Goal: Use online tool/utility: Utilize a website feature to perform a specific function

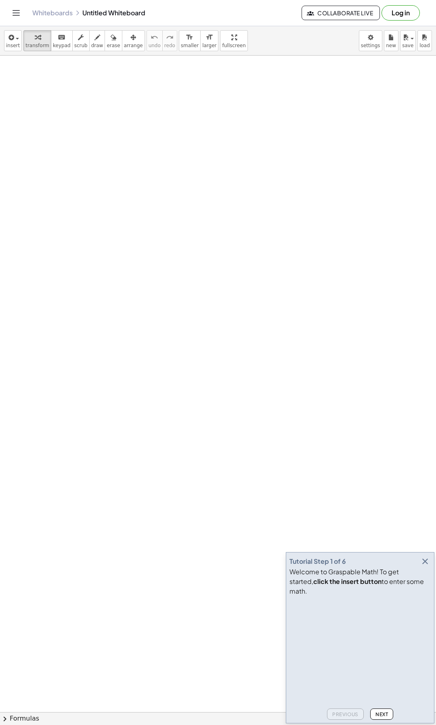
drag, startPoint x: 70, startPoint y: 115, endPoint x: 102, endPoint y: 141, distance: 41.6
click at [113, 148] on div at bounding box center [218, 716] width 436 height 1321
click at [91, 48] on span "draw" at bounding box center [97, 46] width 12 height 6
drag, startPoint x: 36, startPoint y: 109, endPoint x: 54, endPoint y: 102, distance: 19.8
click at [54, 102] on div at bounding box center [218, 716] width 436 height 1321
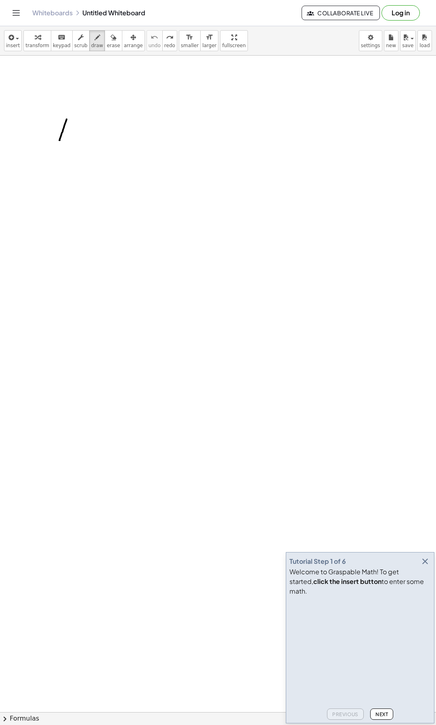
drag, startPoint x: 60, startPoint y: 137, endPoint x: 71, endPoint y: 100, distance: 38.7
click at [71, 100] on div at bounding box center [218, 716] width 436 height 1321
drag, startPoint x: 66, startPoint y: 113, endPoint x: 64, endPoint y: 99, distance: 13.8
click at [64, 99] on div at bounding box center [218, 716] width 436 height 1321
drag, startPoint x: 75, startPoint y: 142, endPoint x: 83, endPoint y: 135, distance: 10.0
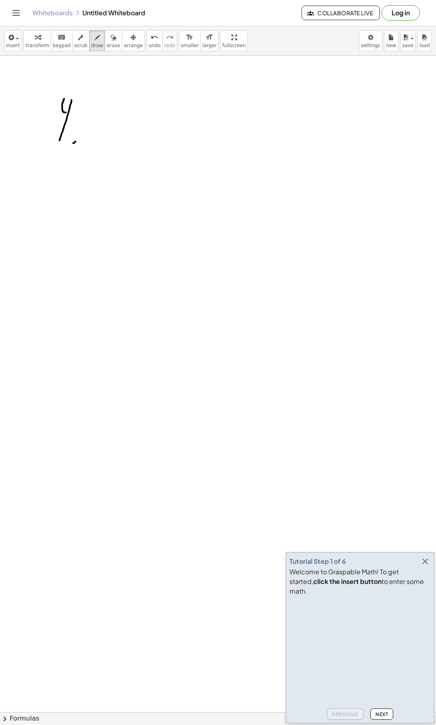
click at [81, 135] on div at bounding box center [218, 716] width 436 height 1321
drag, startPoint x: 113, startPoint y: 125, endPoint x: 133, endPoint y: 115, distance: 22.0
click at [134, 115] on div at bounding box center [218, 716] width 436 height 1321
drag, startPoint x: 250, startPoint y: 129, endPoint x: 255, endPoint y: 127, distance: 5.6
click at [255, 126] on div at bounding box center [218, 716] width 436 height 1321
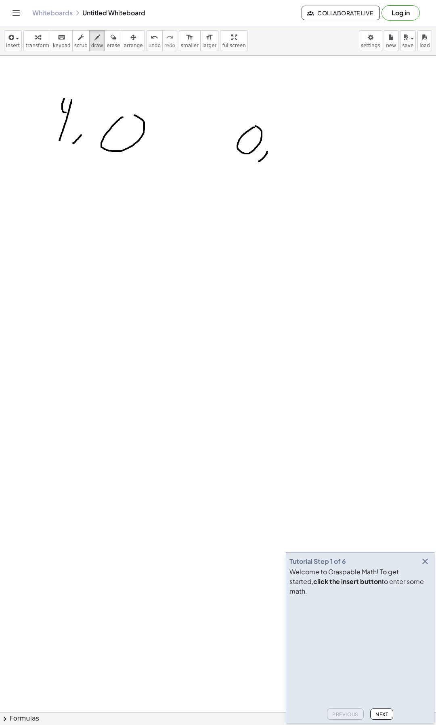
drag, startPoint x: 259, startPoint y: 161, endPoint x: 269, endPoint y: 151, distance: 14.5
click at [267, 151] on div at bounding box center [218, 716] width 436 height 1321
drag, startPoint x: 288, startPoint y: 158, endPoint x: 303, endPoint y: 140, distance: 23.7
click at [303, 140] on div at bounding box center [218, 716] width 436 height 1321
drag, startPoint x: 243, startPoint y: 112, endPoint x: 254, endPoint y: 174, distance: 63.6
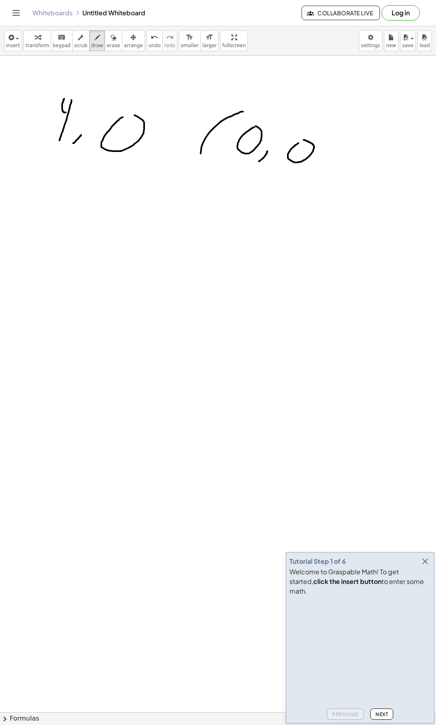
click at [219, 177] on div at bounding box center [218, 716] width 436 height 1321
drag, startPoint x: 323, startPoint y: 125, endPoint x: 302, endPoint y: 168, distance: 48.0
click at [311, 171] on div at bounding box center [218, 716] width 436 height 1321
drag, startPoint x: 31, startPoint y: 102, endPoint x: 38, endPoint y: 149, distance: 47.4
click at [28, 148] on div at bounding box center [218, 716] width 436 height 1321
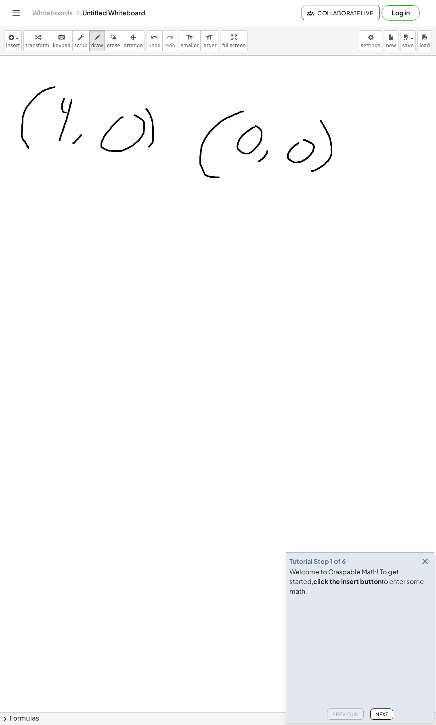
drag, startPoint x: 146, startPoint y: 109, endPoint x: 146, endPoint y: 151, distance: 41.5
click at [138, 152] on div at bounding box center [218, 716] width 436 height 1321
drag, startPoint x: 176, startPoint y: 135, endPoint x: 173, endPoint y: 150, distance: 15.3
click at [173, 150] on div at bounding box center [218, 716] width 436 height 1321
drag, startPoint x: 171, startPoint y: 143, endPoint x: 179, endPoint y: 143, distance: 8.1
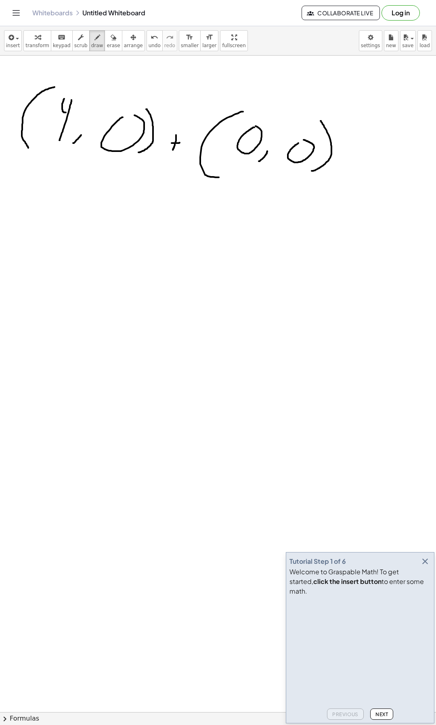
click at [179, 143] on div at bounding box center [218, 716] width 436 height 1321
drag, startPoint x: 83, startPoint y: 244, endPoint x: 96, endPoint y: 286, distance: 43.6
click at [96, 286] on div at bounding box center [218, 716] width 436 height 1321
drag, startPoint x: 116, startPoint y: 282, endPoint x: 135, endPoint y: 281, distance: 19.0
click at [135, 281] on div at bounding box center [218, 716] width 436 height 1321
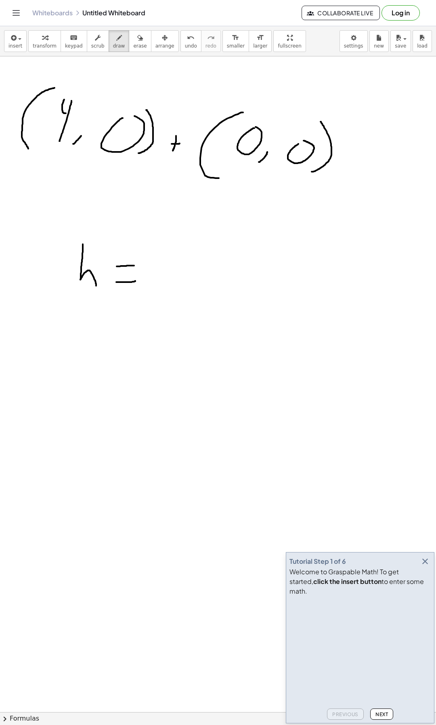
drag, startPoint x: 121, startPoint y: 266, endPoint x: 135, endPoint y: 266, distance: 14.1
click at [134, 266] on div at bounding box center [218, 716] width 436 height 1321
drag, startPoint x: 169, startPoint y: 292, endPoint x: 172, endPoint y: 265, distance: 27.6
click at [169, 256] on div at bounding box center [218, 716] width 436 height 1321
drag, startPoint x: 202, startPoint y: 296, endPoint x: 190, endPoint y: 261, distance: 37.2
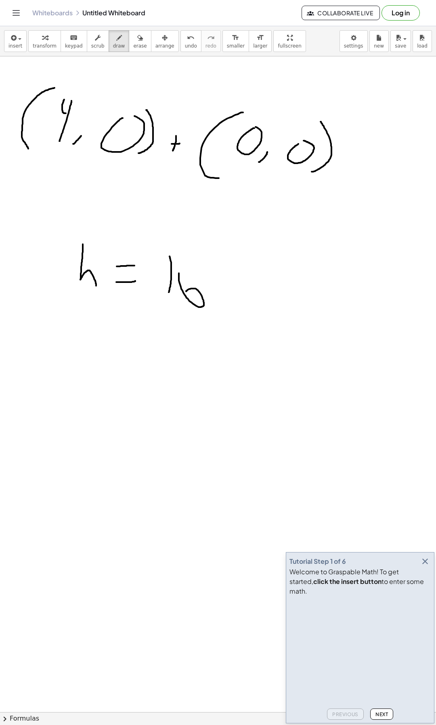
click at [190, 261] on div at bounding box center [218, 716] width 436 height 1321
drag, startPoint x: 215, startPoint y: 271, endPoint x: 222, endPoint y: 282, distance: 14.0
click at [222, 282] on div at bounding box center [218, 716] width 436 height 1321
click at [225, 265] on div at bounding box center [218, 716] width 436 height 1321
drag, startPoint x: 223, startPoint y: 266, endPoint x: 233, endPoint y: 267, distance: 10.6
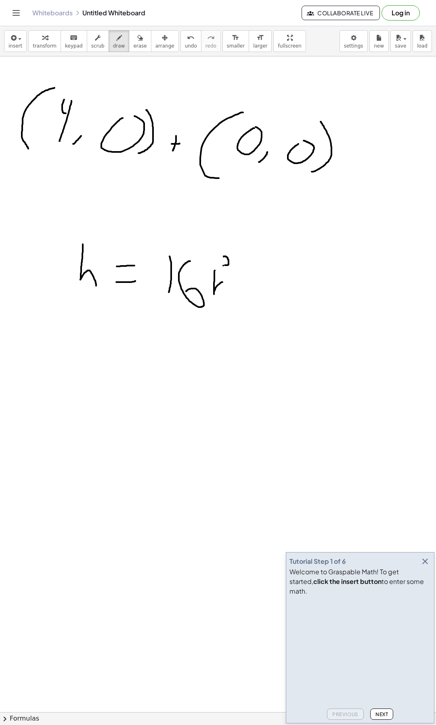
click at [233, 267] on div at bounding box center [218, 716] width 436 height 1321
drag, startPoint x: 236, startPoint y: 283, endPoint x: 237, endPoint y: 304, distance: 21.0
click at [237, 304] on div at bounding box center [218, 716] width 436 height 1321
drag, startPoint x: 231, startPoint y: 296, endPoint x: 243, endPoint y: 294, distance: 11.9
click at [243, 294] on div at bounding box center [218, 716] width 436 height 1321
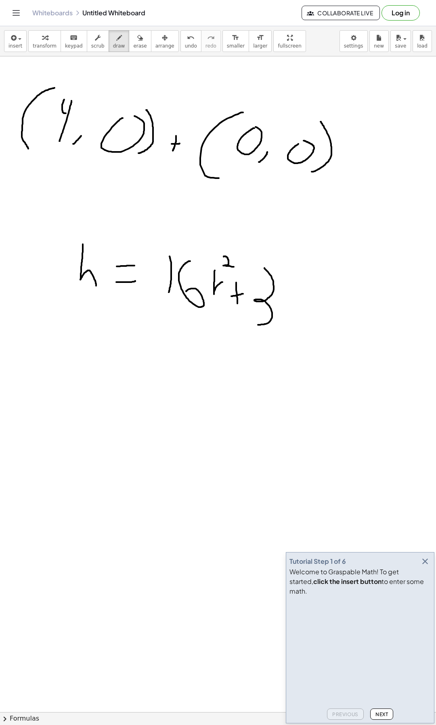
drag, startPoint x: 264, startPoint y: 268, endPoint x: 260, endPoint y: 319, distance: 51.0
click at [254, 324] on div at bounding box center [218, 716] width 436 height 1321
drag, startPoint x: 278, startPoint y: 298, endPoint x: 285, endPoint y: 300, distance: 7.5
click at [285, 300] on div at bounding box center [218, 716] width 436 height 1321
drag, startPoint x: 291, startPoint y: 291, endPoint x: 297, endPoint y: 306, distance: 16.1
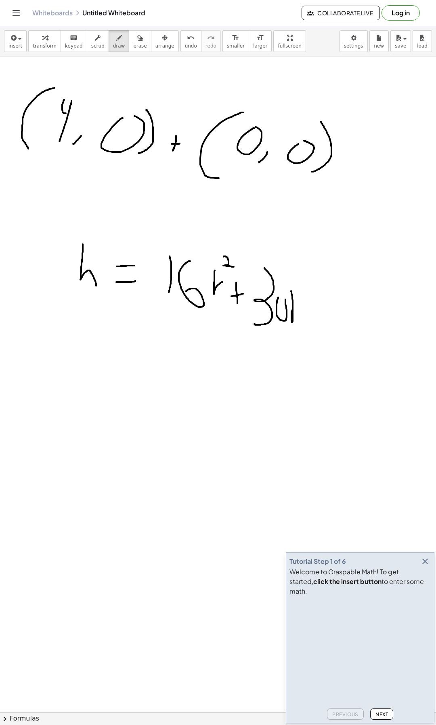
click at [297, 306] on div at bounding box center [218, 716] width 436 height 1321
drag, startPoint x: 317, startPoint y: 313, endPoint x: 319, endPoint y: 292, distance: 21.5
click at [319, 292] on div at bounding box center [218, 716] width 436 height 1321
drag, startPoint x: 315, startPoint y: 300, endPoint x: 326, endPoint y: 302, distance: 11.2
click at [326, 302] on div at bounding box center [218, 716] width 436 height 1321
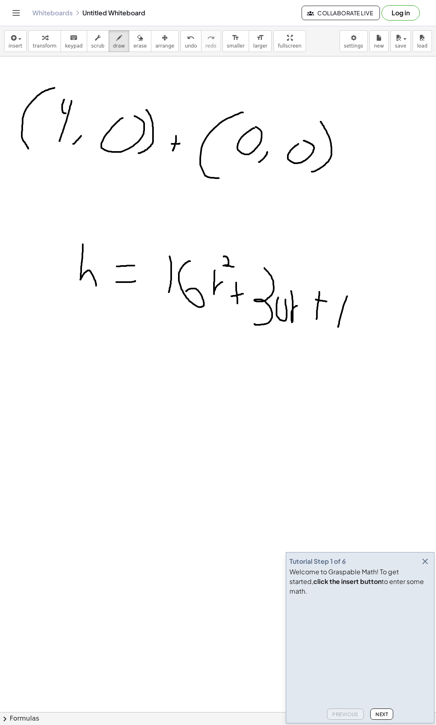
drag, startPoint x: 340, startPoint y: 318, endPoint x: 347, endPoint y: 291, distance: 28.0
click at [348, 291] on div at bounding box center [218, 716] width 436 height 1321
drag, startPoint x: 342, startPoint y: 306, endPoint x: 337, endPoint y: 286, distance: 20.4
click at [337, 286] on div at bounding box center [218, 716] width 436 height 1321
click at [109, 384] on div at bounding box center [218, 716] width 436 height 1321
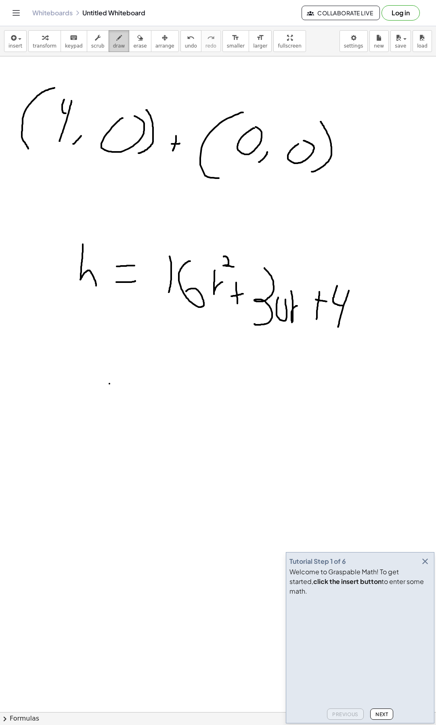
click at [116, 42] on icon "button" at bounding box center [119, 38] width 6 height 10
drag, startPoint x: 89, startPoint y: 377, endPoint x: 85, endPoint y: 406, distance: 28.5
click at [84, 408] on div at bounding box center [218, 716] width 436 height 1321
click at [113, 394] on div at bounding box center [218, 716] width 436 height 1321
drag, startPoint x: 61, startPoint y: 396, endPoint x: 83, endPoint y: 400, distance: 22.9
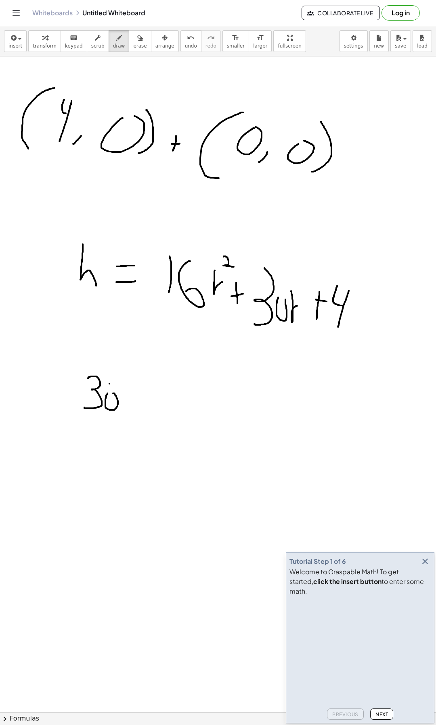
click at [75, 396] on div at bounding box center [218, 716] width 436 height 1321
drag, startPoint x: 117, startPoint y: 397, endPoint x: 254, endPoint y: 372, distance: 139.4
click at [254, 372] on div at bounding box center [218, 716] width 436 height 1321
drag, startPoint x: 123, startPoint y: 375, endPoint x: 122, endPoint y: 362, distance: 12.5
click at [122, 362] on div at bounding box center [218, 716] width 436 height 1321
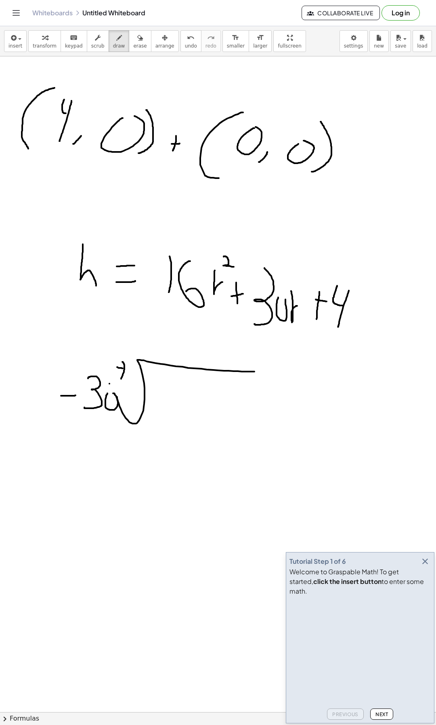
drag, startPoint x: 123, startPoint y: 369, endPoint x: 129, endPoint y: 369, distance: 6.9
click at [129, 369] on div at bounding box center [218, 716] width 436 height 1321
drag, startPoint x: 121, startPoint y: 386, endPoint x: 127, endPoint y: 384, distance: 6.3
click at [124, 386] on div at bounding box center [218, 716] width 436 height 1321
drag, startPoint x: 164, startPoint y: 392, endPoint x: 160, endPoint y: 412, distance: 20.3
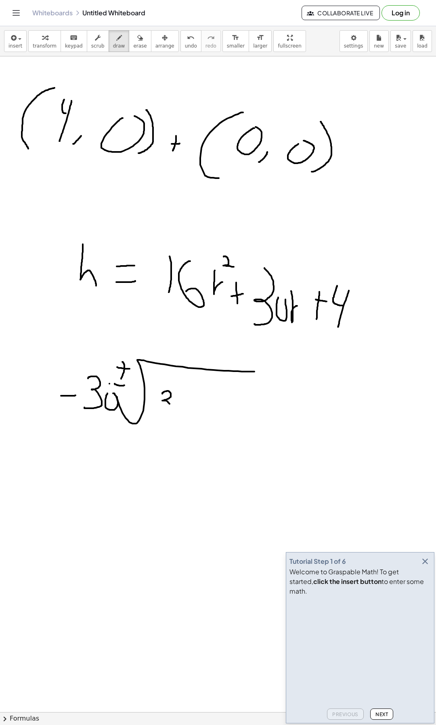
click at [160, 413] on div at bounding box center [218, 716] width 436 height 1321
drag, startPoint x: 176, startPoint y: 405, endPoint x: 182, endPoint y: 403, distance: 5.9
click at [182, 404] on div at bounding box center [218, 716] width 436 height 1321
drag, startPoint x: 184, startPoint y: 387, endPoint x: 192, endPoint y: 393, distance: 10.6
click at [192, 393] on div at bounding box center [218, 716] width 436 height 1321
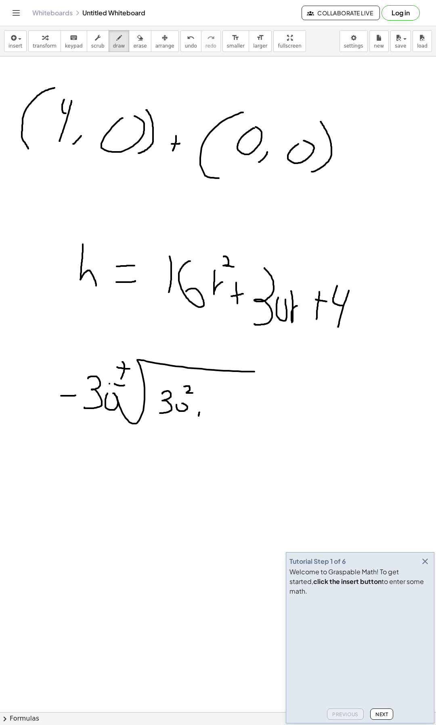
drag, startPoint x: 199, startPoint y: 413, endPoint x: 200, endPoint y: 399, distance: 13.4
click at [200, 399] on div at bounding box center [218, 716] width 436 height 1321
drag, startPoint x: 194, startPoint y: 404, endPoint x: 208, endPoint y: 409, distance: 14.9
click at [208, 409] on div at bounding box center [218, 716] width 436 height 1321
drag, startPoint x: 222, startPoint y: 399, endPoint x: 237, endPoint y: 406, distance: 16.8
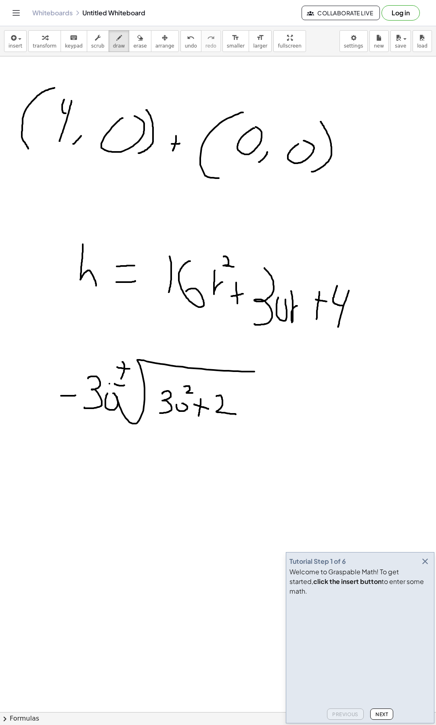
click at [235, 415] on div at bounding box center [218, 716] width 436 height 1321
drag, startPoint x: 241, startPoint y: 396, endPoint x: 238, endPoint y: 416, distance: 19.9
click at [238, 416] on div at bounding box center [218, 716] width 436 height 1321
drag, startPoint x: 247, startPoint y: 411, endPoint x: 248, endPoint y: 401, distance: 9.8
click at [248, 401] on div at bounding box center [218, 716] width 436 height 1321
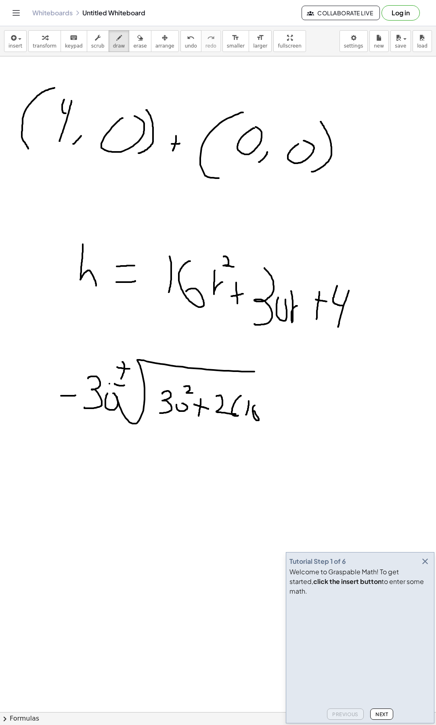
drag, startPoint x: 254, startPoint y: 411, endPoint x: 259, endPoint y: 404, distance: 8.9
click at [259, 404] on div at bounding box center [218, 716] width 436 height 1321
drag, startPoint x: 271, startPoint y: 411, endPoint x: 269, endPoint y: 421, distance: 10.3
click at [263, 427] on div at bounding box center [218, 716] width 436 height 1321
drag, startPoint x: 288, startPoint y: 406, endPoint x: 296, endPoint y: 425, distance: 20.8
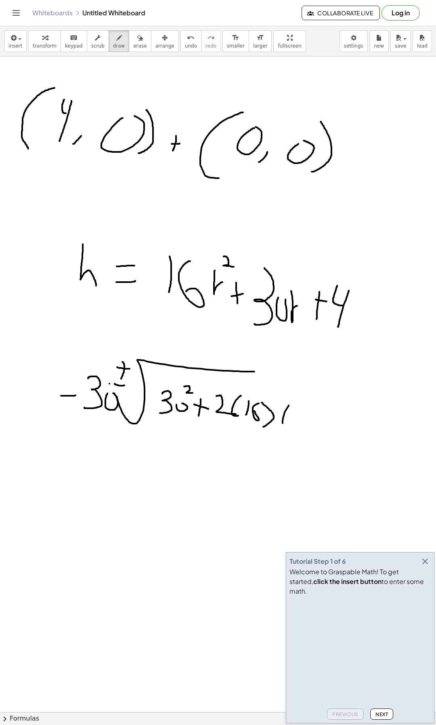
click at [287, 427] on div at bounding box center [218, 716] width 436 height 1321
drag, startPoint x: 299, startPoint y: 422, endPoint x: 300, endPoint y: 413, distance: 9.3
click at [300, 413] on div at bounding box center [218, 716] width 436 height 1321
drag, startPoint x: 296, startPoint y: 416, endPoint x: 297, endPoint y: 410, distance: 6.1
click at [295, 410] on div at bounding box center [218, 716] width 436 height 1321
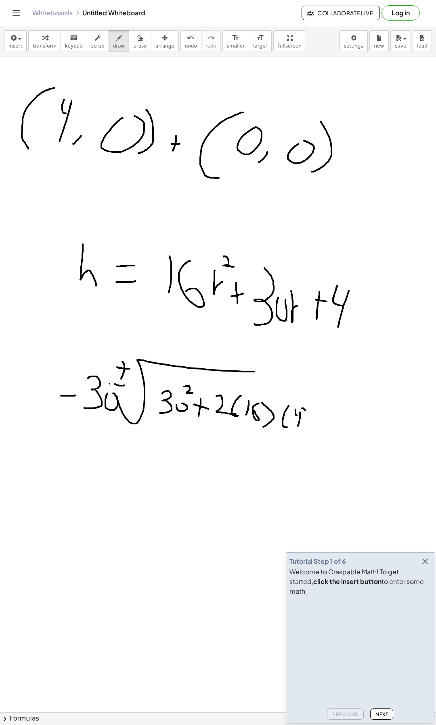
drag, startPoint x: 305, startPoint y: 411, endPoint x: 301, endPoint y: 427, distance: 16.6
click at [301, 427] on div at bounding box center [218, 716] width 436 height 1321
drag, startPoint x: 152, startPoint y: 438, endPoint x: 271, endPoint y: 442, distance: 119.0
click at [271, 442] on div at bounding box center [218, 716] width 436 height 1321
drag, startPoint x: 193, startPoint y: 462, endPoint x: 203, endPoint y: 475, distance: 16.6
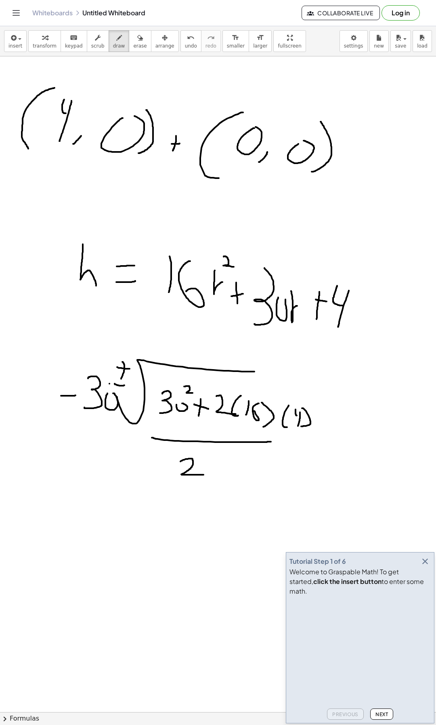
click at [203, 475] on div at bounding box center [218, 716] width 436 height 1321
drag, startPoint x: 217, startPoint y: 452, endPoint x: 229, endPoint y: 467, distance: 19.2
click at [224, 471] on div at bounding box center [218, 716] width 436 height 1321
drag, startPoint x: 249, startPoint y: 450, endPoint x: 246, endPoint y: 473, distance: 23.3
click at [247, 473] on div at bounding box center [218, 716] width 436 height 1321
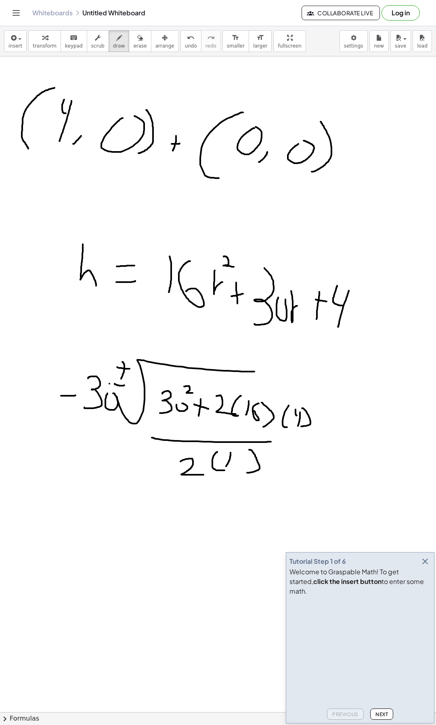
click at [230, 453] on div at bounding box center [218, 716] width 436 height 1321
drag, startPoint x: 238, startPoint y: 465, endPoint x: 244, endPoint y: 455, distance: 11.1
click at [242, 455] on div at bounding box center [218, 716] width 436 height 1321
drag, startPoint x: 228, startPoint y: 419, endPoint x: 229, endPoint y: 381, distance: 38.3
click at [229, 381] on div at bounding box center [218, 716] width 436 height 1321
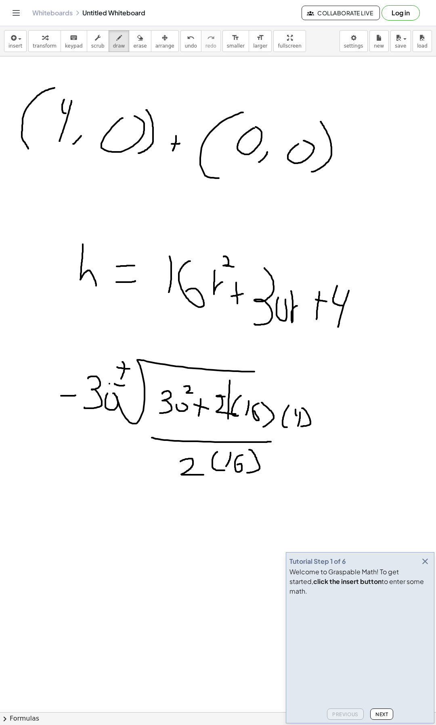
drag, startPoint x: 225, startPoint y: 397, endPoint x: 218, endPoint y: 379, distance: 18.9
click at [218, 379] on div at bounding box center [218, 716] width 436 height 1321
drag, startPoint x: 203, startPoint y: 408, endPoint x: 208, endPoint y: 408, distance: 4.9
click at [208, 408] on div at bounding box center [218, 716] width 436 height 1321
drag, startPoint x: 202, startPoint y: 531, endPoint x: 224, endPoint y: 535, distance: 22.6
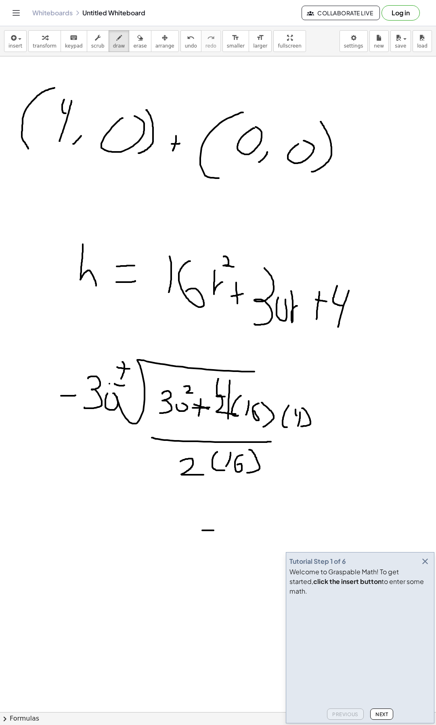
click at [214, 531] on div at bounding box center [218, 716] width 436 height 1321
drag, startPoint x: 236, startPoint y: 535, endPoint x: 245, endPoint y: 515, distance: 22.4
click at [246, 514] on div at bounding box center [218, 716] width 436 height 1321
drag
click at [239, 509] on div at bounding box center [218, 716] width 436 height 1321
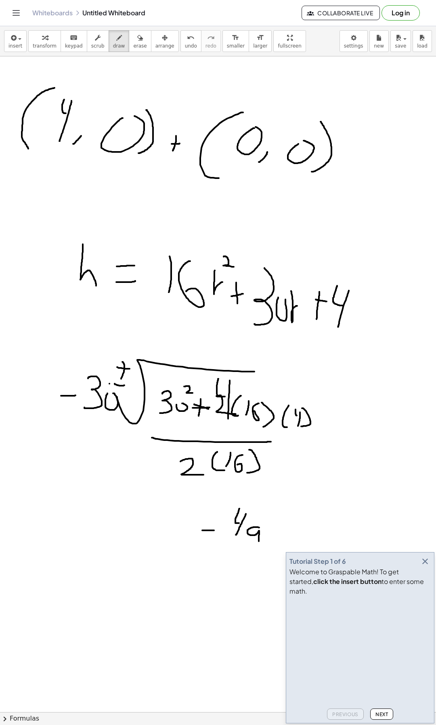
click at [259, 544] on div at bounding box center [218, 716] width 436 height 1321
click at [287, 542] on div at bounding box center [218, 716] width 436 height 1321
drag, startPoint x: 50, startPoint y: 556, endPoint x: 62, endPoint y: 557, distance: 12.5
click at [62, 557] on div at bounding box center [218, 716] width 436 height 1321
drag, startPoint x: 65, startPoint y: 553, endPoint x: 75, endPoint y: 563, distance: 14.0
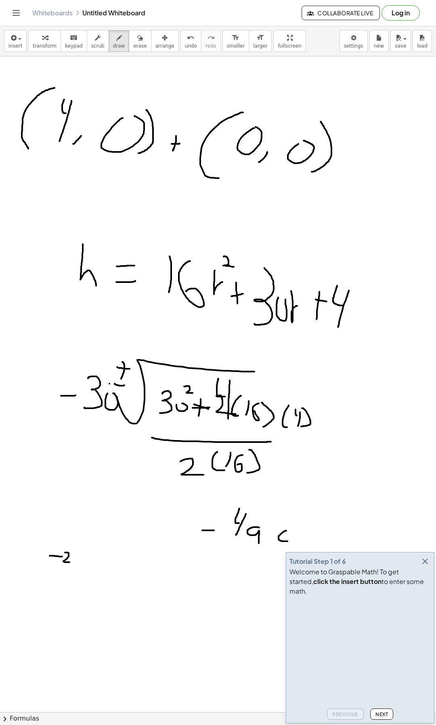
click at [75, 563] on div at bounding box center [218, 716] width 436 height 1321
drag, startPoint x: 96, startPoint y: 567, endPoint x: 87, endPoint y: 565, distance: 9.1
click at [97, 551] on div at bounding box center [218, 716] width 436 height 1321
drag, startPoint x: 58, startPoint y: 594, endPoint x: 68, endPoint y: 618, distance: 25.8
click at [50, 613] on div at bounding box center [218, 716] width 436 height 1321
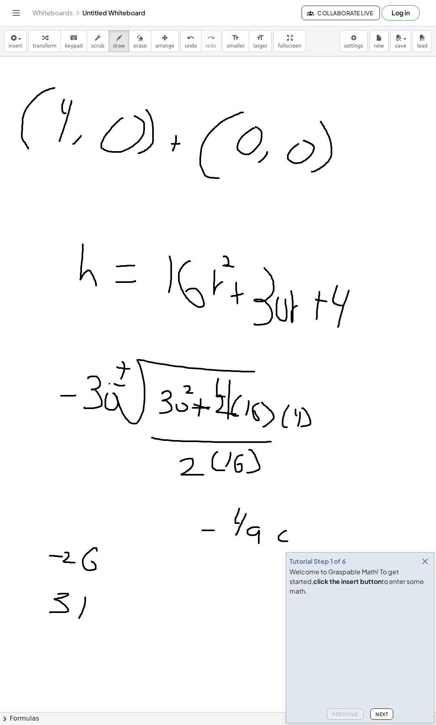
click at [85, 597] on div at bounding box center [218, 716] width 436 height 1321
drag, startPoint x: 79, startPoint y: 601, endPoint x: 81, endPoint y: 596, distance: 6.3
click at [79, 590] on div at bounding box center [218, 716] width 436 height 1321
drag, startPoint x: 86, startPoint y: 617, endPoint x: 90, endPoint y: 613, distance: 5.2
click at [86, 617] on div at bounding box center [218, 716] width 436 height 1321
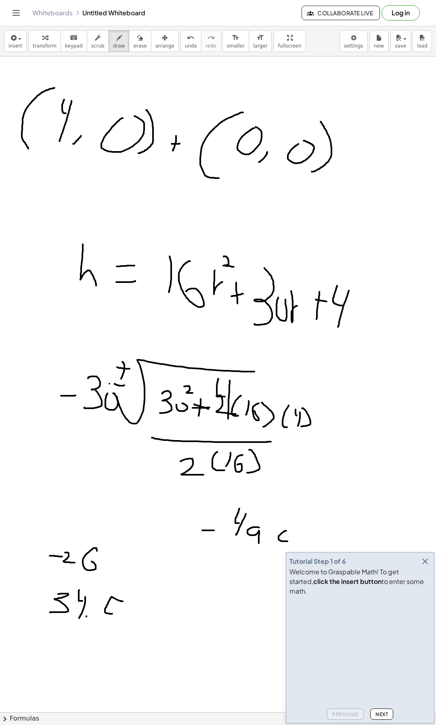
drag, startPoint x: 119, startPoint y: 601, endPoint x: 110, endPoint y: 611, distance: 13.4
click at [110, 621] on div at bounding box center [218, 716] width 436 height 1321
drag, startPoint x: 65, startPoint y: 230, endPoint x: 73, endPoint y: 200, distance: 31.3
click at [73, 200] on div at bounding box center [218, 716] width 436 height 1321
click at [76, 223] on div at bounding box center [218, 716] width 436 height 1321
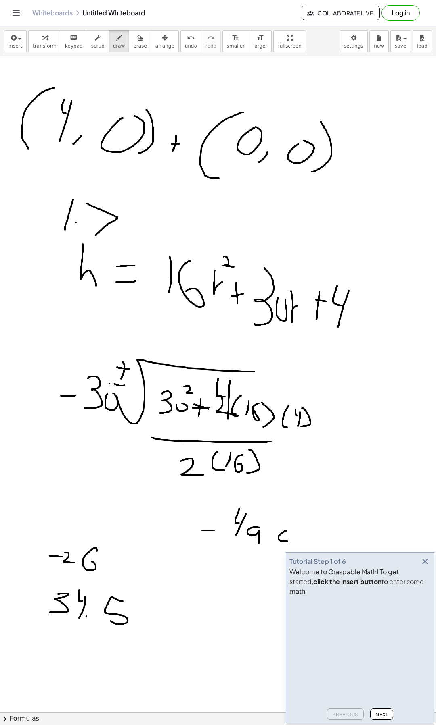
drag, startPoint x: 89, startPoint y: 205, endPoint x: 96, endPoint y: 236, distance: 31.3
click at [96, 236] on div at bounding box center [218, 716] width 436 height 1321
drag, startPoint x: 127, startPoint y: 229, endPoint x: 112, endPoint y: 244, distance: 21.1
click at [112, 244] on div at bounding box center [218, 716] width 436 height 1321
drag, startPoint x: 211, startPoint y: 227, endPoint x: 205, endPoint y: 217, distance: 12.1
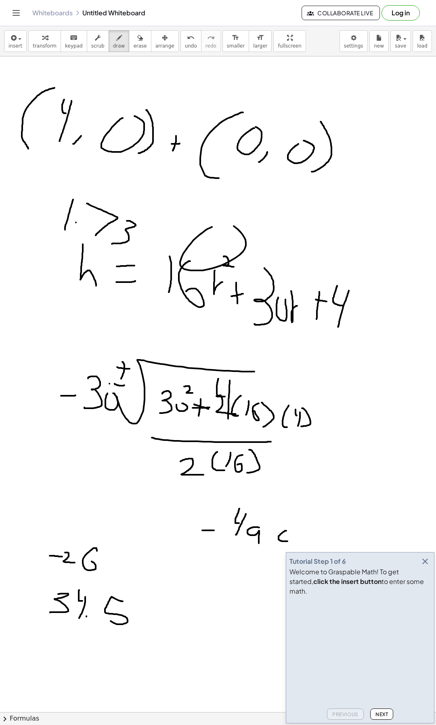
click at [222, 219] on div at bounding box center [218, 716] width 436 height 1321
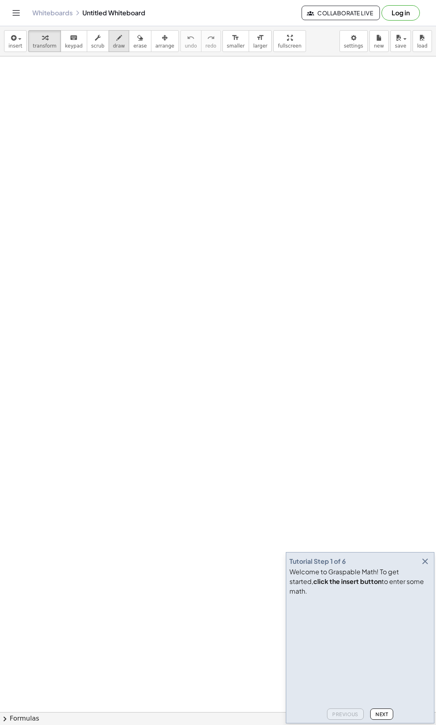
click at [116, 40] on icon "button" at bounding box center [119, 38] width 6 height 10
drag, startPoint x: 85, startPoint y: 232, endPoint x: 99, endPoint y: 127, distance: 105.8
click at [92, 93] on div at bounding box center [218, 716] width 436 height 1321
drag, startPoint x: 101, startPoint y: 142, endPoint x: 97, endPoint y: 152, distance: 11.2
click at [97, 152] on div at bounding box center [218, 716] width 436 height 1321
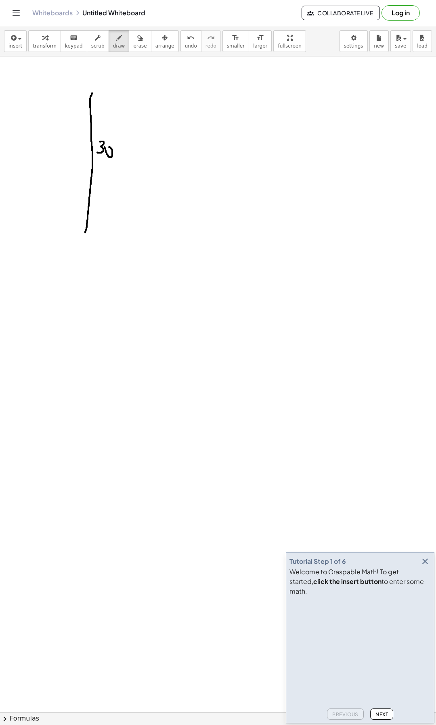
drag, startPoint x: 105, startPoint y: 148, endPoint x: 113, endPoint y: 156, distance: 11.4
click at [108, 147] on div at bounding box center [218, 716] width 436 height 1321
drag, startPoint x: 115, startPoint y: 158, endPoint x: 125, endPoint y: 163, distance: 11.0
click at [125, 163] on div at bounding box center [218, 716] width 436 height 1321
drag, startPoint x: 91, startPoint y: 93, endPoint x: 179, endPoint y: 236, distance: 167.3
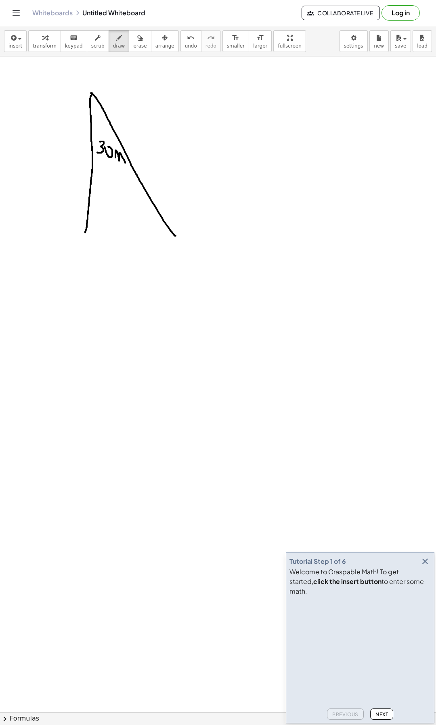
click at [179, 238] on div at bounding box center [218, 716] width 436 height 1321
drag, startPoint x: 90, startPoint y: 96, endPoint x: 30, endPoint y: 182, distance: 105.3
click at [17, 207] on div at bounding box center [218, 716] width 436 height 1321
drag, startPoint x: 74, startPoint y: 125, endPoint x: 84, endPoint y: 125, distance: 10.5
click at [84, 125] on div at bounding box center [218, 716] width 436 height 1321
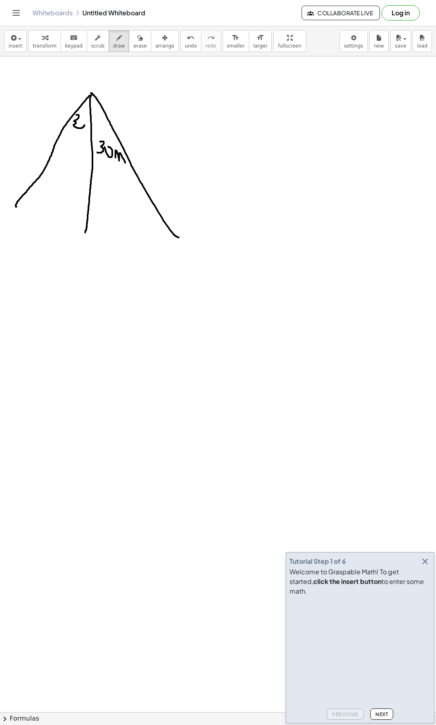
drag, startPoint x: 77, startPoint y: 115, endPoint x: 79, endPoint y: 120, distance: 5.4
click at [73, 125] on div at bounding box center [218, 716] width 436 height 1321
click at [84, 119] on div at bounding box center [218, 716] width 436 height 1321
drag, startPoint x: 98, startPoint y: 121, endPoint x: 101, endPoint y: 112, distance: 10.0
click at [101, 113] on div at bounding box center [218, 716] width 436 height 1321
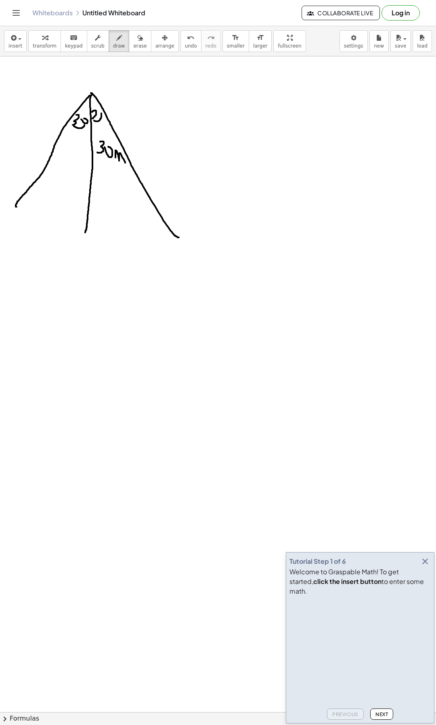
drag, startPoint x: 93, startPoint y: 111, endPoint x: 97, endPoint y: 118, distance: 7.6
click at [97, 118] on div at bounding box center [218, 716] width 436 height 1321
click at [98, 112] on div at bounding box center [218, 716] width 436 height 1321
click at [219, 84] on div at bounding box center [218, 716] width 436 height 1321
drag, startPoint x: 78, startPoint y: 116, endPoint x: 62, endPoint y: 127, distance: 20.0
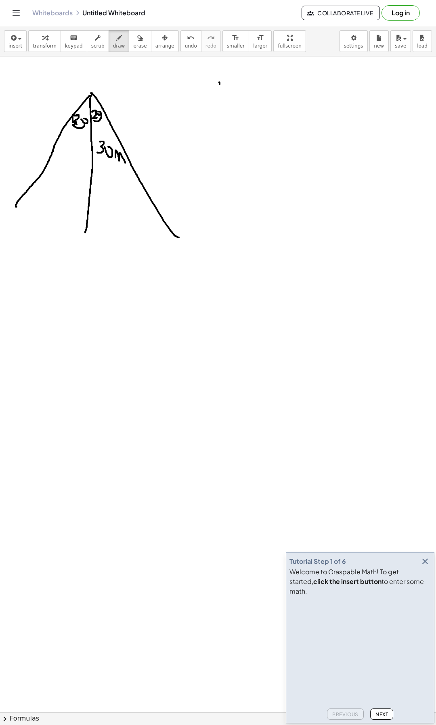
click at [62, 127] on div at bounding box center [218, 716] width 436 height 1321
drag, startPoint x: 17, startPoint y: 208, endPoint x: 93, endPoint y: 231, distance: 79.2
click at [92, 231] on div at bounding box center [218, 716] width 436 height 1321
drag, startPoint x: 110, startPoint y: 233, endPoint x: 92, endPoint y: 229, distance: 19.0
click at [189, 230] on div at bounding box center [218, 716] width 436 height 1321
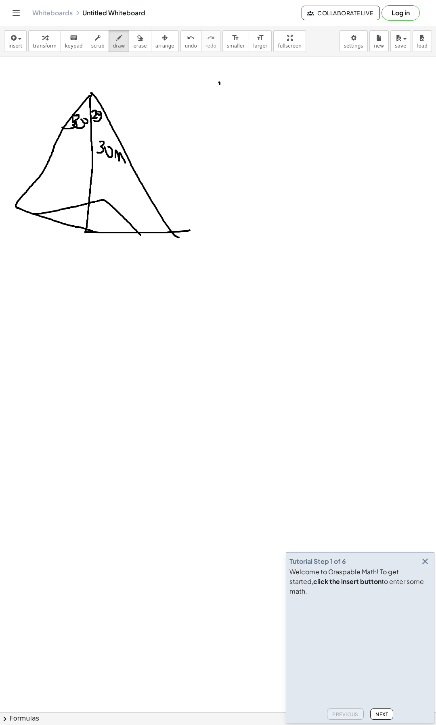
drag, startPoint x: 44, startPoint y: 213, endPoint x: 141, endPoint y: 236, distance: 99.8
click at [141, 236] on div at bounding box center [218, 716] width 436 height 1321
drag, startPoint x: 98, startPoint y: 388, endPoint x: 83, endPoint y: 395, distance: 16.2
click at [83, 395] on div at bounding box center [218, 716] width 436 height 1321
drag, startPoint x: 88, startPoint y: 387, endPoint x: 147, endPoint y: 357, distance: 65.7
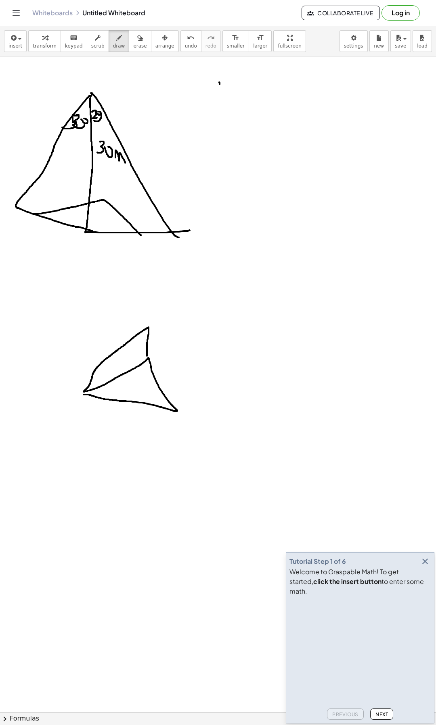
click at [147, 357] on div at bounding box center [218, 716] width 436 height 1321
drag, startPoint x: 150, startPoint y: 331, endPoint x: 176, endPoint y: 411, distance: 84.9
click at [176, 411] on div at bounding box center [218, 716] width 436 height 1321
drag, startPoint x: 220, startPoint y: 195, endPoint x: 216, endPoint y: 202, distance: 8.2
click at [216, 202] on div at bounding box center [218, 716] width 436 height 1321
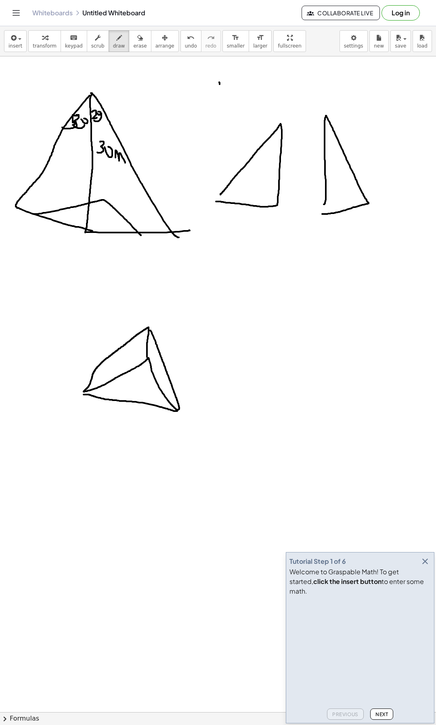
drag, startPoint x: 325, startPoint y: 198, endPoint x: 322, endPoint y: 214, distance: 16.9
click at [322, 214] on div at bounding box center [218, 716] width 436 height 1321
drag, startPoint x: 354, startPoint y: 193, endPoint x: 349, endPoint y: 204, distance: 11.8
click at [349, 203] on div at bounding box center [218, 716] width 436 height 1321
drag, startPoint x: 356, startPoint y: 194, endPoint x: 359, endPoint y: 201, distance: 7.4
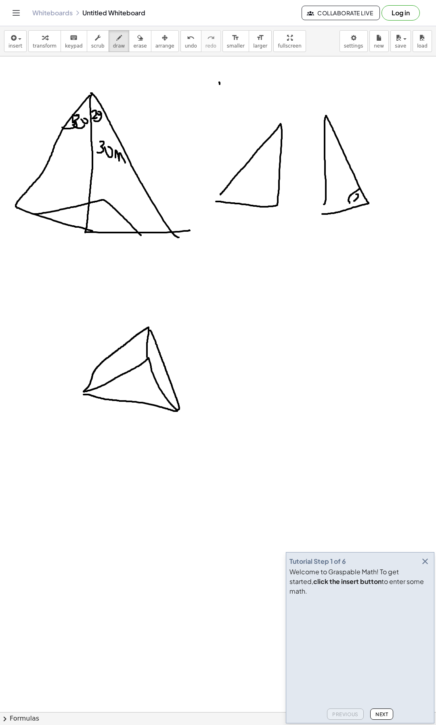
click at [359, 201] on div at bounding box center [218, 716] width 436 height 1321
click at [363, 200] on div at bounding box center [218, 716] width 436 height 1321
drag, startPoint x: 235, startPoint y: 184, endPoint x: 230, endPoint y: 200, distance: 16.8
click at [236, 205] on div at bounding box center [218, 716] width 436 height 1321
click at [228, 202] on div at bounding box center [218, 716] width 436 height 1321
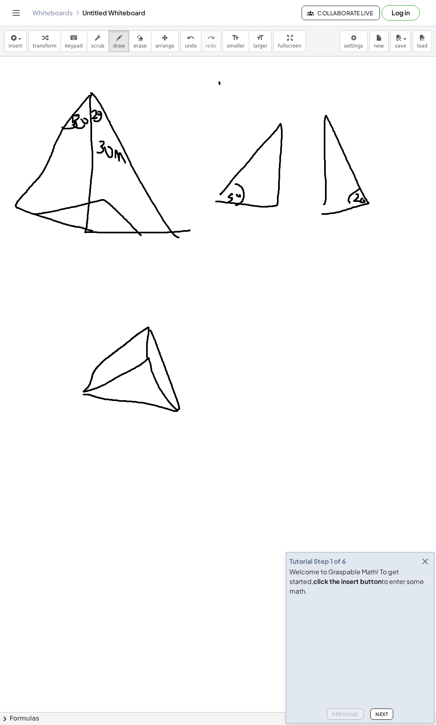
click at [238, 194] on div at bounding box center [218, 716] width 436 height 1321
drag, startPoint x: 293, startPoint y: 166, endPoint x: 285, endPoint y: 181, distance: 16.8
click at [284, 181] on div at bounding box center [218, 716] width 436 height 1321
click at [295, 177] on div at bounding box center [218, 716] width 436 height 1321
drag, startPoint x: 311, startPoint y: 165, endPoint x: 303, endPoint y: 177, distance: 14.5
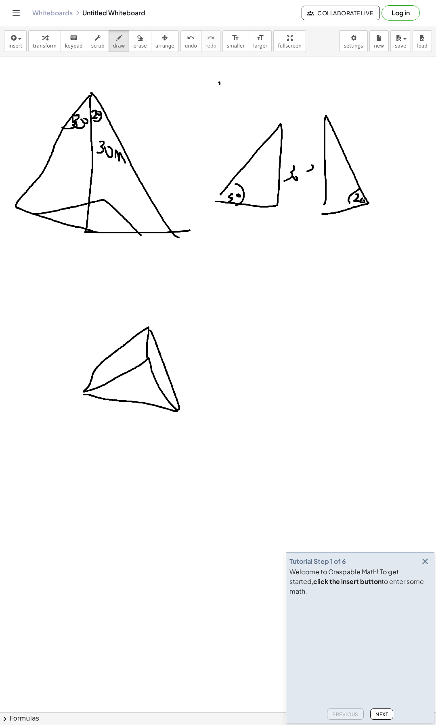
click at [303, 177] on div at bounding box center [218, 716] width 436 height 1321
click at [319, 173] on div at bounding box center [218, 716] width 436 height 1321
drag, startPoint x: 256, startPoint y: 229, endPoint x: 261, endPoint y: 224, distance: 7.4
click at [262, 224] on div at bounding box center [218, 716] width 436 height 1321
drag, startPoint x: 253, startPoint y: 244, endPoint x: 265, endPoint y: 243, distance: 12.1
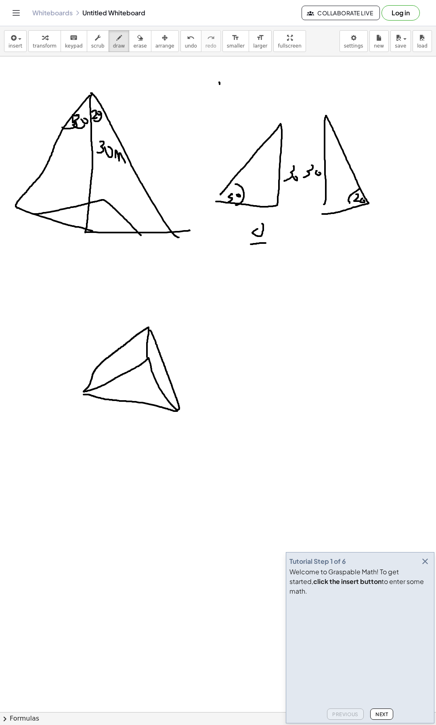
click at [265, 243] on div at bounding box center [218, 716] width 436 height 1321
drag, startPoint x: 253, startPoint y: 254, endPoint x: 261, endPoint y: 267, distance: 14.7
click at [261, 266] on div at bounding box center [218, 716] width 436 height 1321
drag, startPoint x: 207, startPoint y: 292, endPoint x: 207, endPoint y: 281, distance: 11.3
click at [211, 280] on div at bounding box center [218, 716] width 436 height 1321
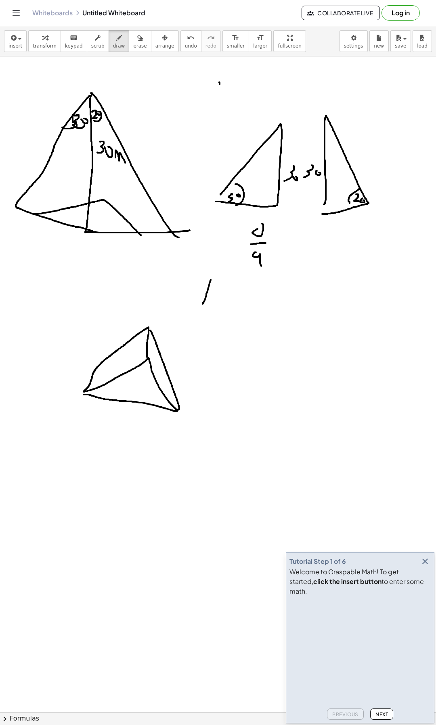
drag, startPoint x: 206, startPoint y: 286, endPoint x: 215, endPoint y: 287, distance: 9.4
click at [215, 286] on div at bounding box center [218, 716] width 436 height 1321
drag, startPoint x: 217, startPoint y: 290, endPoint x: 224, endPoint y: 301, distance: 12.9
click at [224, 300] on div at bounding box center [218, 716] width 436 height 1321
drag, startPoint x: 236, startPoint y: 293, endPoint x: 239, endPoint y: 298, distance: 5.8
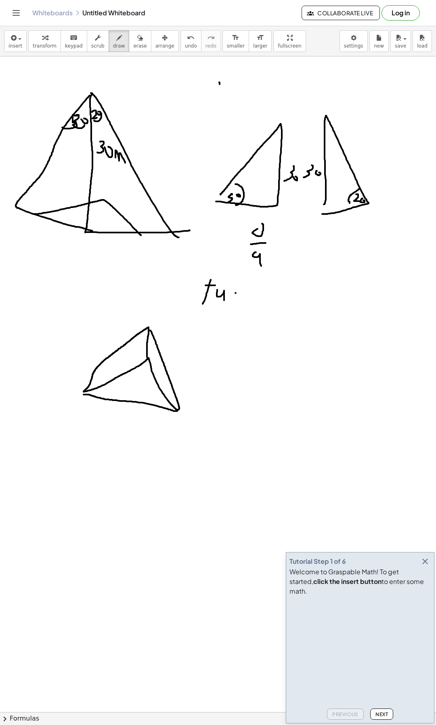
click at [232, 301] on div at bounding box center [218, 716] width 436 height 1321
drag, startPoint x: 242, startPoint y: 290, endPoint x: 238, endPoint y: 287, distance: 4.6
click at [236, 300] on div at bounding box center [218, 716] width 436 height 1321
click at [245, 288] on div at bounding box center [218, 716] width 436 height 1321
drag, startPoint x: 246, startPoint y: 294, endPoint x: 233, endPoint y: 296, distance: 12.6
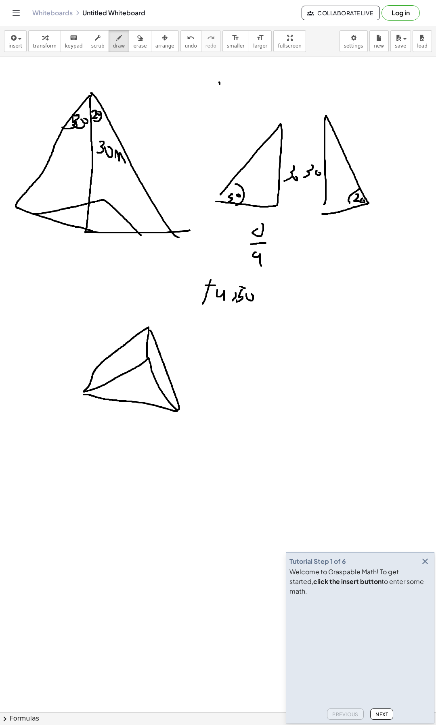
click at [247, 293] on div at bounding box center [218, 716] width 436 height 1321
drag, startPoint x: 236, startPoint y: 295, endPoint x: 227, endPoint y: 300, distance: 10.5
click at [227, 300] on div at bounding box center [218, 716] width 436 height 1321
drag, startPoint x: 263, startPoint y: 300, endPoint x: 267, endPoint y: 300, distance: 4.4
click at [267, 300] on div at bounding box center [218, 716] width 436 height 1321
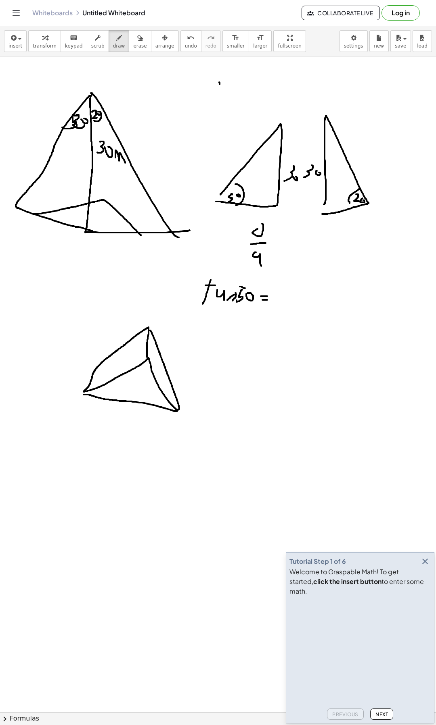
drag, startPoint x: 261, startPoint y: 296, endPoint x: 267, endPoint y: 296, distance: 6.5
click at [267, 296] on div at bounding box center [218, 716] width 436 height 1321
drag, startPoint x: 278, startPoint y: 283, endPoint x: 276, endPoint y: 293, distance: 9.9
click at [276, 293] on div at bounding box center [218, 716] width 436 height 1321
click at [286, 287] on div at bounding box center [218, 716] width 436 height 1321
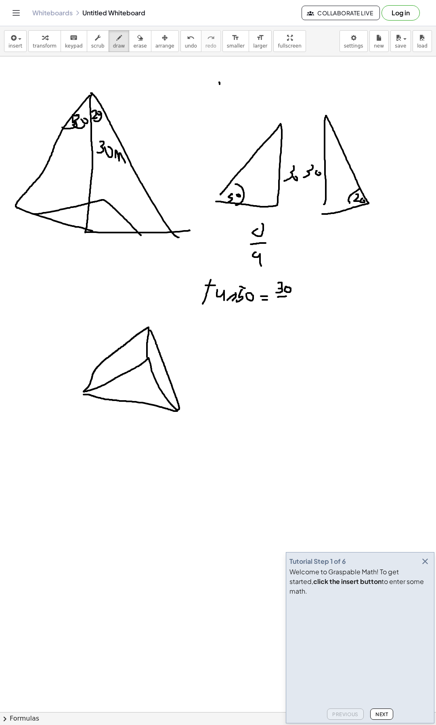
drag, startPoint x: 277, startPoint y: 297, endPoint x: 289, endPoint y: 296, distance: 11.7
click at [289, 296] on div at bounding box center [218, 716] width 436 height 1321
drag, startPoint x: 282, startPoint y: 301, endPoint x: 287, endPoint y: 308, distance: 8.6
click at [288, 309] on div at bounding box center [218, 716] width 436 height 1321
drag, startPoint x: 201, startPoint y: 333, endPoint x: 208, endPoint y: 321, distance: 13.7
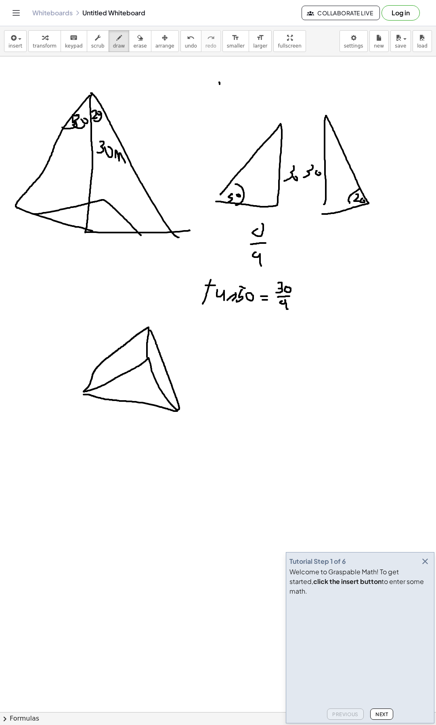
click at [208, 321] on div at bounding box center [218, 716] width 436 height 1321
drag, startPoint x: 202, startPoint y: 328, endPoint x: 215, endPoint y: 329, distance: 12.9
click at [214, 328] on div at bounding box center [218, 716] width 436 height 1321
drag, startPoint x: 217, startPoint y: 334, endPoint x: 228, endPoint y: 338, distance: 11.8
click at [228, 338] on div at bounding box center [218, 716] width 436 height 1321
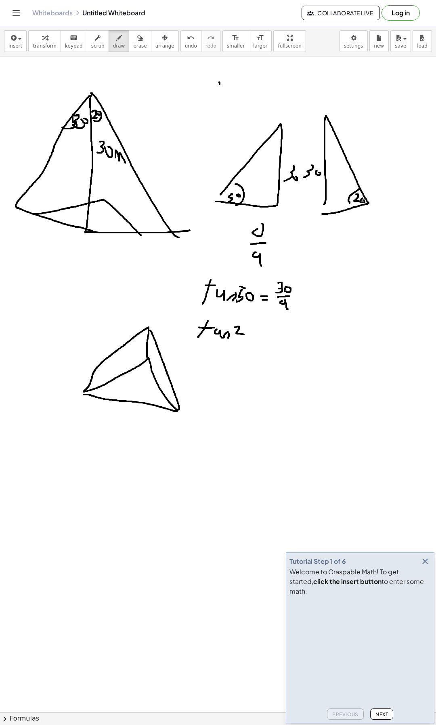
drag, startPoint x: 238, startPoint y: 327, endPoint x: 244, endPoint y: 335, distance: 10.1
click at [244, 335] on div at bounding box center [218, 716] width 436 height 1321
click at [249, 329] on div at bounding box center [218, 716] width 436 height 1321
click at [263, 336] on div at bounding box center [218, 716] width 436 height 1321
click at [261, 329] on div at bounding box center [218, 716] width 436 height 1321
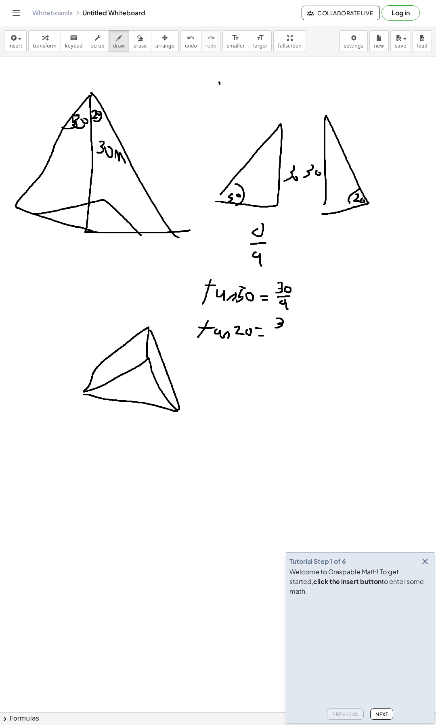
drag, startPoint x: 278, startPoint y: 319, endPoint x: 281, endPoint y: 325, distance: 7.2
click at [274, 327] on div at bounding box center [218, 716] width 436 height 1321
click at [292, 322] on div at bounding box center [218, 716] width 436 height 1321
drag, startPoint x: 277, startPoint y: 331, endPoint x: 296, endPoint y: 331, distance: 19.0
click at [296, 331] on div at bounding box center [218, 716] width 436 height 1321
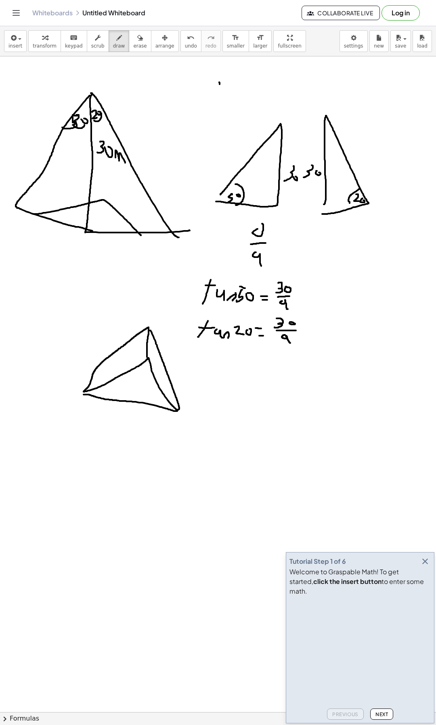
drag, startPoint x: 284, startPoint y: 336, endPoint x: 290, endPoint y: 343, distance: 10.0
click at [290, 343] on div at bounding box center [218, 716] width 436 height 1321
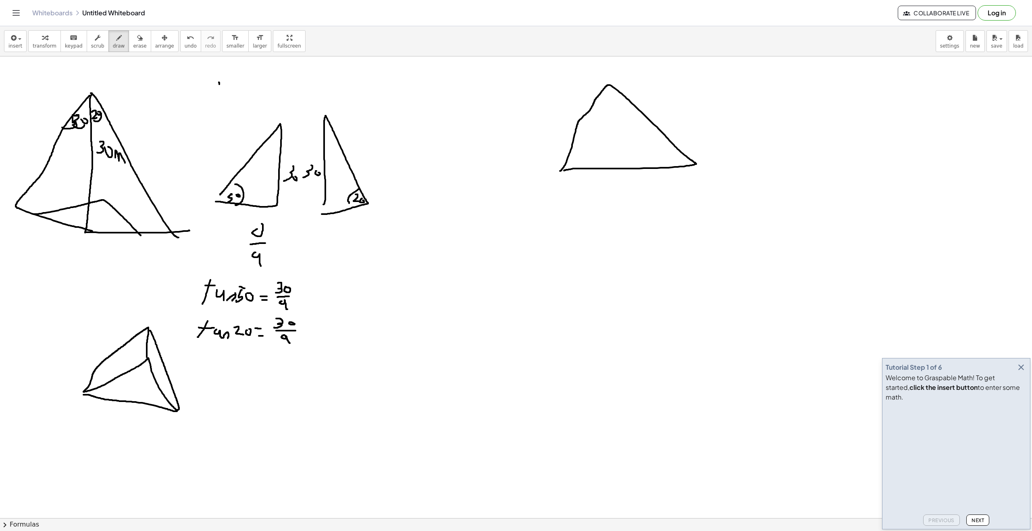
drag, startPoint x: 560, startPoint y: 171, endPoint x: 564, endPoint y: 171, distance: 4.1
drag, startPoint x: 600, startPoint y: 102, endPoint x: 619, endPoint y: 101, distance: 19.0
drag, startPoint x: 603, startPoint y: 104, endPoint x: 604, endPoint y: 100, distance: 4.1
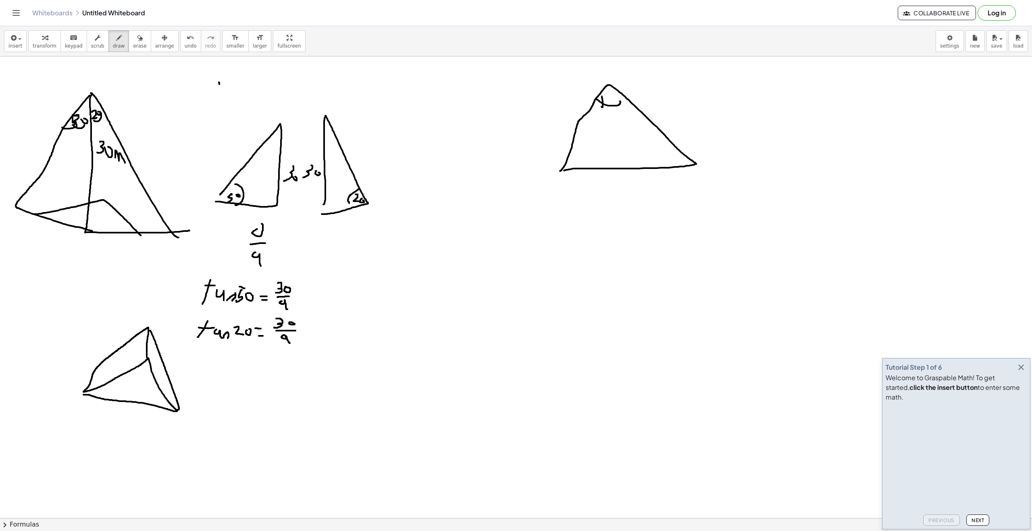
drag, startPoint x: 599, startPoint y: 104, endPoint x: 600, endPoint y: 95, distance: 9.4
drag, startPoint x: 602, startPoint y: 105, endPoint x: 602, endPoint y: 110, distance: 4.9
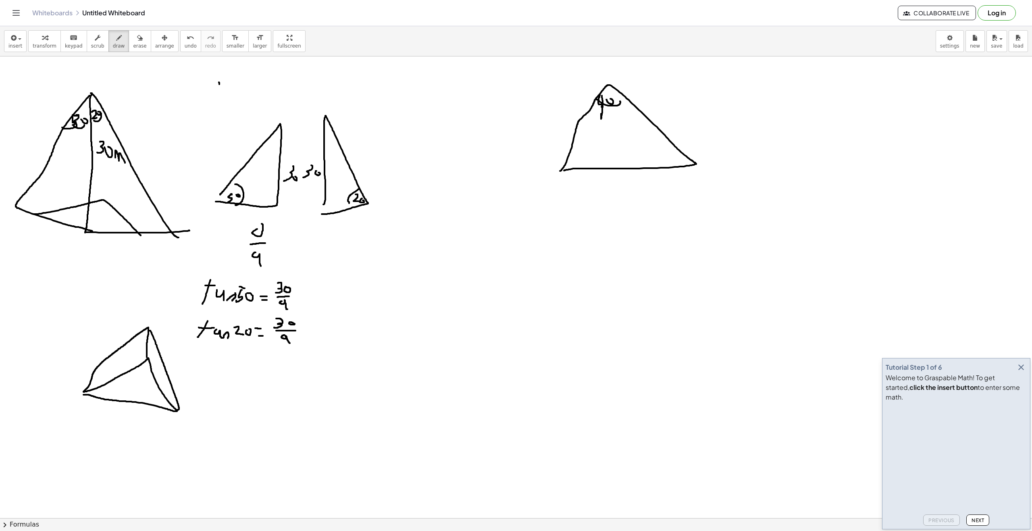
drag, startPoint x: 311, startPoint y: 291, endPoint x: 318, endPoint y: 287, distance: 8.1
drag, startPoint x: 313, startPoint y: 284, endPoint x: 324, endPoint y: 283, distance: 11.4
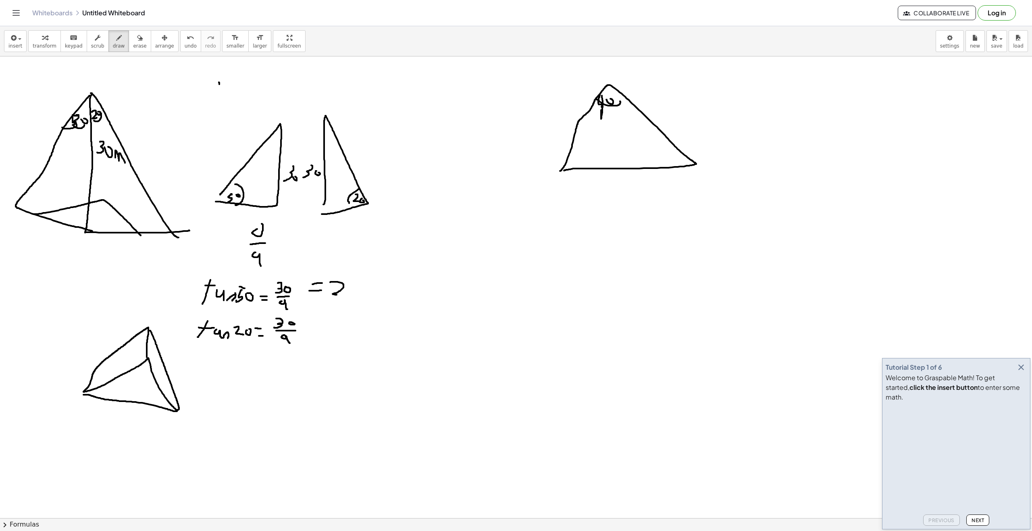
drag, startPoint x: 342, startPoint y: 283, endPoint x: 354, endPoint y: 296, distance: 17.4
drag, startPoint x: 369, startPoint y: 285, endPoint x: 354, endPoint y: 300, distance: 22.0
drag, startPoint x: 316, startPoint y: 334, endPoint x: 314, endPoint y: 328, distance: 6.4
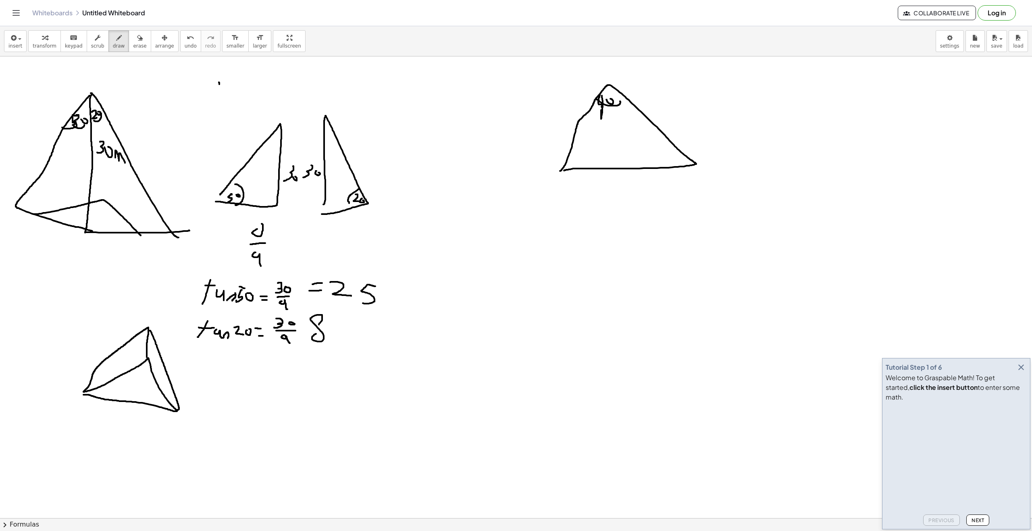
drag, startPoint x: 348, startPoint y: 326, endPoint x: 353, endPoint y: 341, distance: 15.8
drag, startPoint x: 379, startPoint y: 344, endPoint x: 381, endPoint y: 334, distance: 10.6
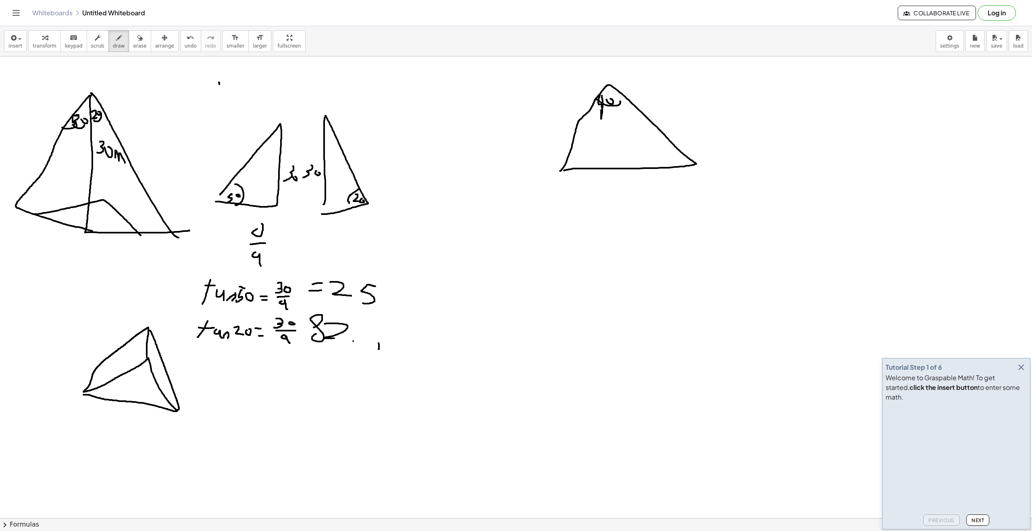
drag, startPoint x: 367, startPoint y: 337, endPoint x: 368, endPoint y: 347, distance: 10.5
drag, startPoint x: 379, startPoint y: 431, endPoint x: 377, endPoint y: 436, distance: 6.0
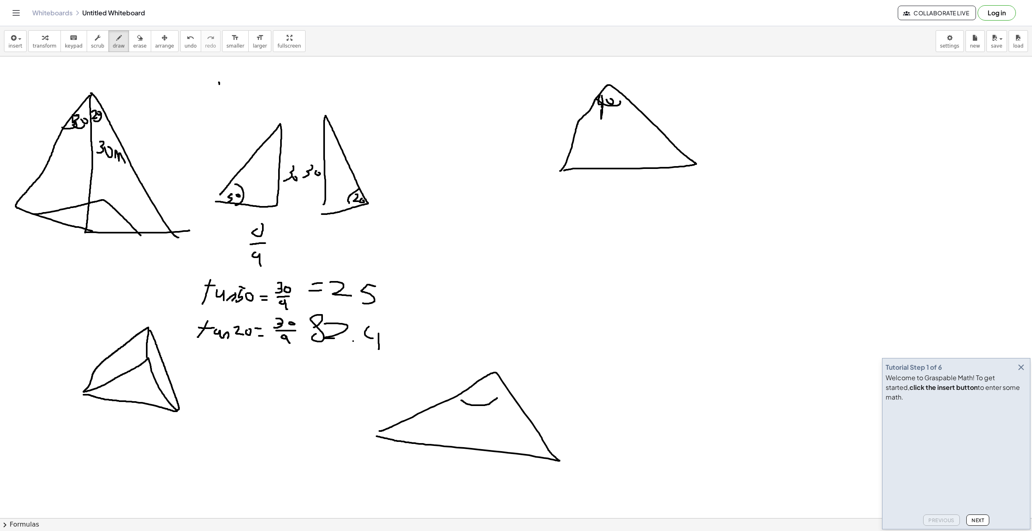
drag, startPoint x: 461, startPoint y: 400, endPoint x: 497, endPoint y: 398, distance: 36.0
drag, startPoint x: 479, startPoint y: 394, endPoint x: 478, endPoint y: 389, distance: 5.3
drag, startPoint x: 472, startPoint y: 393, endPoint x: 476, endPoint y: 389, distance: 5.4
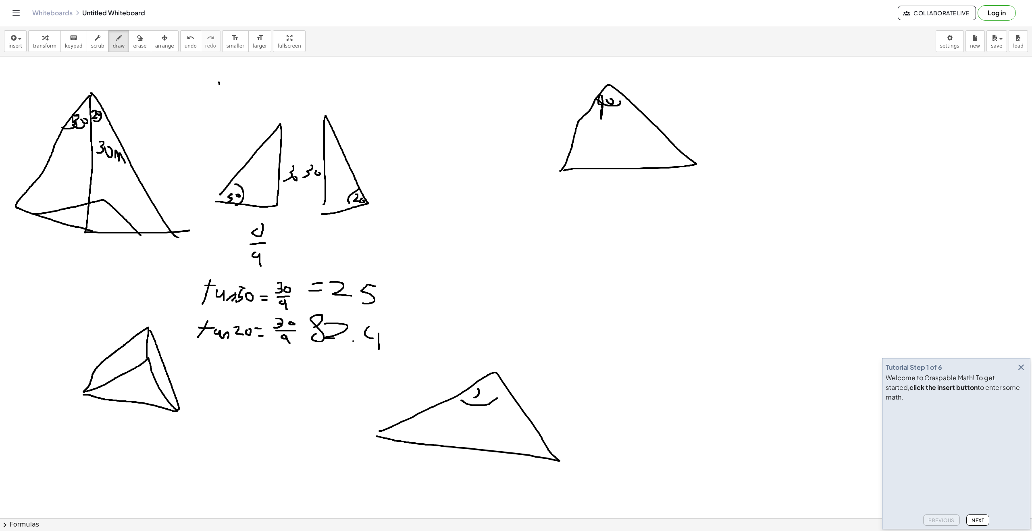
drag, startPoint x: 483, startPoint y: 399, endPoint x: 488, endPoint y: 394, distance: 6.9
drag, startPoint x: 392, startPoint y: 402, endPoint x: 402, endPoint y: 398, distance: 10.6
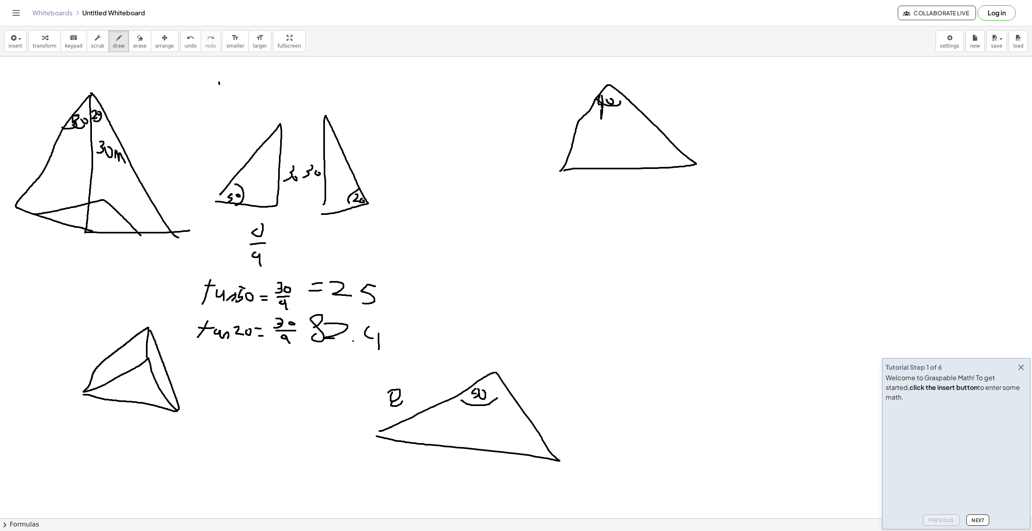
drag, startPoint x: 410, startPoint y: 388, endPoint x: 431, endPoint y: 396, distance: 21.8
drag, startPoint x: 445, startPoint y: 394, endPoint x: 442, endPoint y: 376, distance: 18.4
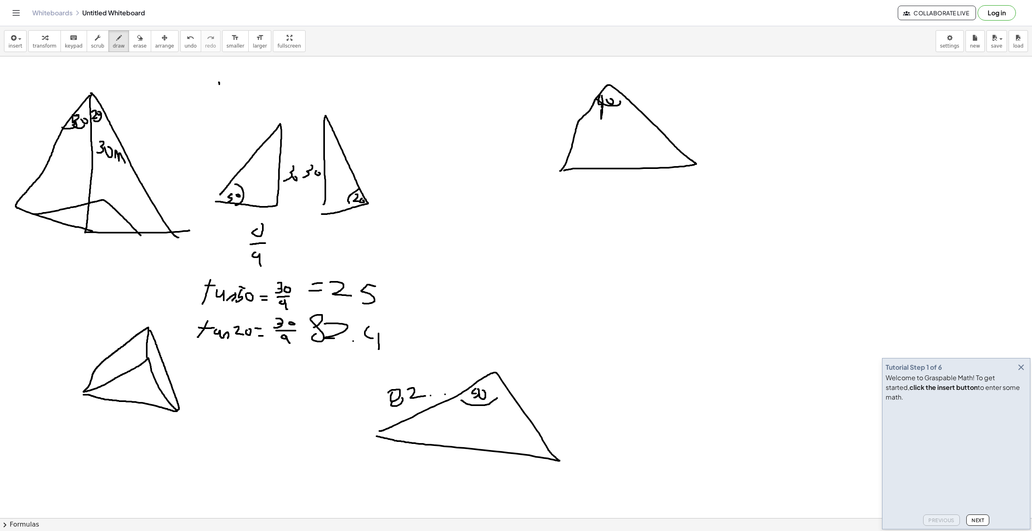
drag, startPoint x: 437, startPoint y: 379, endPoint x: 469, endPoint y: 384, distance: 32.3
drag, startPoint x: 529, startPoint y: 388, endPoint x: 548, endPoint y: 402, distance: 23.7
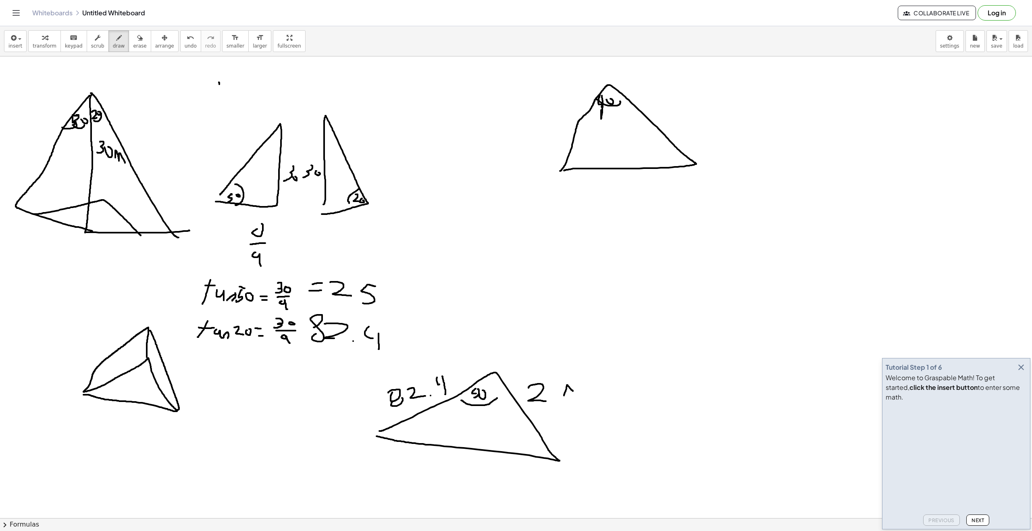
drag, startPoint x: 573, startPoint y: 391, endPoint x: 543, endPoint y: 400, distance: 31.8
drag, startPoint x: 497, startPoint y: 358, endPoint x: 513, endPoint y: 359, distance: 16.6
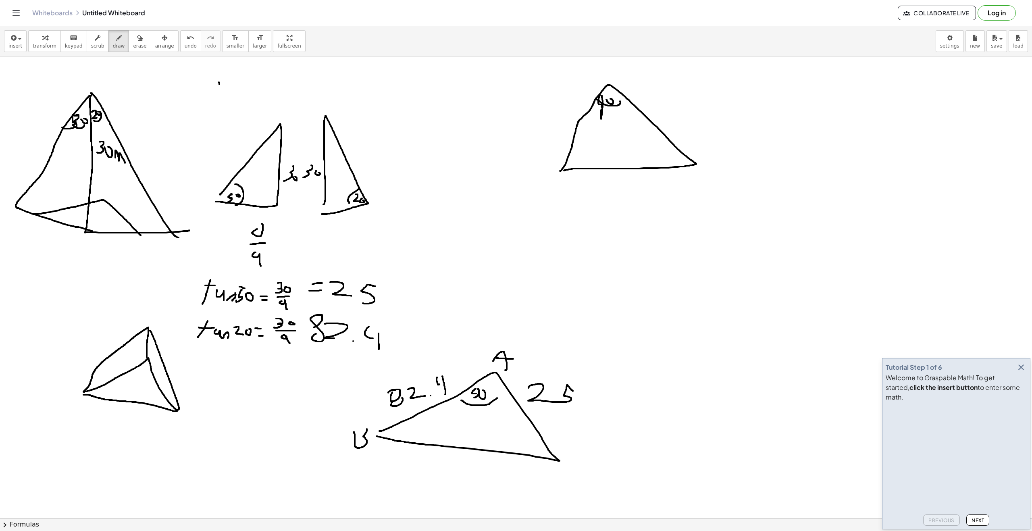
drag, startPoint x: 355, startPoint y: 438, endPoint x: 358, endPoint y: 425, distance: 12.8
drag, startPoint x: 573, startPoint y: 457, endPoint x: 578, endPoint y: 469, distance: 13.0
drag, startPoint x: 665, startPoint y: 314, endPoint x: 665, endPoint y: 323, distance: 9.7
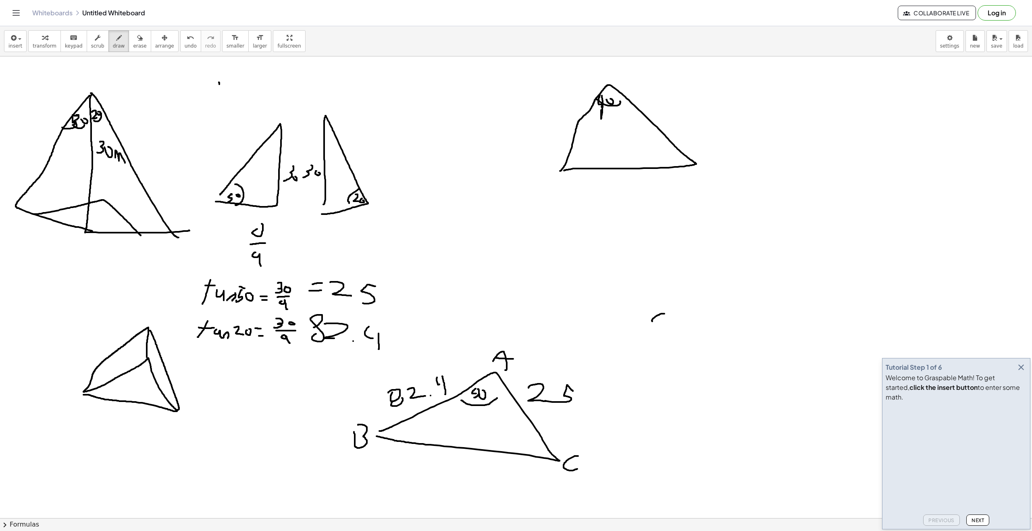
drag, startPoint x: 675, startPoint y: 319, endPoint x: 684, endPoint y: 319, distance: 8.5
drag, startPoint x: 704, startPoint y: 332, endPoint x: 706, endPoint y: 321, distance: 11.0
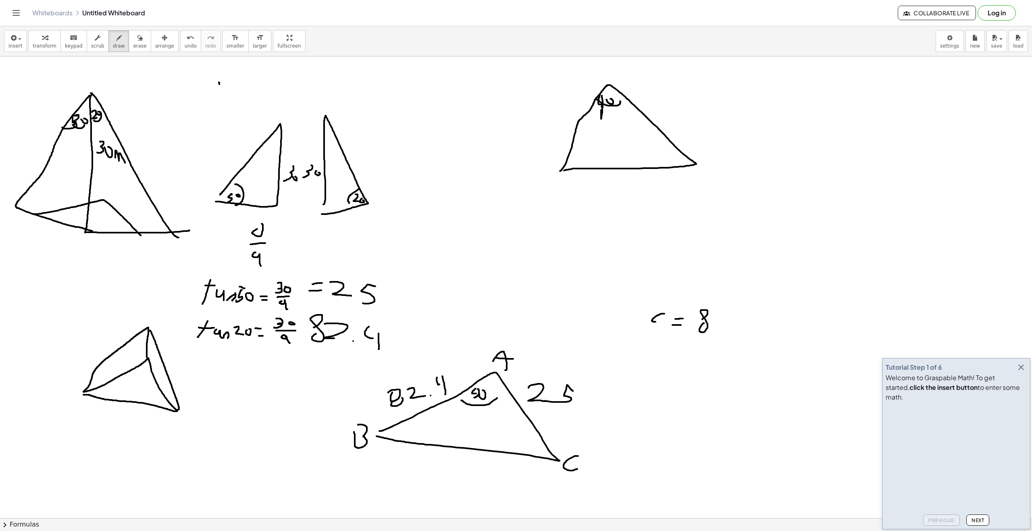
drag, startPoint x: 728, startPoint y: 319, endPoint x: 732, endPoint y: 330, distance: 12.1
drag, startPoint x: 736, startPoint y: 331, endPoint x: 755, endPoint y: 334, distance: 18.8
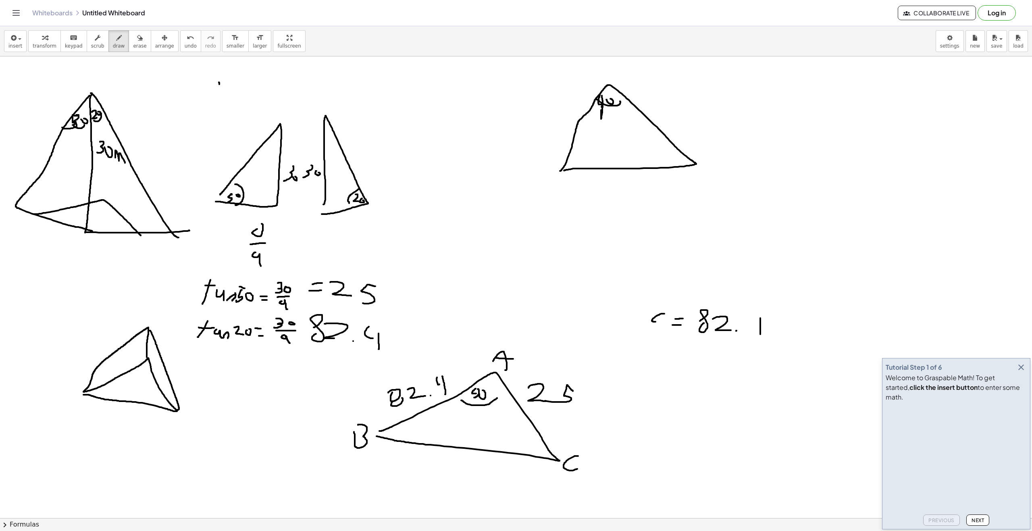
drag, startPoint x: 761, startPoint y: 334, endPoint x: 759, endPoint y: 317, distance: 17.4
drag, startPoint x: 760, startPoint y: 320, endPoint x: 753, endPoint y: 311, distance: 11.5
drag, startPoint x: 653, startPoint y: 341, endPoint x: 653, endPoint y: 350, distance: 9.3
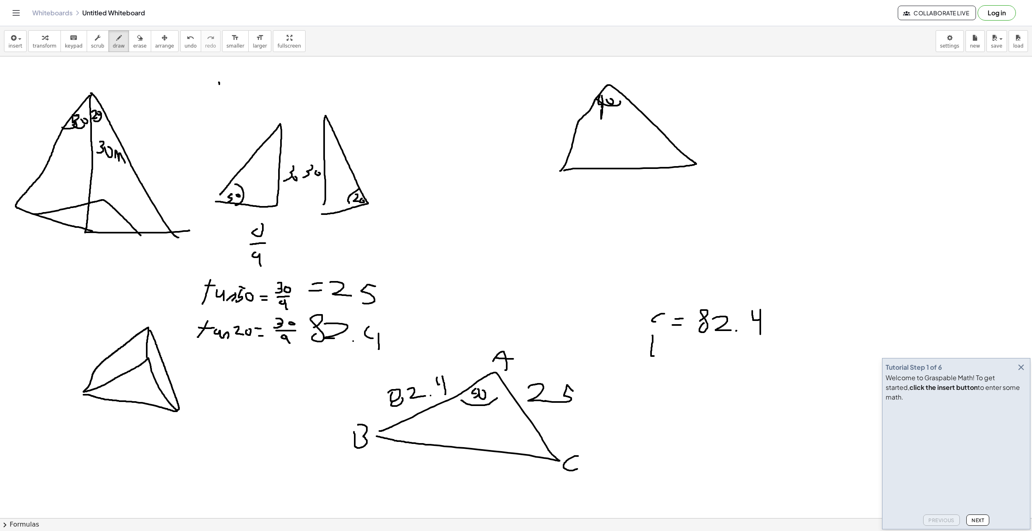
drag
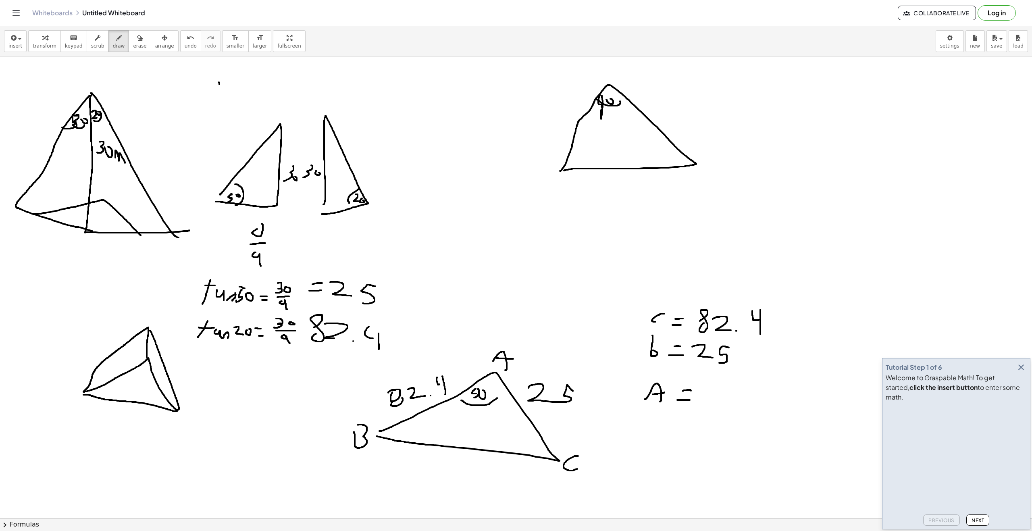
drag, startPoint x: 769, startPoint y: 94, endPoint x: 752, endPoint y: 112, distance: 25.1
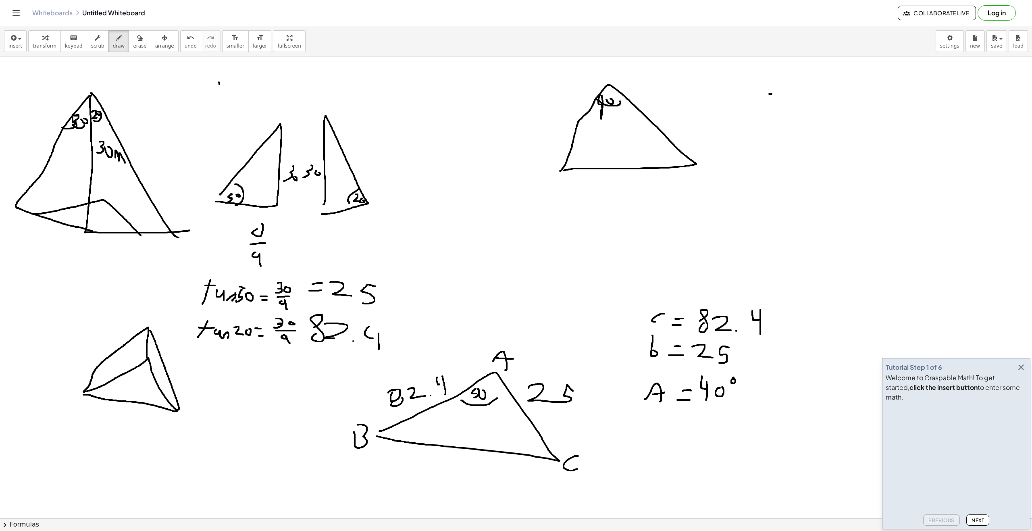
drag, startPoint x: 765, startPoint y: 85, endPoint x: 788, endPoint y: 126, distance: 47.2
drag, startPoint x: 776, startPoint y: 136, endPoint x: 787, endPoint y: 133, distance: 11.4
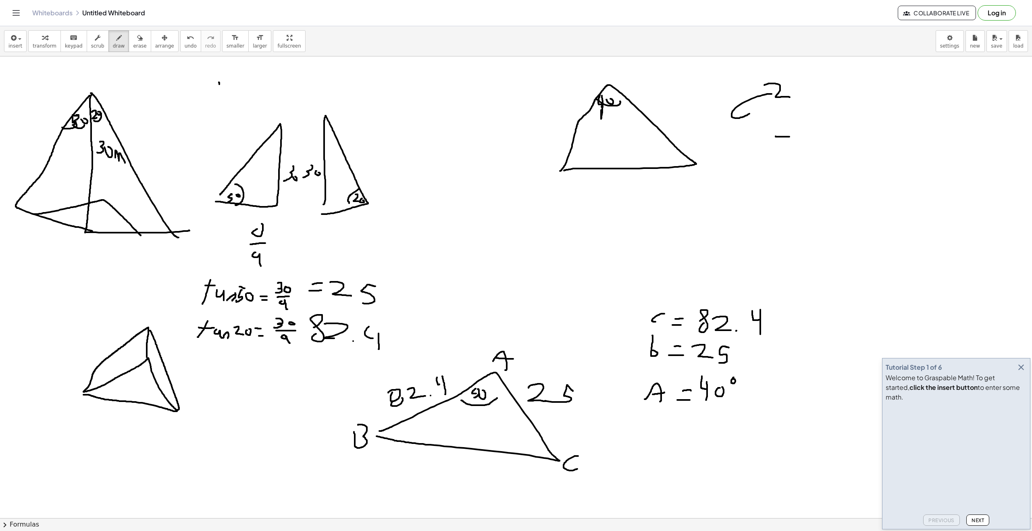
drag, startPoint x: 778, startPoint y: 116, endPoint x: 803, endPoint y: 117, distance: 25.0
drag, startPoint x: 803, startPoint y: 122, endPoint x: 809, endPoint y: 100, distance: 22.7
drag, startPoint x: 815, startPoint y: 101, endPoint x: 829, endPoint y: 113, distance: 18.0
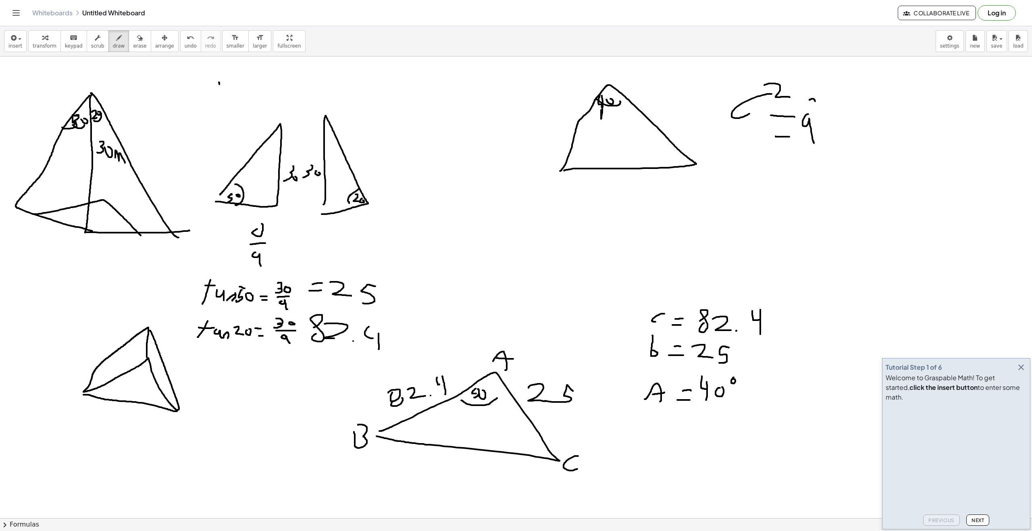
drag, startPoint x: 838, startPoint y: 123, endPoint x: 838, endPoint y: 129, distance: 6.5
drag, startPoint x: 845, startPoint y: 130, endPoint x: 849, endPoint y: 131, distance: 4.2
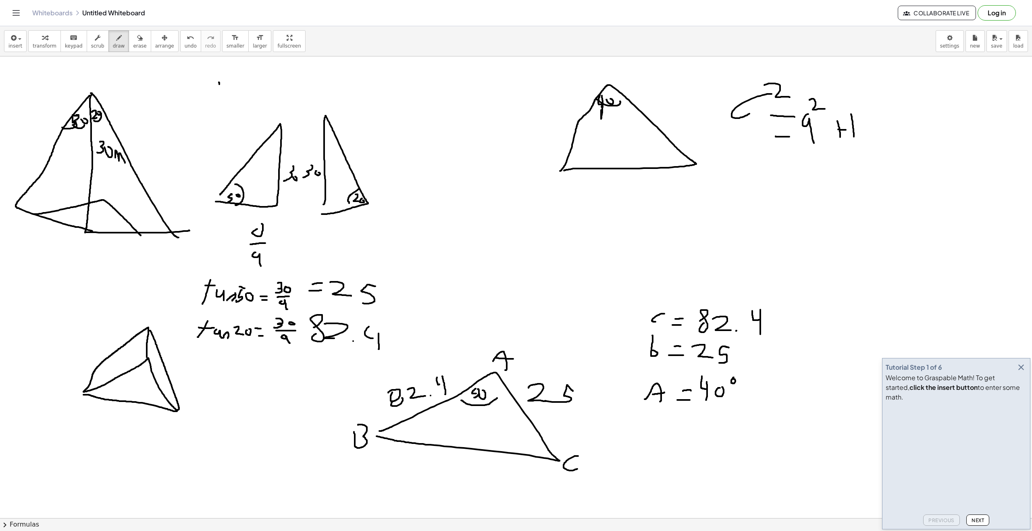
drag, startPoint x: 853, startPoint y: 128, endPoint x: 854, endPoint y: 123, distance: 4.9
drag, startPoint x: 864, startPoint y: 129, endPoint x: 856, endPoint y: 140, distance: 12.7
drag, startPoint x: 870, startPoint y: 106, endPoint x: 832, endPoint y: 115, distance: 39.4
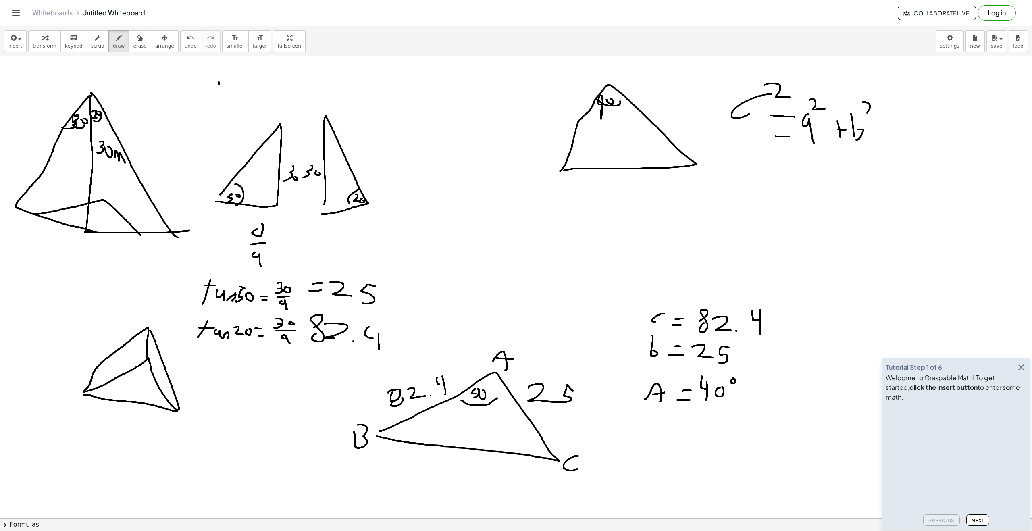
drag, startPoint x: 887, startPoint y: 129, endPoint x: 895, endPoint y: 129, distance: 7.7
drag, startPoint x: 901, startPoint y: 120, endPoint x: 919, endPoint y: 131, distance: 21.5
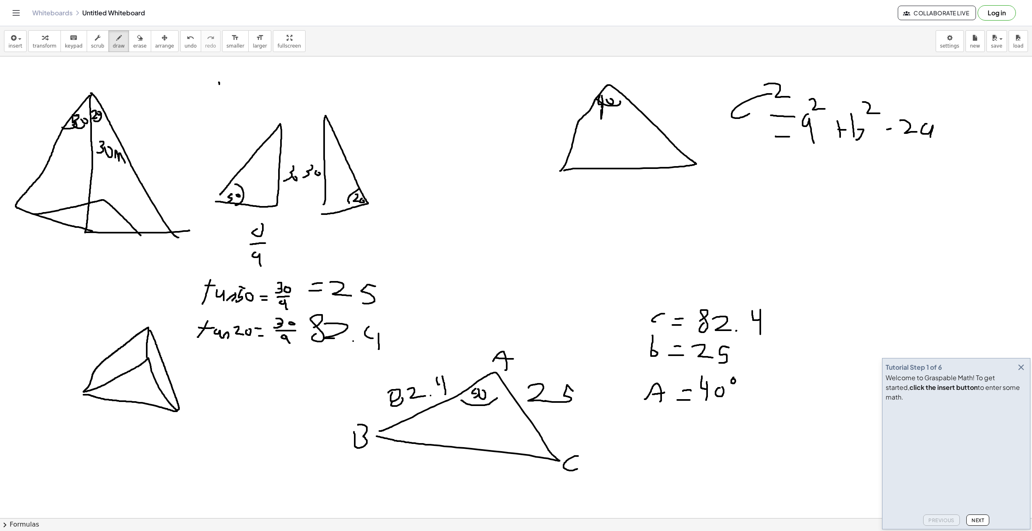
drag, startPoint x: 922, startPoint y: 129, endPoint x: 938, endPoint y: 144, distance: 22.0
drag, startPoint x: 939, startPoint y: 141, endPoint x: 942, endPoint y: 129, distance: 12.1
drag, startPoint x: 942, startPoint y: 137, endPoint x: 946, endPoint y: 143, distance: 6.9
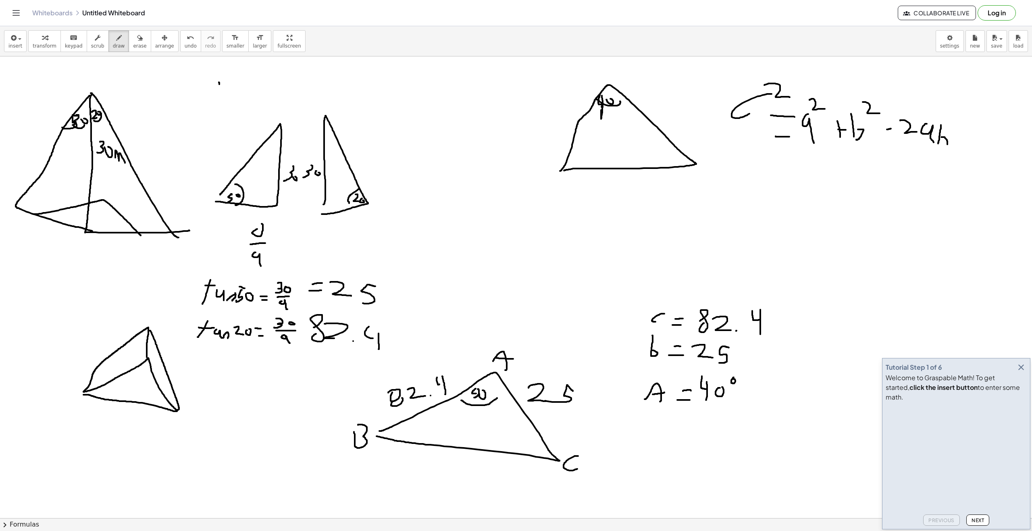
drag, startPoint x: 977, startPoint y: 131, endPoint x: 1002, endPoint y: 133, distance: 25.1
drag, startPoint x: 994, startPoint y: 146, endPoint x: 1000, endPoint y: 138, distance: 9.6
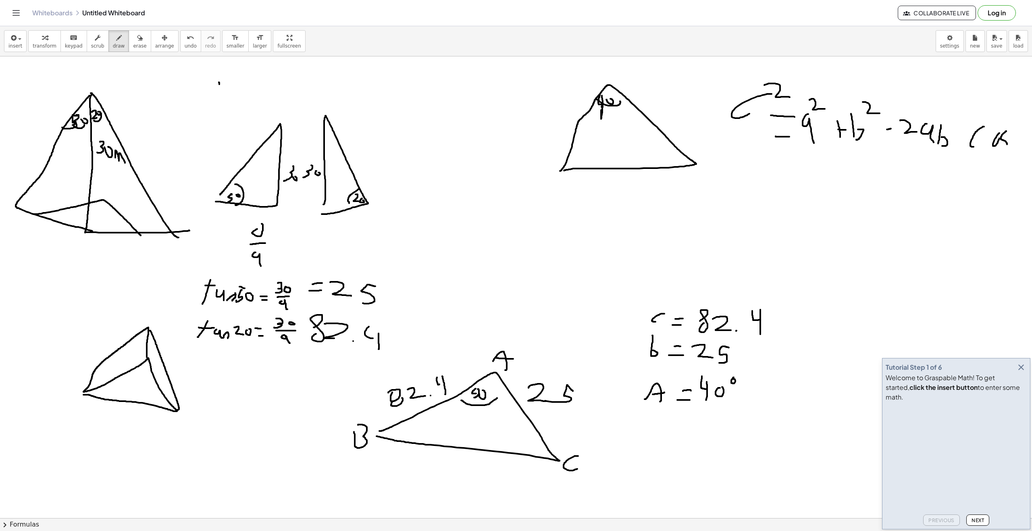
drag, startPoint x: 1007, startPoint y: 131, endPoint x: 1007, endPoint y: 142, distance: 10.5
drag, startPoint x: 1022, startPoint y: 136, endPoint x: 1019, endPoint y: 149, distance: 13.6
drag, startPoint x: 776, startPoint y: 221, endPoint x: 781, endPoint y: 232, distance: 12.1
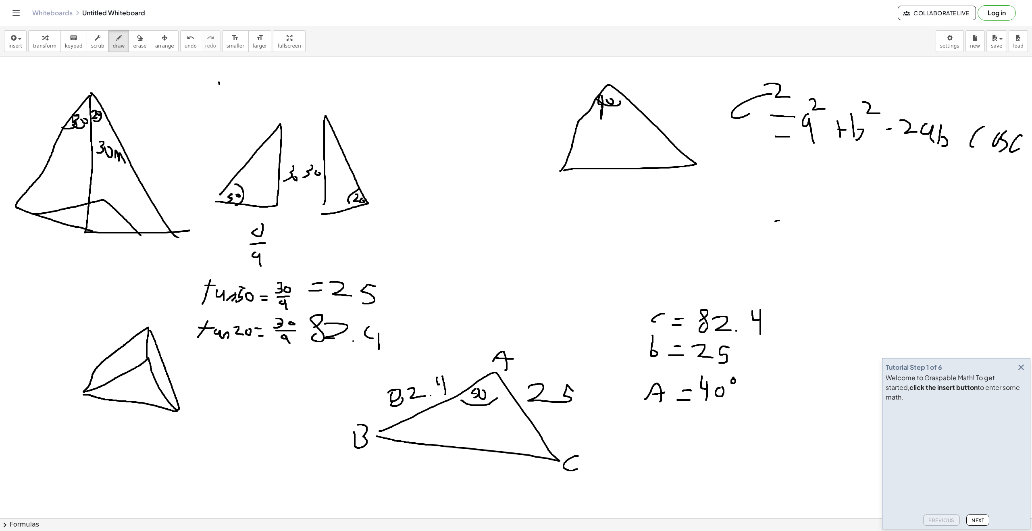
drag, startPoint x: 787, startPoint y: 209, endPoint x: 794, endPoint y: 222, distance: 14.6
drag, startPoint x: 797, startPoint y: 234, endPoint x: 795, endPoint y: 230, distance: 4.7
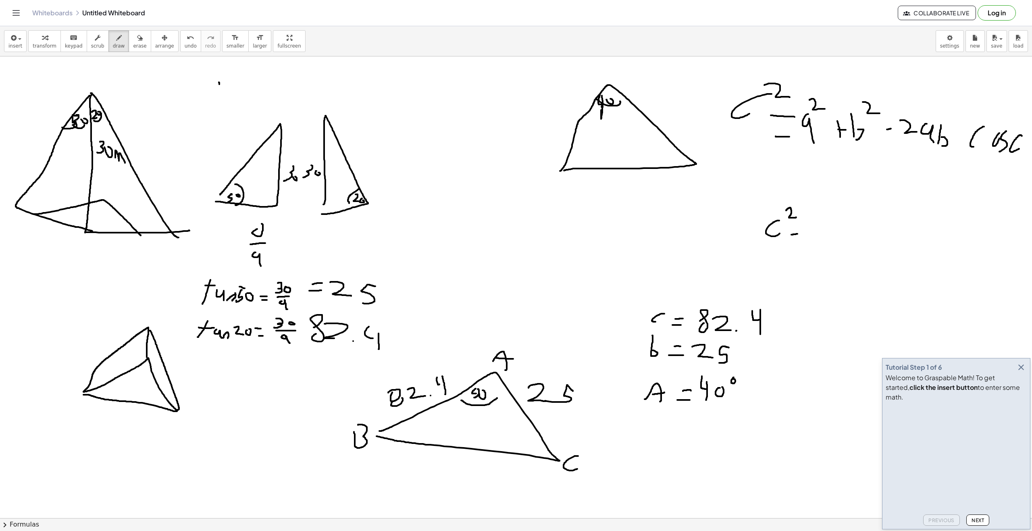
drag, startPoint x: 793, startPoint y: 226, endPoint x: 806, endPoint y: 225, distance: 13.3
drag, startPoint x: 825, startPoint y: 225, endPoint x: 831, endPoint y: 233, distance: 10.1
drag, startPoint x: 849, startPoint y: 225, endPoint x: 842, endPoint y: 233, distance: 10.9
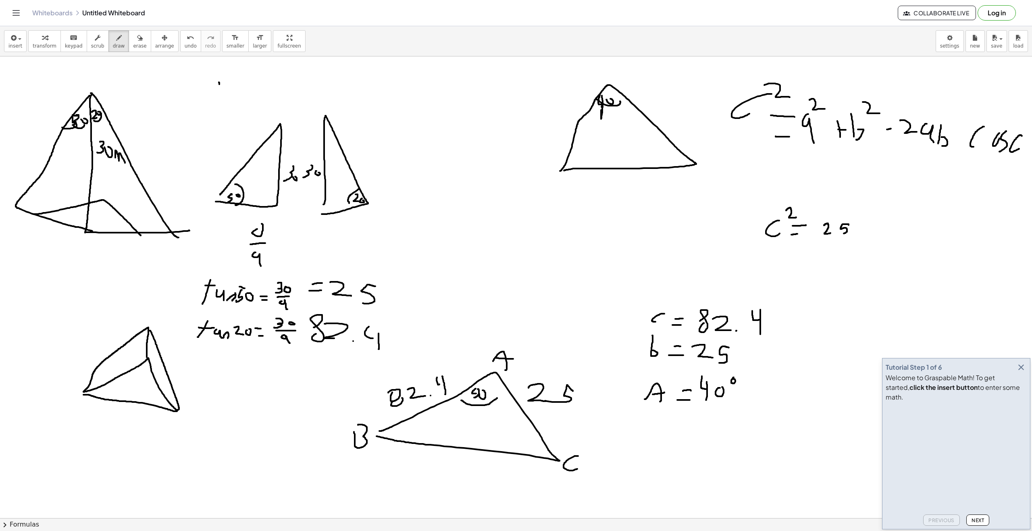
drag, startPoint x: 858, startPoint y: 224, endPoint x: 857, endPoint y: 234, distance: 9.7
drag, startPoint x: 855, startPoint y: 230, endPoint x: 861, endPoint y: 229, distance: 6.5
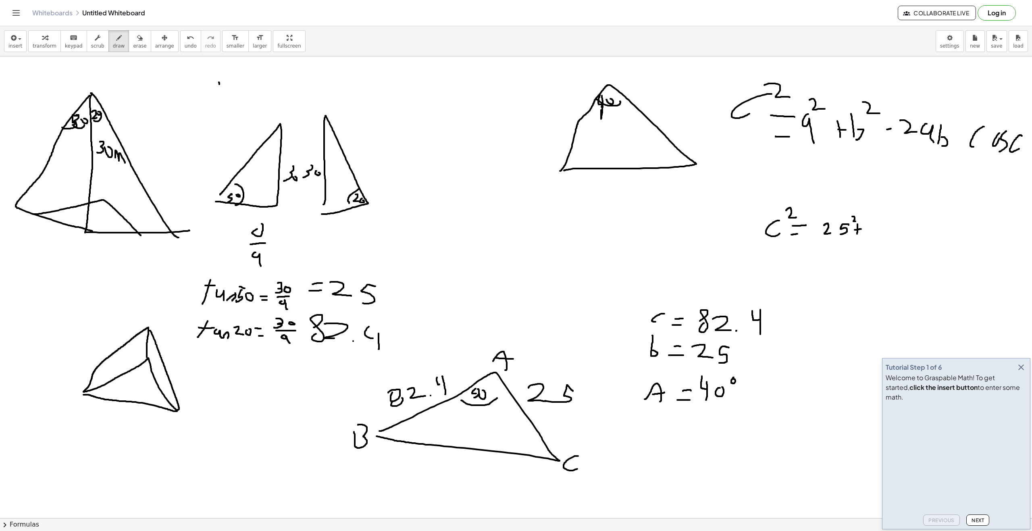
drag, startPoint x: 853, startPoint y: 217, endPoint x: 858, endPoint y: 223, distance: 8.6
drag, startPoint x: 867, startPoint y: 232, endPoint x: 868, endPoint y: 228, distance: 4.1
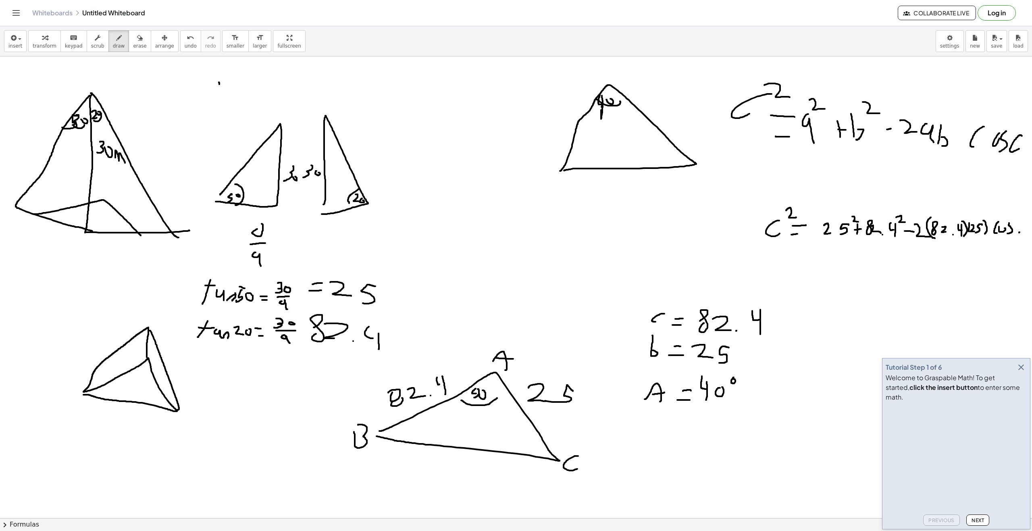
click at [435, 226] on div "×" at bounding box center [516, 287] width 1032 height 462
drag, startPoint x: 546, startPoint y: 228, endPoint x: 515, endPoint y: 275, distance: 56.3
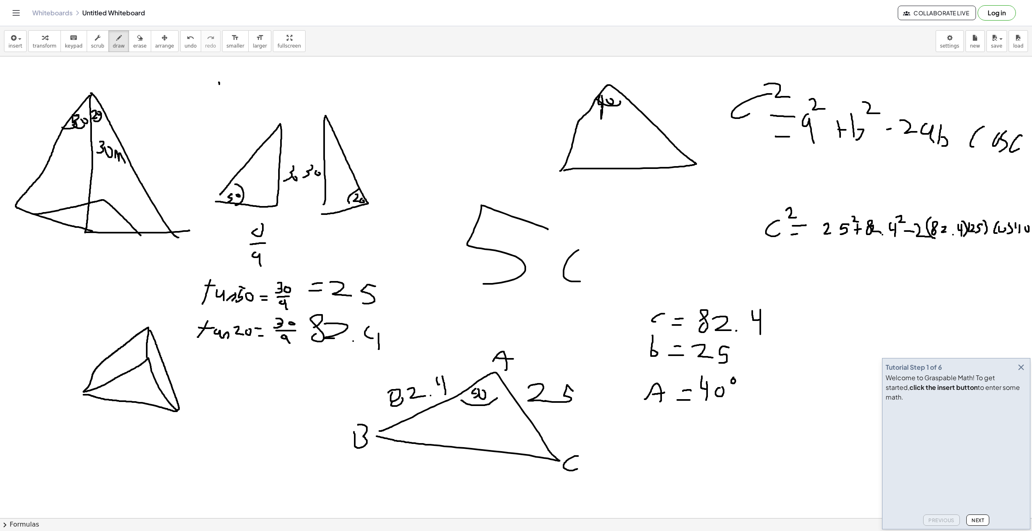
drag, startPoint x: 569, startPoint y: 258, endPoint x: 602, endPoint y: 253, distance: 33.9
drag, startPoint x: 611, startPoint y: 287, endPoint x: 645, endPoint y: 297, distance: 35.7
drag, startPoint x: 470, startPoint y: 189, endPoint x: 495, endPoint y: 190, distance: 25.0
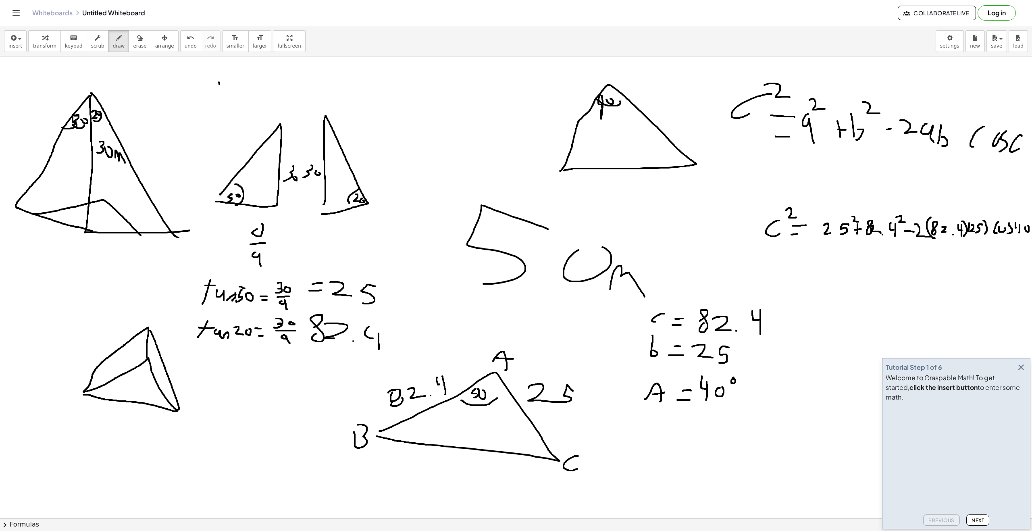
drag, startPoint x: 495, startPoint y: 190, endPoint x: 483, endPoint y: 171, distance: 21.9
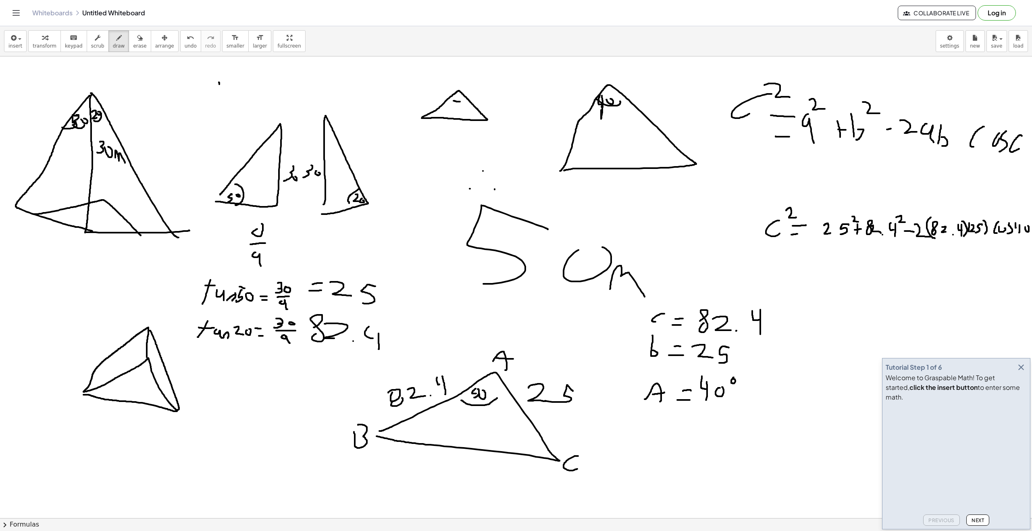
drag, startPoint x: 454, startPoint y: 101, endPoint x: 478, endPoint y: 102, distance: 24.7
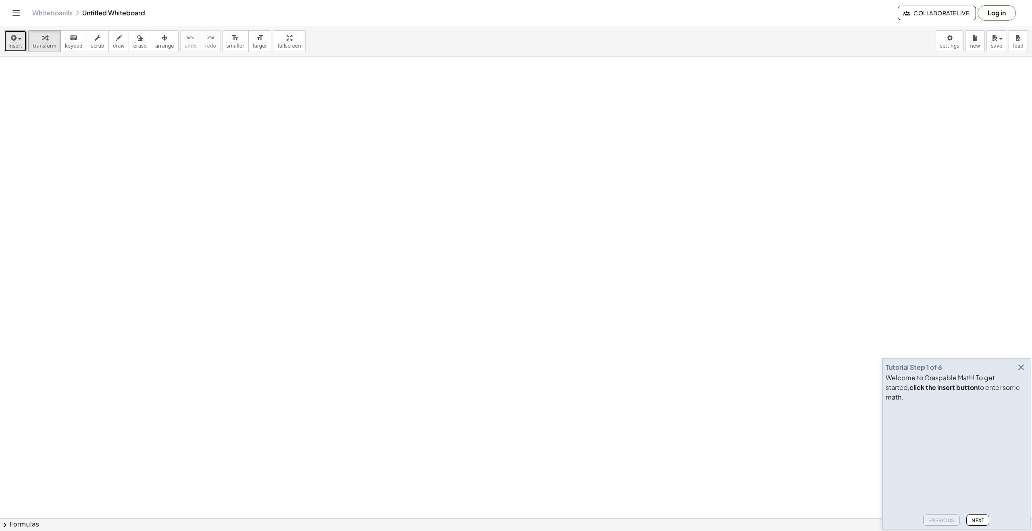
click at [20, 44] on span "insert" at bounding box center [15, 46] width 14 height 6
click at [42, 87] on link "Function" at bounding box center [43, 92] width 79 height 18
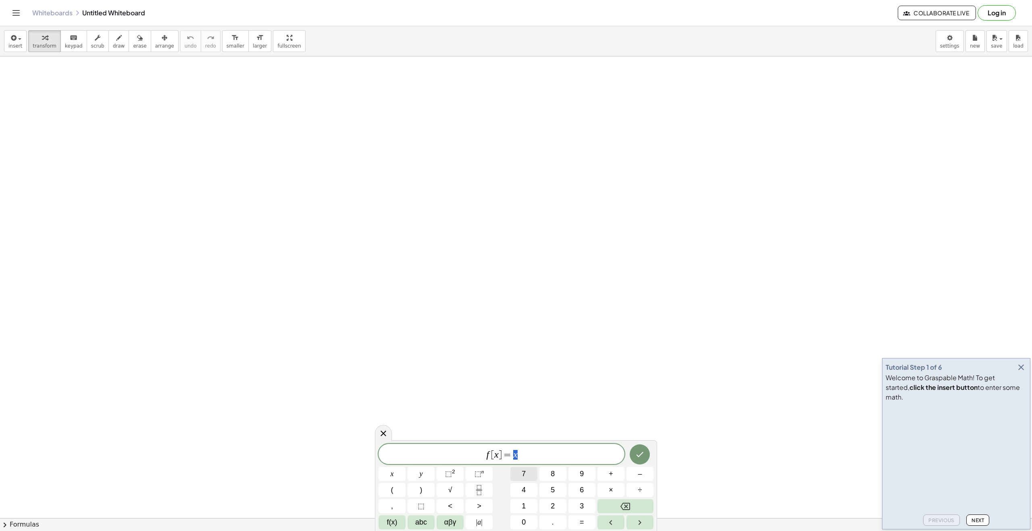
click at [528, 480] on button "7" at bounding box center [524, 474] width 27 height 14
click at [393, 479] on button "x" at bounding box center [392, 474] width 27 height 14
click at [618, 475] on button "+" at bounding box center [611, 474] width 27 height 14
click at [584, 477] on button "9" at bounding box center [582, 474] width 27 height 14
click at [398, 477] on button "x" at bounding box center [392, 474] width 27 height 14
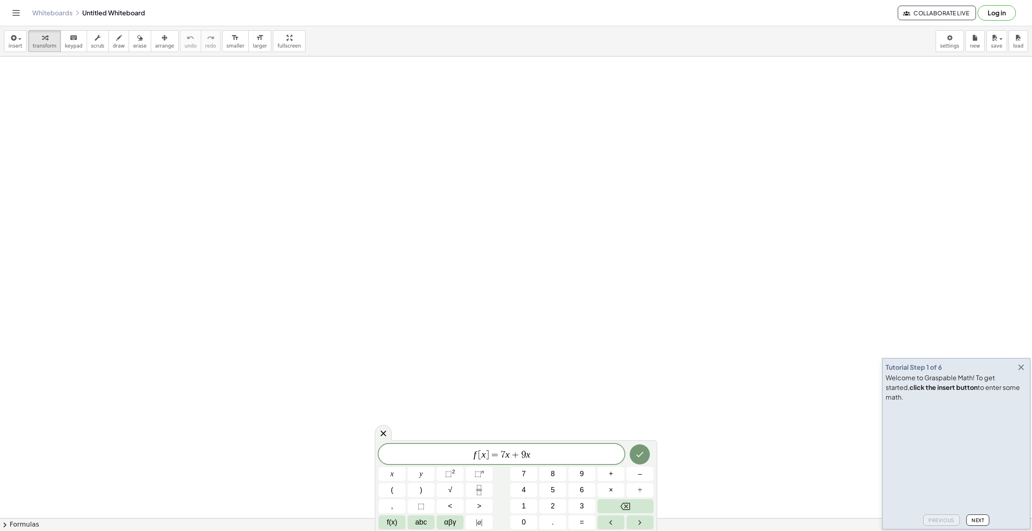
click at [406, 467] on div at bounding box center [392, 474] width 27 height 14
click at [636, 461] on button "Done" at bounding box center [640, 454] width 20 height 20
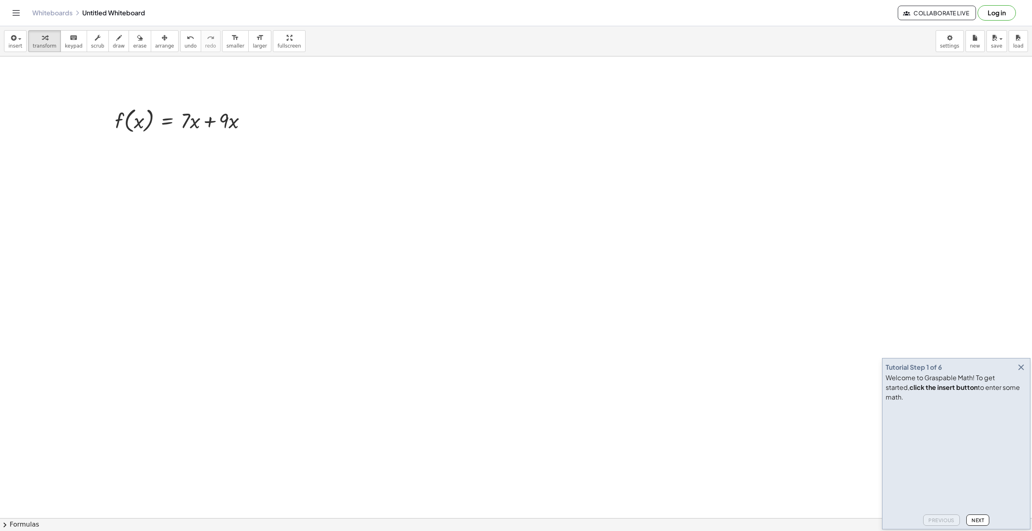
drag, startPoint x: 319, startPoint y: 178, endPoint x: 412, endPoint y: 161, distance: 94.4
click at [108, 37] on button "draw" at bounding box center [118, 41] width 21 height 22
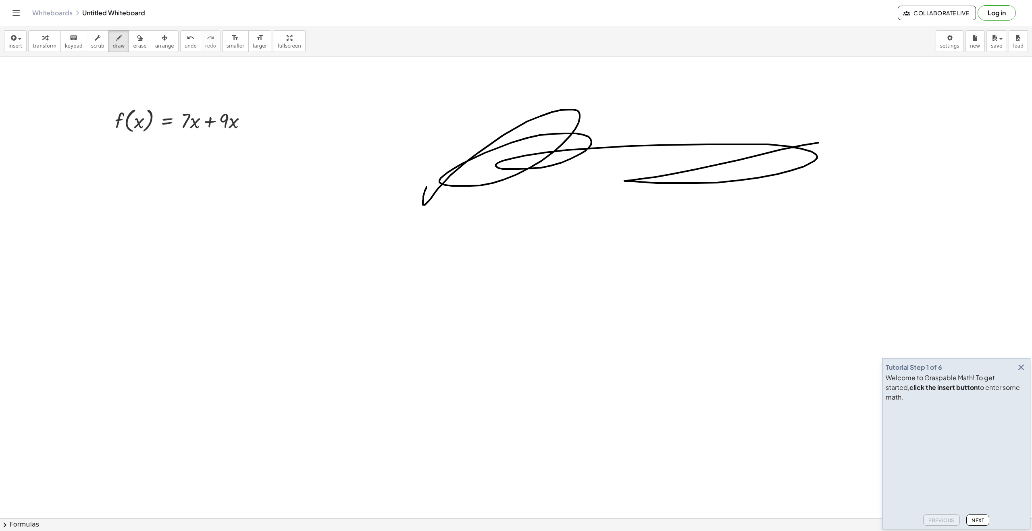
drag, startPoint x: 426, startPoint y: 188, endPoint x: 0, endPoint y: 51, distance: 447.8
click at [133, 36] on div "button" at bounding box center [139, 38] width 13 height 10
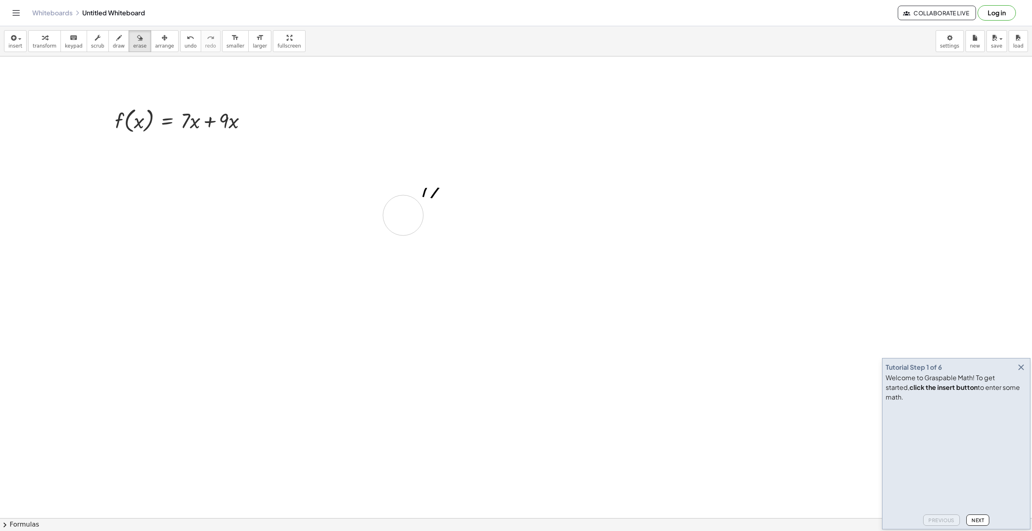
drag, startPoint x: 358, startPoint y: 148, endPoint x: 217, endPoint y: 97, distance: 149.8
click at [108, 50] on button "draw" at bounding box center [118, 41] width 21 height 22
drag, startPoint x: 133, startPoint y: 90, endPoint x: 53, endPoint y: 83, distance: 79.8
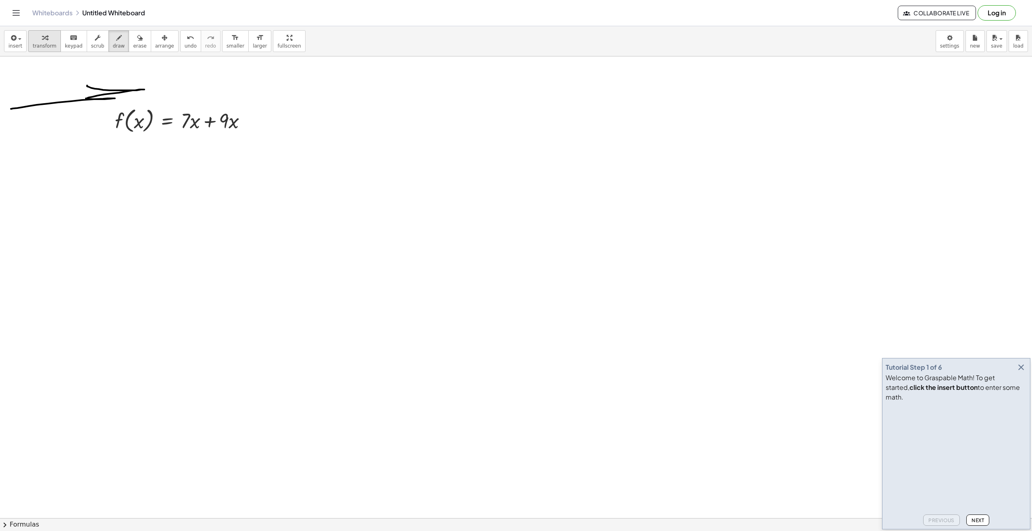
click at [44, 47] on span "transform" at bounding box center [45, 46] width 24 height 6
click at [0, 48] on div "insert select one: Math Expression Function Text Youtube Video Graphing Geometr…" at bounding box center [516, 41] width 1032 height 30
drag, startPoint x: 12, startPoint y: 48, endPoint x: 18, endPoint y: 72, distance: 25.4
click at [11, 48] on span "insert" at bounding box center [15, 46] width 14 height 6
click at [52, 146] on link "Graphing" at bounding box center [43, 145] width 79 height 18
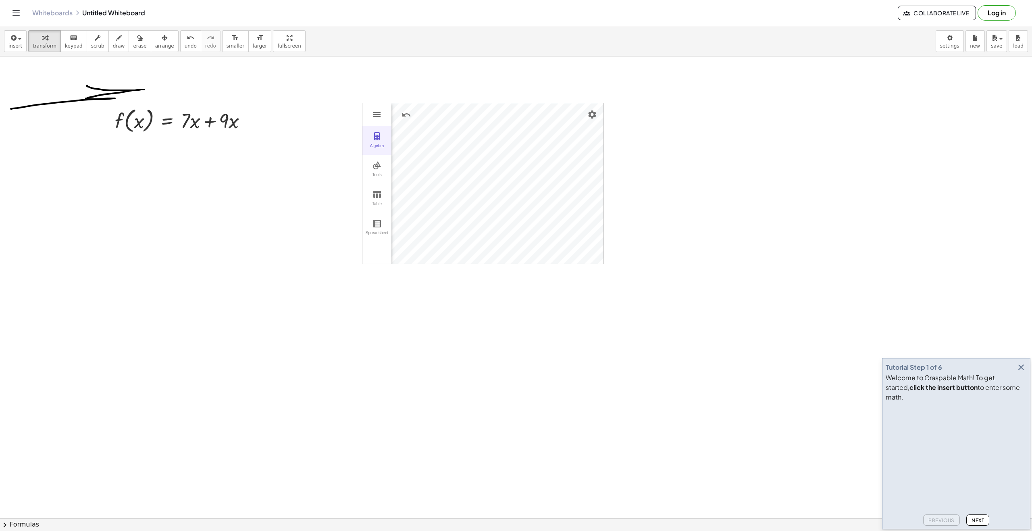
click at [371, 134] on button "Algebra" at bounding box center [377, 140] width 29 height 29
click at [408, 125] on div "Algebra" at bounding box center [412, 149] width 40 height 95
click at [412, 117] on img "Graphing Calculator" at bounding box center [411, 115] width 15 height 13
click at [374, 174] on div "𝑥" at bounding box center [375, 180] width 25 height 22
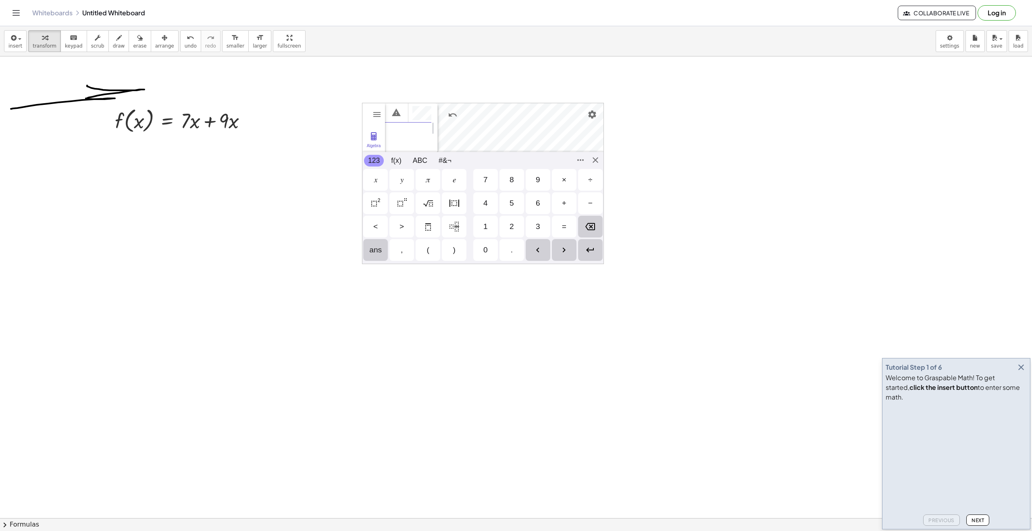
click at [561, 219] on div "=" at bounding box center [564, 227] width 25 height 22
click at [512, 202] on div "5" at bounding box center [512, 203] width 4 height 10
click at [591, 220] on div "Backspace" at bounding box center [590, 227] width 25 height 22
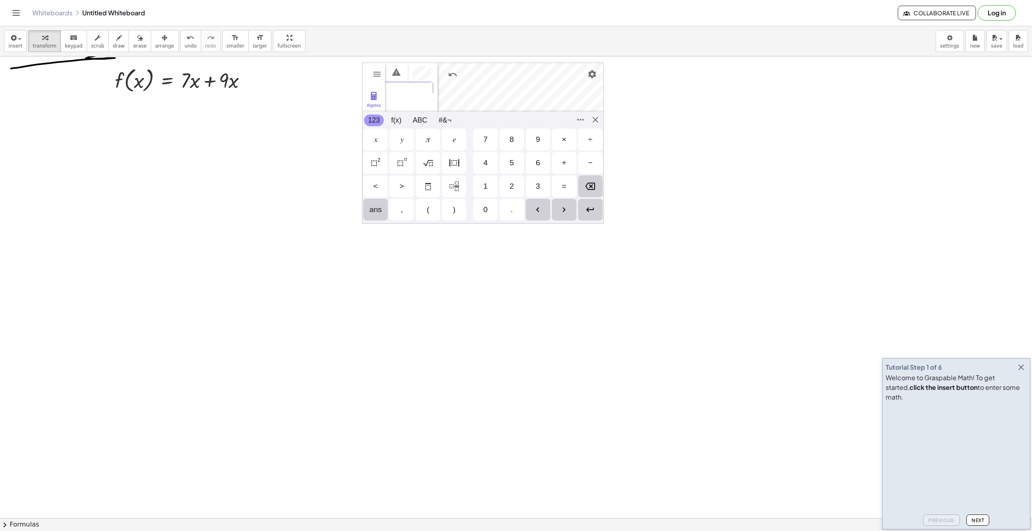
scroll to position [0, 0]
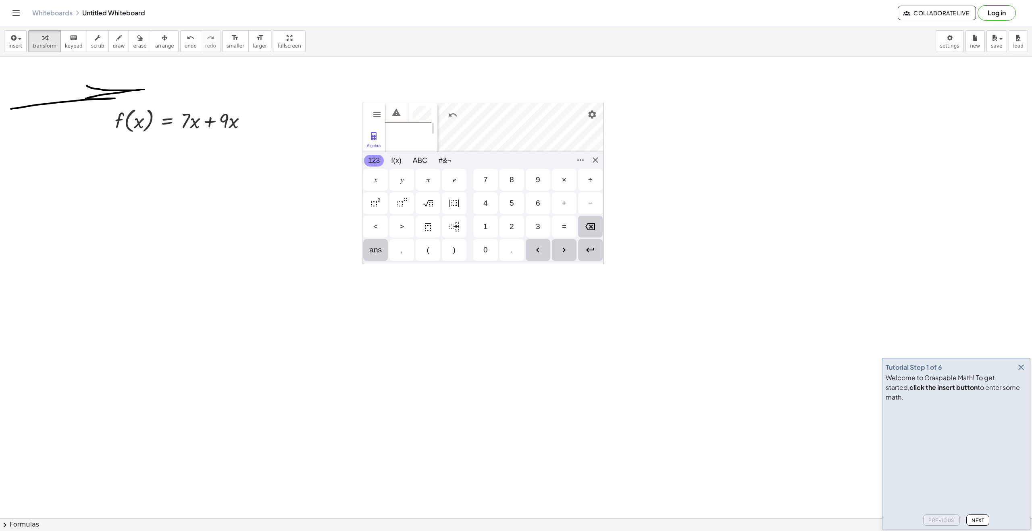
click at [510, 206] on div "5" at bounding box center [512, 203] width 4 height 10
click at [429, 225] on img "recurring decimal" at bounding box center [428, 227] width 10 height 10
click at [486, 177] on div "7" at bounding box center [486, 180] width 4 height 10
click at [594, 227] on img "Backspace" at bounding box center [591, 227] width 10 height 10
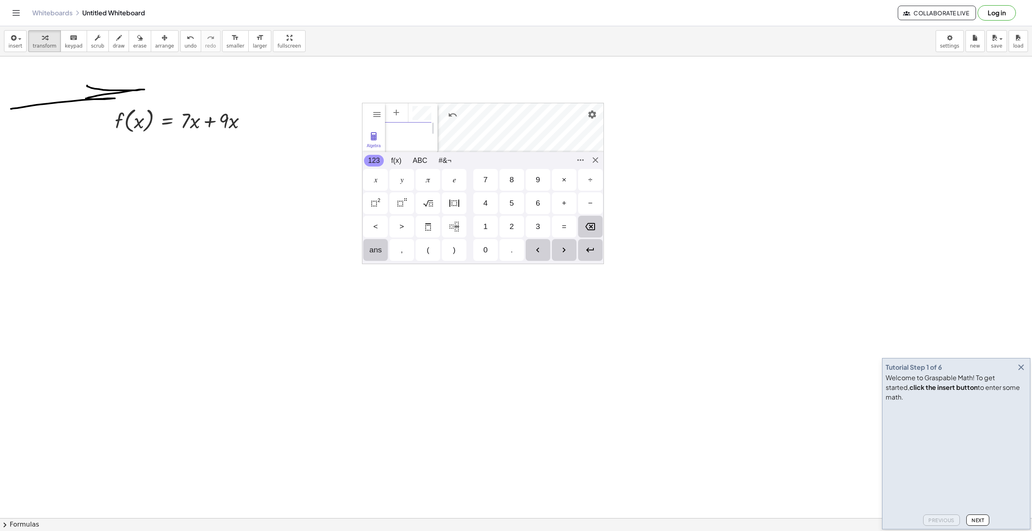
scroll to position [0, 12]
click at [594, 227] on img "Backspace" at bounding box center [591, 227] width 10 height 10
click at [588, 183] on div "÷" at bounding box center [590, 180] width 25 height 22
click at [494, 200] on div "4" at bounding box center [485, 203] width 25 height 22
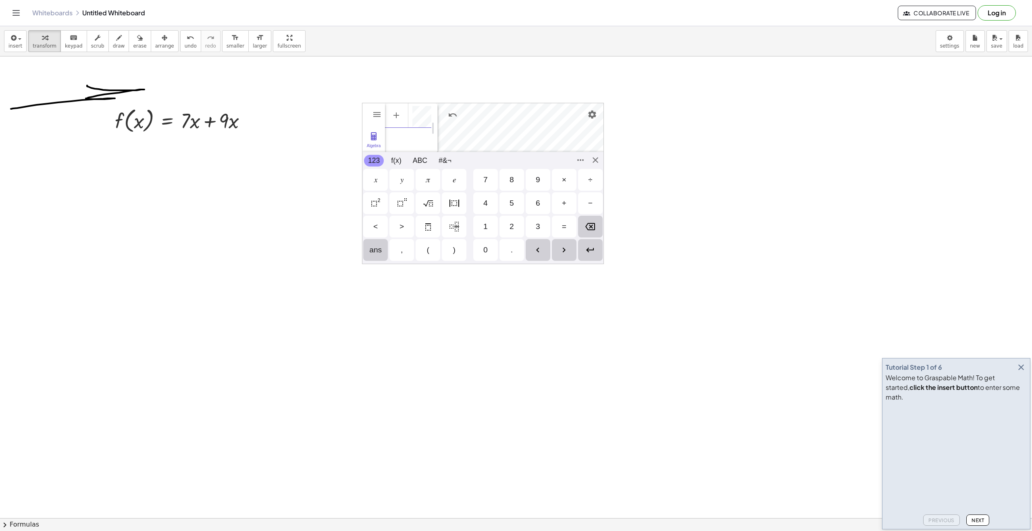
scroll to position [4, 0]
click at [485, 172] on div "7" at bounding box center [485, 180] width 25 height 22
click at [565, 204] on div "+" at bounding box center [564, 203] width 4 height 10
click at [511, 186] on div "8" at bounding box center [512, 180] width 25 height 22
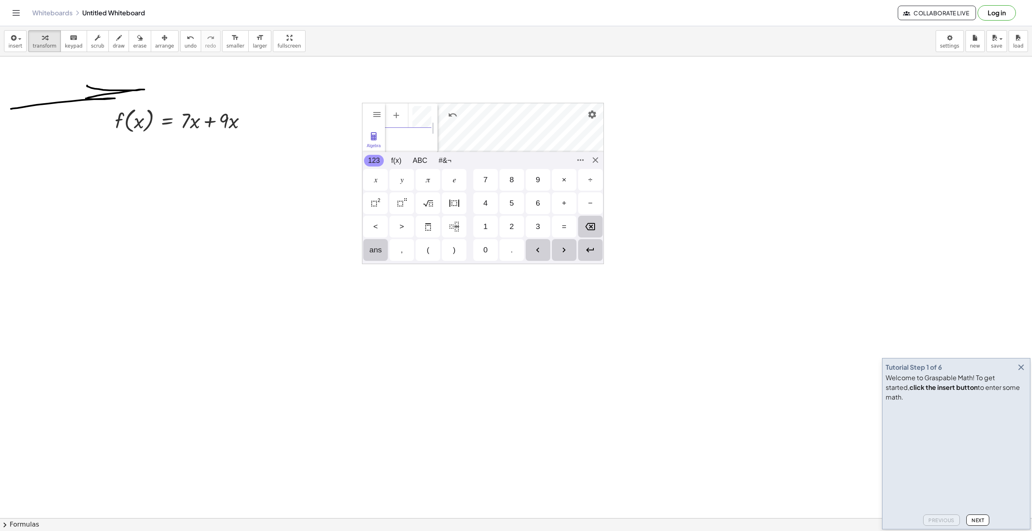
scroll to position [0, 0]
click at [594, 253] on img "Enter" at bounding box center [591, 250] width 10 height 10
click at [592, 160] on div "Algebra Tools Table Spreadsheet GeoGebra Graphing Calculator Basic Tools Move P…" at bounding box center [483, 183] width 242 height 161
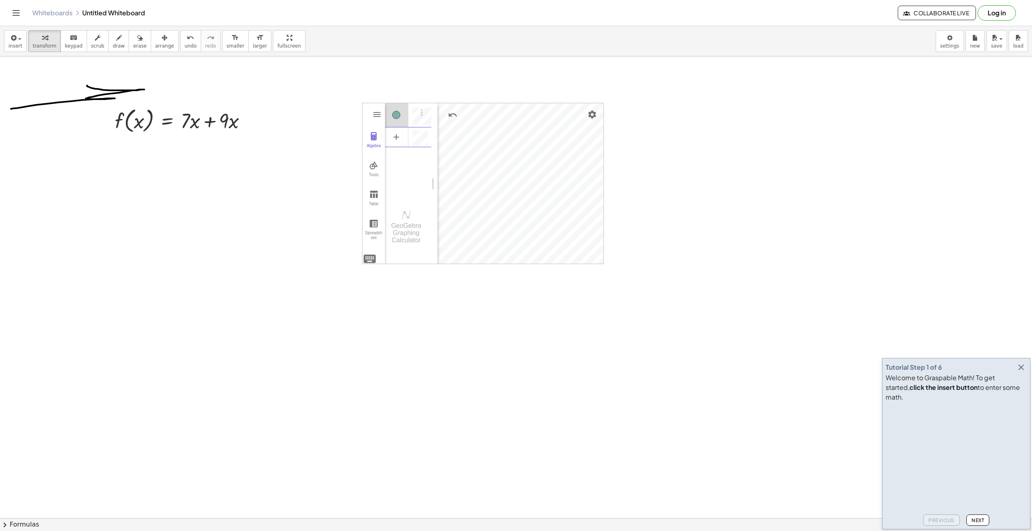
drag, startPoint x: 421, startPoint y: 149, endPoint x: 438, endPoint y: 189, distance: 43.1
click at [421, 186] on div "Algebra" at bounding box center [408, 150] width 46 height 96
click at [409, 116] on div "Algebra" at bounding box center [408, 115] width 46 height 24
click at [402, 144] on img "Graphing Calculator" at bounding box center [405, 140] width 15 height 13
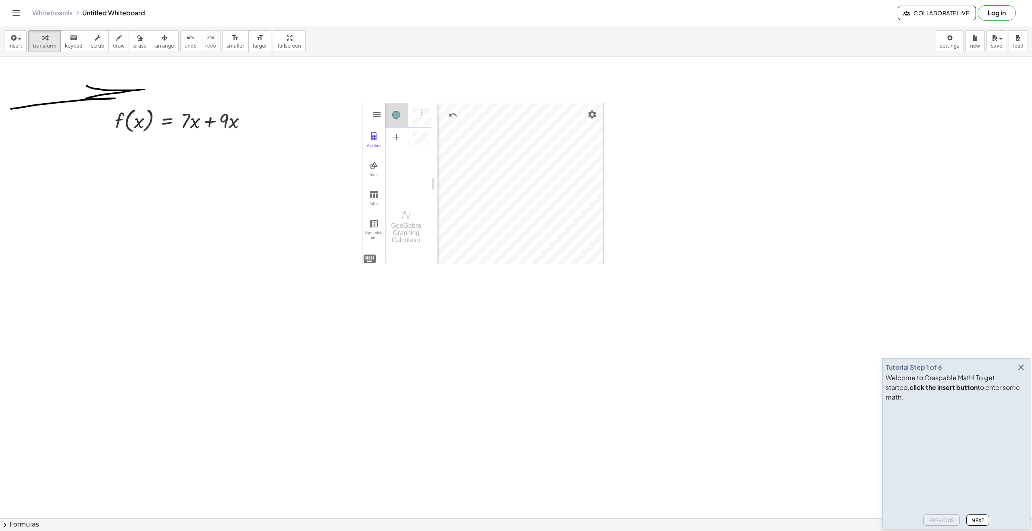
click at [412, 163] on div "Algebra" at bounding box center [408, 150] width 46 height 96
click at [406, 189] on div "Algebra" at bounding box center [408, 150] width 46 height 96
click at [400, 207] on div "GeoGebra Graphing Calculator" at bounding box center [408, 174] width 46 height 142
click at [407, 139] on img "Graphing Calculator" at bounding box center [405, 139] width 15 height 13
drag, startPoint x: 403, startPoint y: 149, endPoint x: 411, endPoint y: 141, distance: 11.4
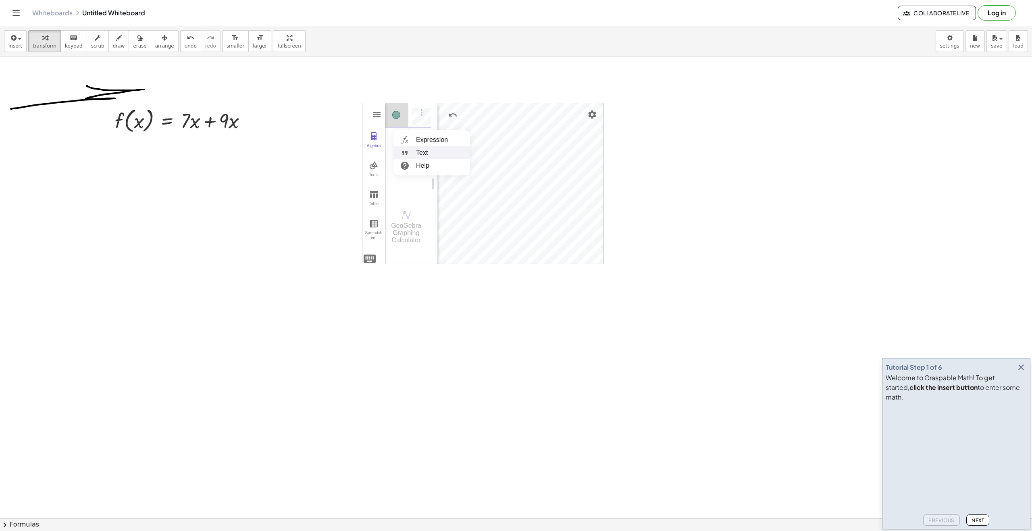
click at [411, 141] on ul "Expression Text Help" at bounding box center [432, 152] width 77 height 39
click at [411, 141] on img "Graphing Calculator" at bounding box center [405, 139] width 15 height 13
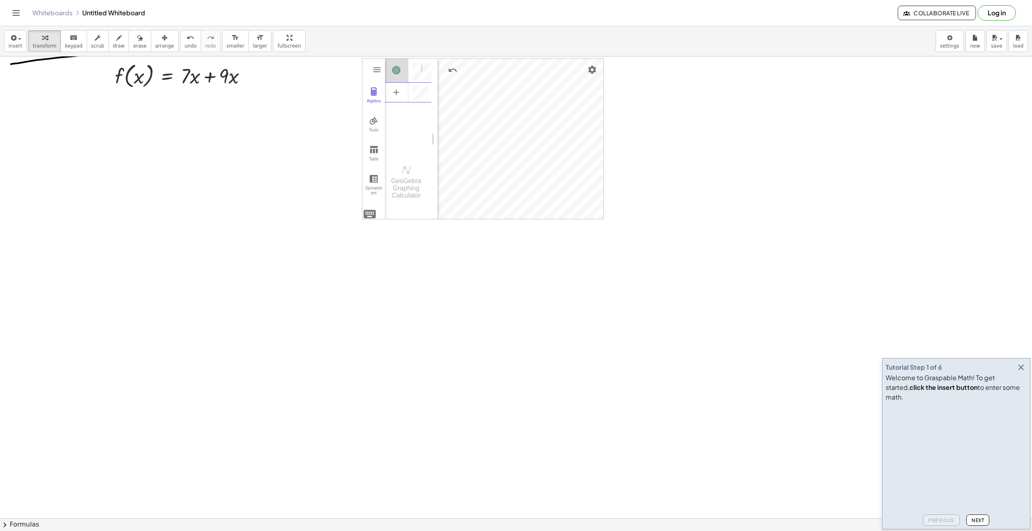
scroll to position [0, 0]
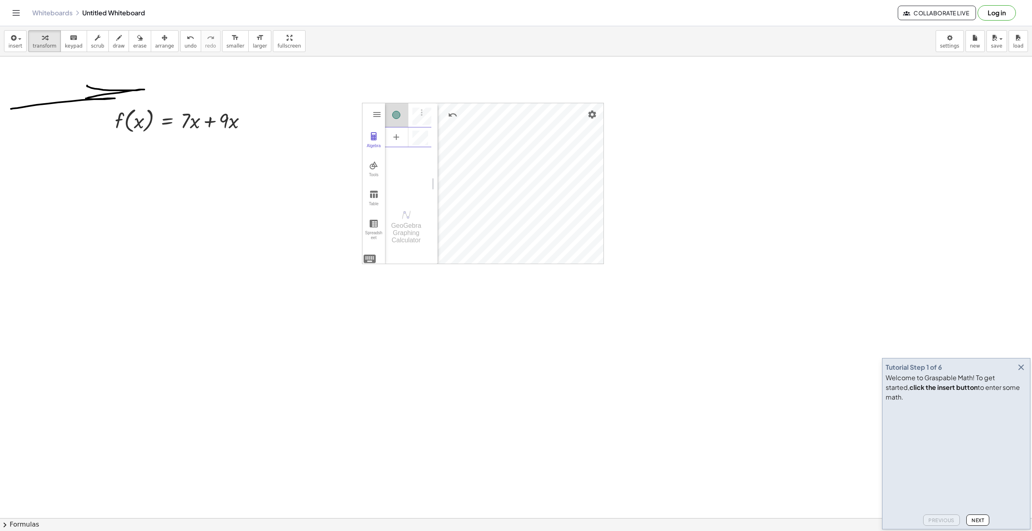
click at [423, 172] on div "Algebra" at bounding box center [408, 150] width 46 height 96
click at [407, 142] on img "Graphing Calculator" at bounding box center [405, 139] width 15 height 13
drag, startPoint x: 397, startPoint y: 123, endPoint x: 402, endPoint y: 121, distance: 5.1
click at [397, 122] on div "Algebra" at bounding box center [396, 115] width 23 height 24
click at [423, 119] on button "Options" at bounding box center [422, 113] width 10 height 11
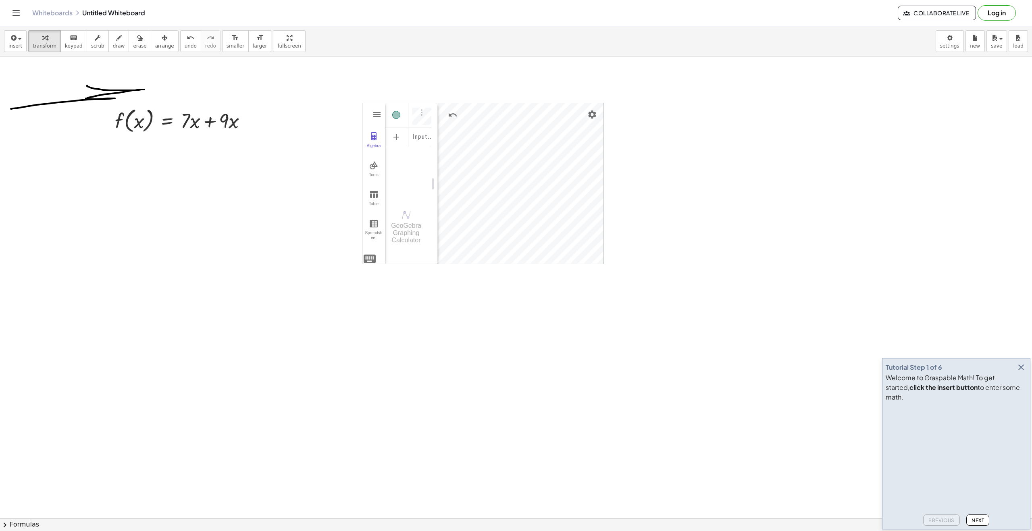
click at [522, 159] on div "Algebra Tools Table Spreadsheet Input… GeoGebra Graphing Calculator Basic Tools…" at bounding box center [483, 183] width 241 height 161
click at [493, 128] on div "Algebra Tools Table Spreadsheet Input… GeoGebra Graphing Calculator Basic Tools…" at bounding box center [483, 183] width 242 height 161
drag, startPoint x: 461, startPoint y: 113, endPoint x: 604, endPoint y: 173, distance: 155.3
click at [609, 171] on div "f ( , x ) = + · 7 · x + · 9 · x Algebra Tools Table Spreadsheet Input… GeoGebra…" at bounding box center [516, 518] width 1032 height 924
click at [113, 46] on span "draw" at bounding box center [119, 46] width 12 height 6
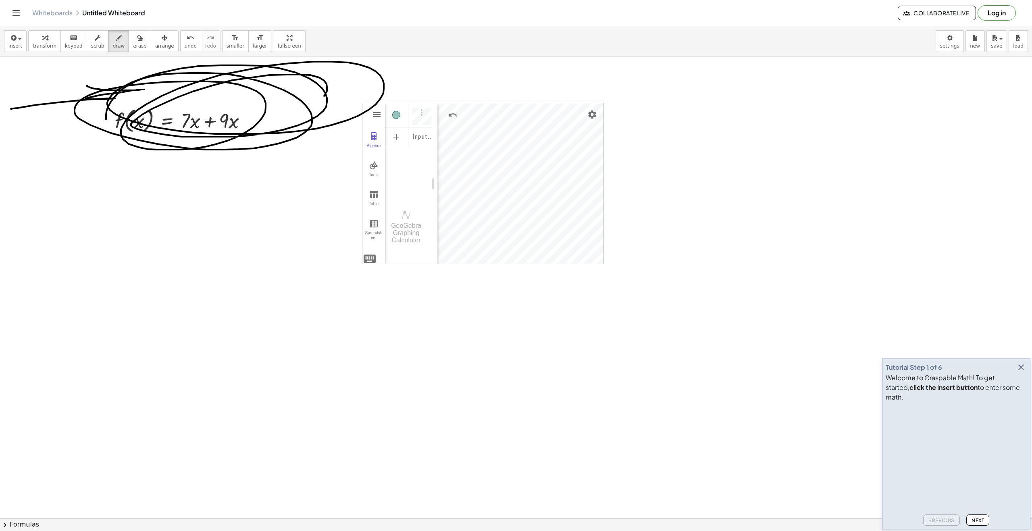
drag, startPoint x: 129, startPoint y: 85, endPoint x: 105, endPoint y: 121, distance: 43.6
click at [97, 125] on div at bounding box center [516, 518] width 1032 height 924
drag, startPoint x: 143, startPoint y: 287, endPoint x: 206, endPoint y: 234, distance: 82.4
click at [206, 234] on div at bounding box center [516, 518] width 1032 height 924
click at [144, 214] on div at bounding box center [516, 518] width 1032 height 924
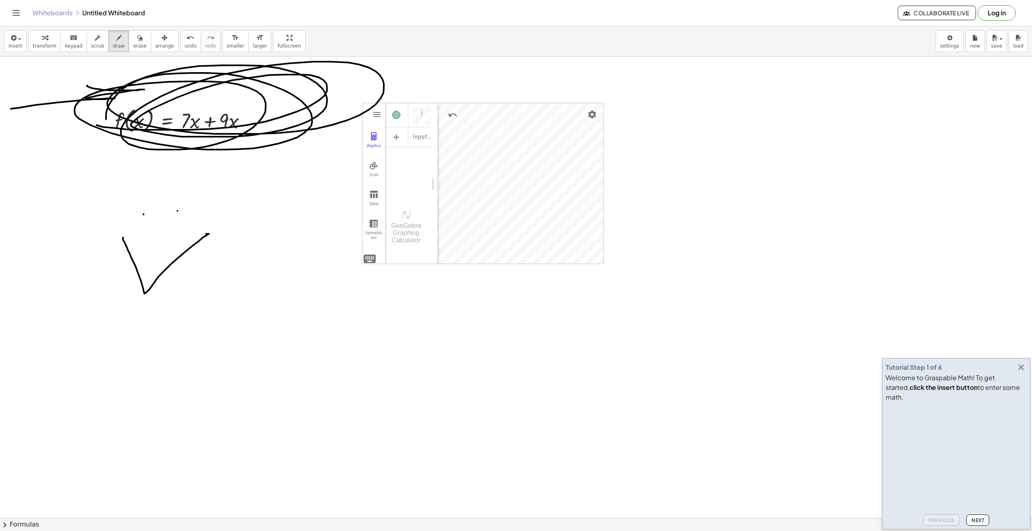
click at [177, 211] on div at bounding box center [516, 518] width 1032 height 924
drag, startPoint x: 251, startPoint y: 371, endPoint x: 269, endPoint y: 379, distance: 19.7
click at [278, 375] on div at bounding box center [516, 518] width 1032 height 924
drag, startPoint x: 233, startPoint y: 393, endPoint x: 244, endPoint y: 383, distance: 14.0
click at [246, 383] on div at bounding box center [516, 518] width 1032 height 924
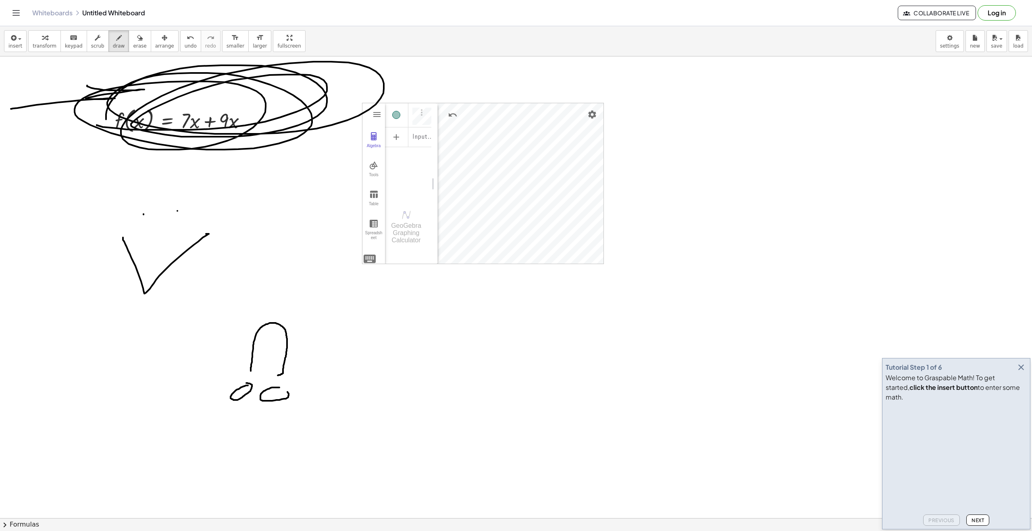
drag, startPoint x: 266, startPoint y: 390, endPoint x: 275, endPoint y: 386, distance: 10.3
click at [276, 386] on div at bounding box center [516, 518] width 1032 height 924
drag, startPoint x: 420, startPoint y: 386, endPoint x: 454, endPoint y: 461, distance: 81.9
click at [464, 486] on div at bounding box center [516, 518] width 1032 height 924
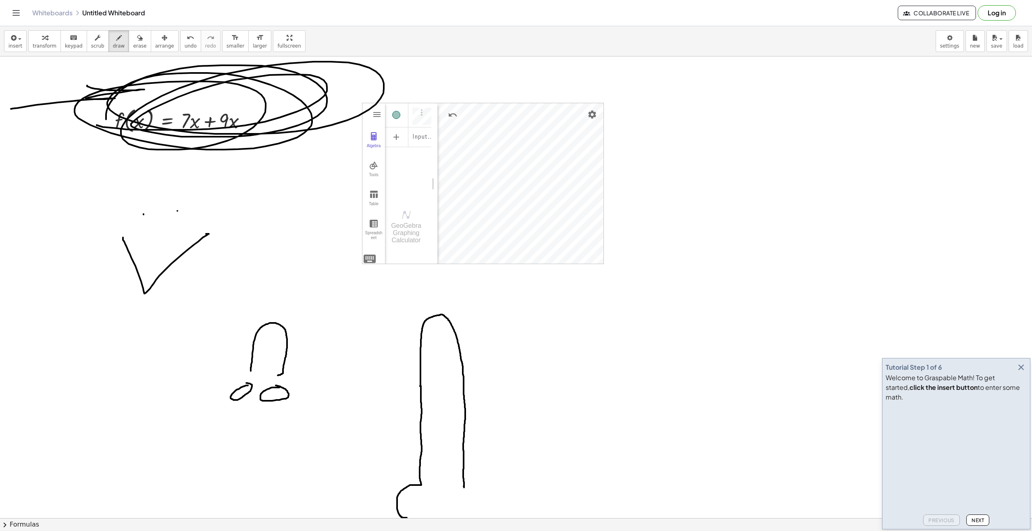
drag, startPoint x: 421, startPoint y: 386, endPoint x: 426, endPoint y: 511, distance: 124.7
click at [425, 514] on div at bounding box center [516, 518] width 1032 height 924
drag, startPoint x: 466, startPoint y: 486, endPoint x: 472, endPoint y: 517, distance: 31.2
click at [473, 518] on div "insert select one: Math Expression Function Text Youtube Video Graphing Geometr…" at bounding box center [516, 278] width 1032 height 505
drag, startPoint x: 435, startPoint y: 321, endPoint x: 436, endPoint y: 335, distance: 13.3
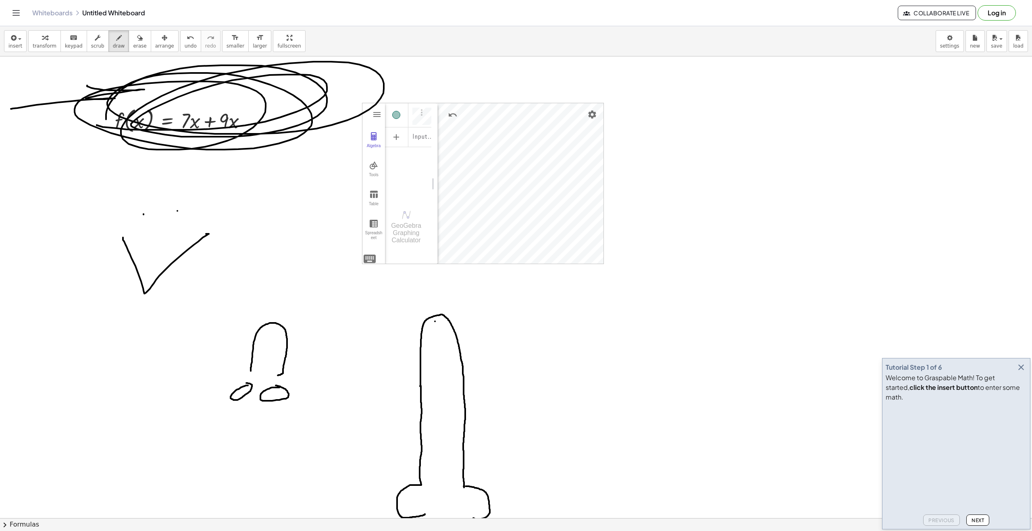
click at [436, 335] on div at bounding box center [516, 518] width 1032 height 924
drag, startPoint x: 273, startPoint y: 329, endPoint x: 273, endPoint y: 340, distance: 11.3
click at [273, 340] on div at bounding box center [516, 518] width 1032 height 924
drag, startPoint x: 274, startPoint y: 311, endPoint x: 294, endPoint y: 310, distance: 19.8
click at [294, 310] on div at bounding box center [516, 518] width 1032 height 924
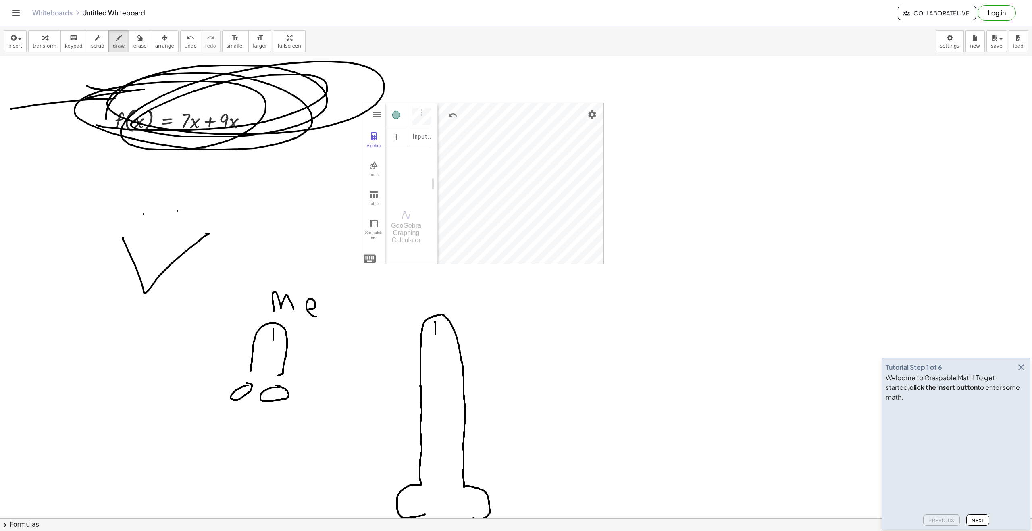
drag, startPoint x: 315, startPoint y: 307, endPoint x: 323, endPoint y: 299, distance: 12.0
click at [322, 315] on div at bounding box center [516, 518] width 1032 height 924
drag, startPoint x: 328, startPoint y: 297, endPoint x: 301, endPoint y: 331, distance: 43.3
click at [346, 315] on div at bounding box center [516, 518] width 1032 height 924
drag, startPoint x: 302, startPoint y: 353, endPoint x: 320, endPoint y: 350, distance: 18.4
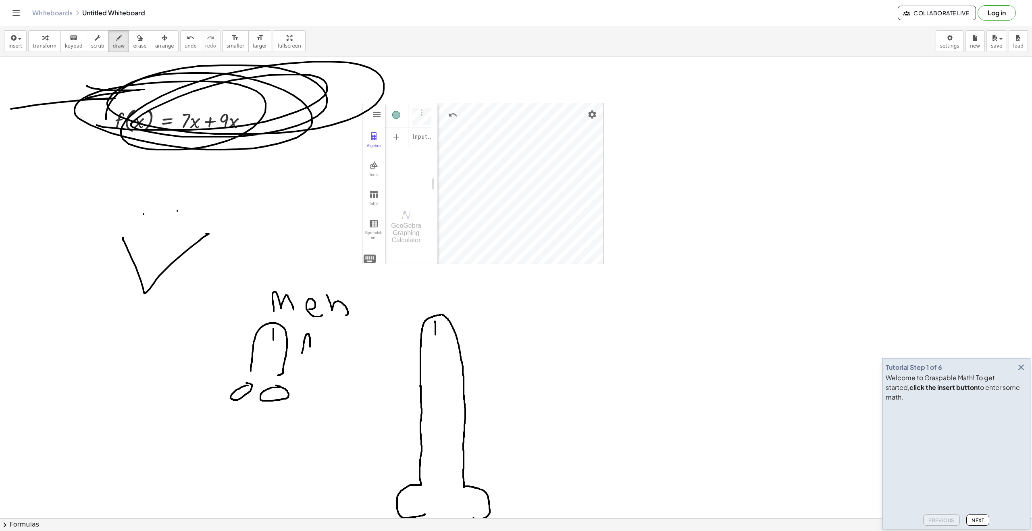
click at [321, 350] on div at bounding box center [516, 518] width 1032 height 924
drag, startPoint x: 332, startPoint y: 351, endPoint x: 353, endPoint y: 345, distance: 21.6
click at [356, 354] on div at bounding box center [516, 518] width 1032 height 924
drag, startPoint x: 355, startPoint y: 338, endPoint x: 361, endPoint y: 350, distance: 13.9
click at [366, 350] on div at bounding box center [516, 518] width 1032 height 924
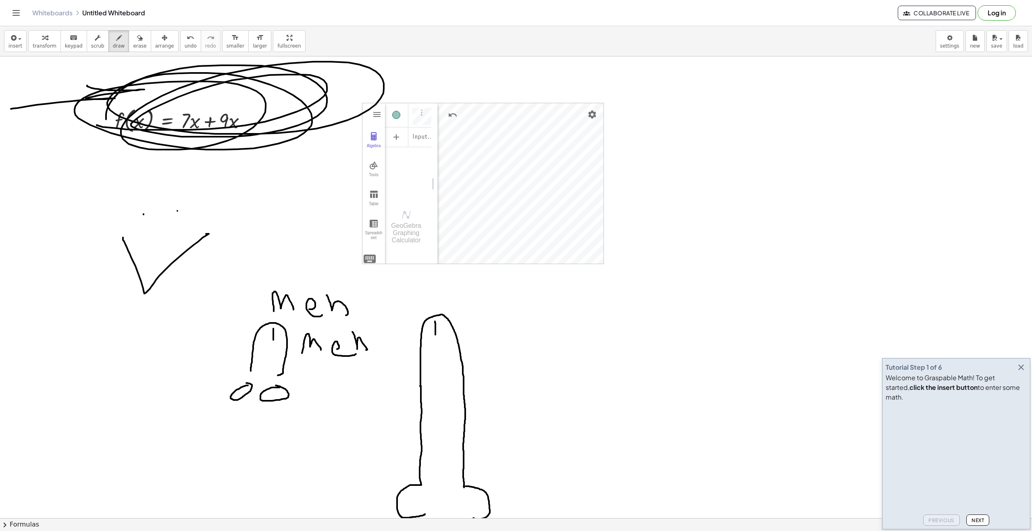
drag, startPoint x: 339, startPoint y: 348, endPoint x: 323, endPoint y: 354, distance: 17.4
click at [330, 350] on div at bounding box center [516, 518] width 1032 height 924
drag, startPoint x: 310, startPoint y: 394, endPoint x: 321, endPoint y: 382, distance: 16.8
click at [319, 385] on div at bounding box center [516, 518] width 1032 height 924
drag, startPoint x: 321, startPoint y: 382, endPoint x: 321, endPoint y: 390, distance: 8.5
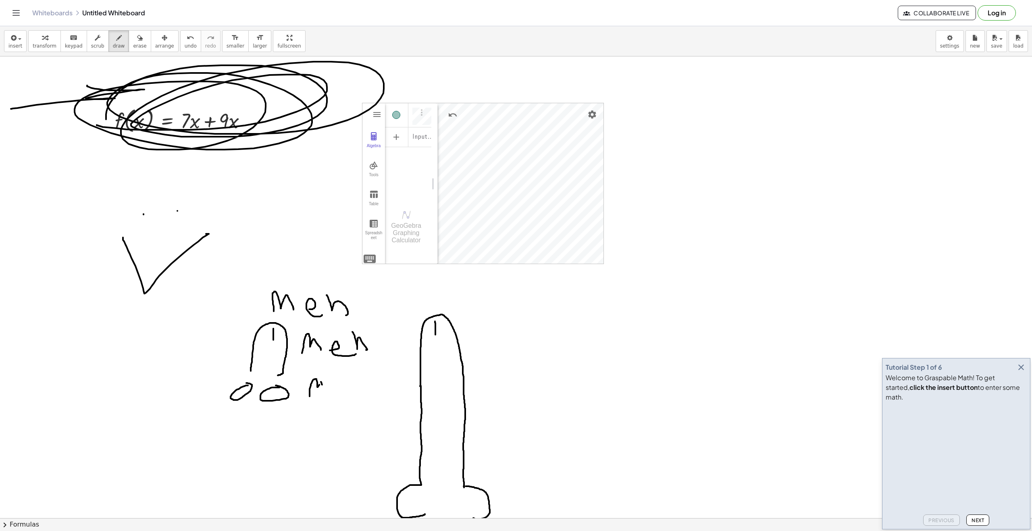
click at [323, 388] on div at bounding box center [516, 518] width 1032 height 924
drag, startPoint x: 334, startPoint y: 386, endPoint x: 349, endPoint y: 396, distance: 17.4
click at [349, 397] on div at bounding box center [516, 518] width 1032 height 924
drag, startPoint x: 350, startPoint y: 375, endPoint x: 358, endPoint y: 393, distance: 19.3
click at [358, 393] on div at bounding box center [516, 518] width 1032 height 924
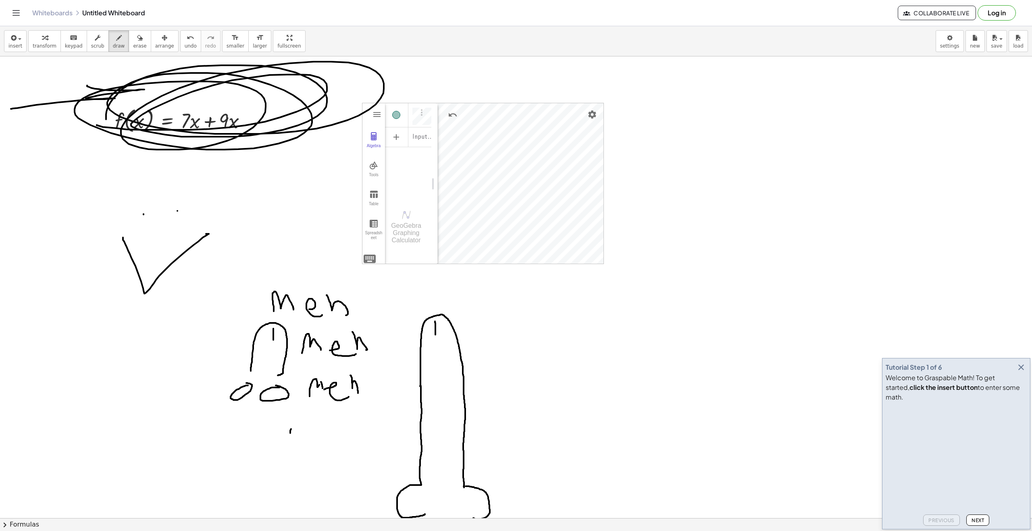
drag, startPoint x: 290, startPoint y: 433, endPoint x: 299, endPoint y: 422, distance: 14.4
click at [298, 423] on div at bounding box center [516, 518] width 1032 height 924
drag, startPoint x: 299, startPoint y: 422, endPoint x: 300, endPoint y: 428, distance: 6.2
click at [300, 428] on div at bounding box center [516, 518] width 1032 height 924
drag, startPoint x: 308, startPoint y: 422, endPoint x: 316, endPoint y: 432, distance: 12.9
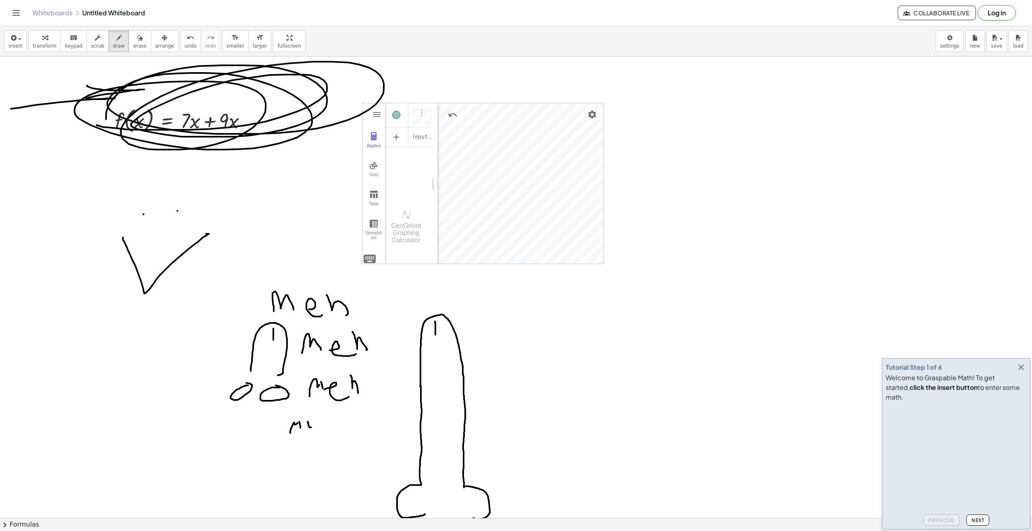
click at [316, 432] on div at bounding box center [516, 518] width 1032 height 924
drag, startPoint x: 323, startPoint y: 424, endPoint x: 339, endPoint y: 426, distance: 16.6
click at [341, 425] on div at bounding box center [516, 518] width 1032 height 924
drag, startPoint x: 341, startPoint y: 427, endPoint x: 394, endPoint y: 416, distance: 53.7
click at [343, 417] on div at bounding box center [516, 518] width 1032 height 924
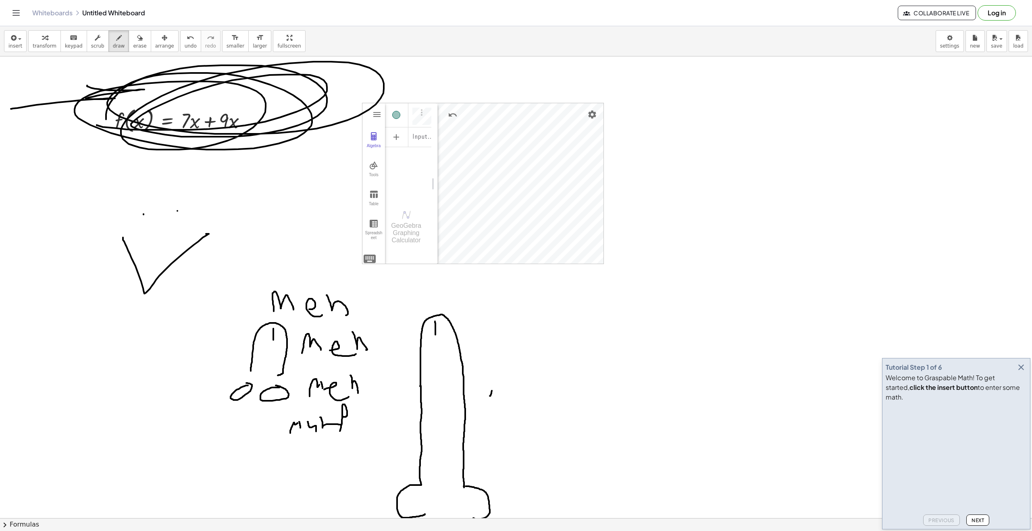
drag, startPoint x: 490, startPoint y: 396, endPoint x: 492, endPoint y: 376, distance: 20.3
click at [495, 331] on div at bounding box center [516, 518] width 1032 height 924
drag
click at [485, 396] on div at bounding box center [516, 518] width 1032 height 924
click at [515, 360] on div at bounding box center [516, 518] width 1032 height 924
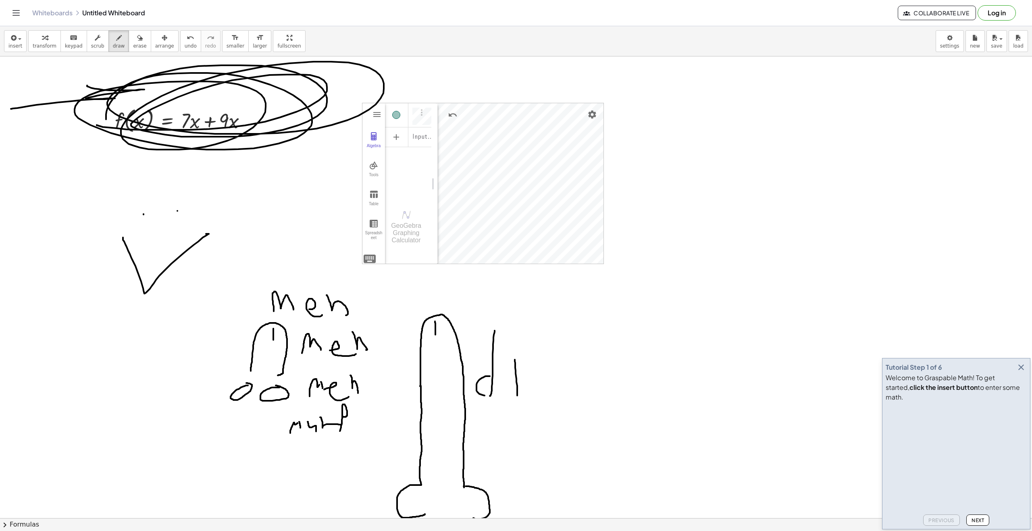
click at [510, 345] on div at bounding box center [516, 518] width 1032 height 924
click at [559, 400] on div at bounding box center [516, 518] width 1032 height 924
click at [514, 413] on div at bounding box center [516, 518] width 1032 height 924
click at [535, 404] on div at bounding box center [516, 518] width 1032 height 924
click at [544, 421] on div at bounding box center [516, 518] width 1032 height 924
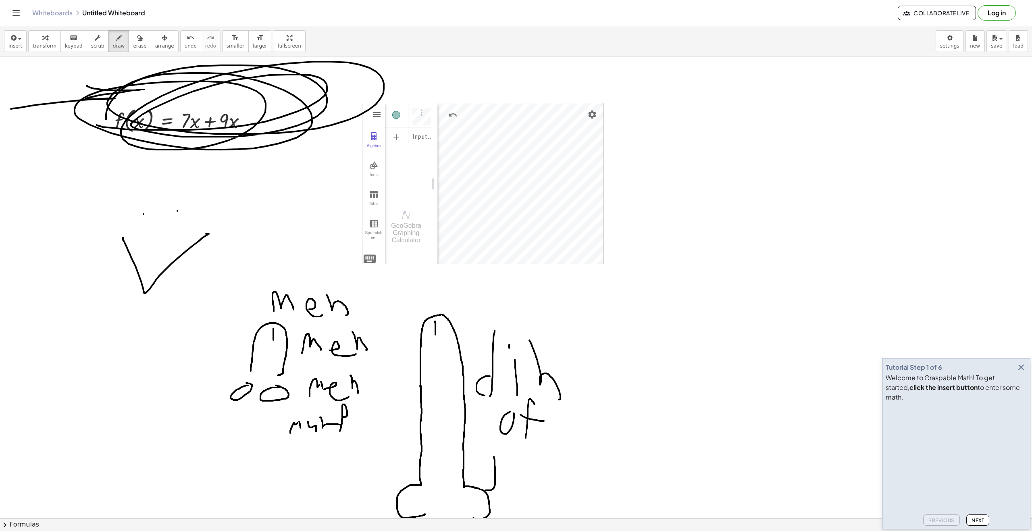
click at [487, 482] on div at bounding box center [516, 518] width 1032 height 924
click at [520, 479] on div at bounding box center [516, 518] width 1032 height 924
click at [546, 480] on div at bounding box center [516, 518] width 1032 height 924
click at [586, 487] on div at bounding box center [516, 518] width 1032 height 924
click at [632, 304] on div at bounding box center [516, 518] width 1032 height 924
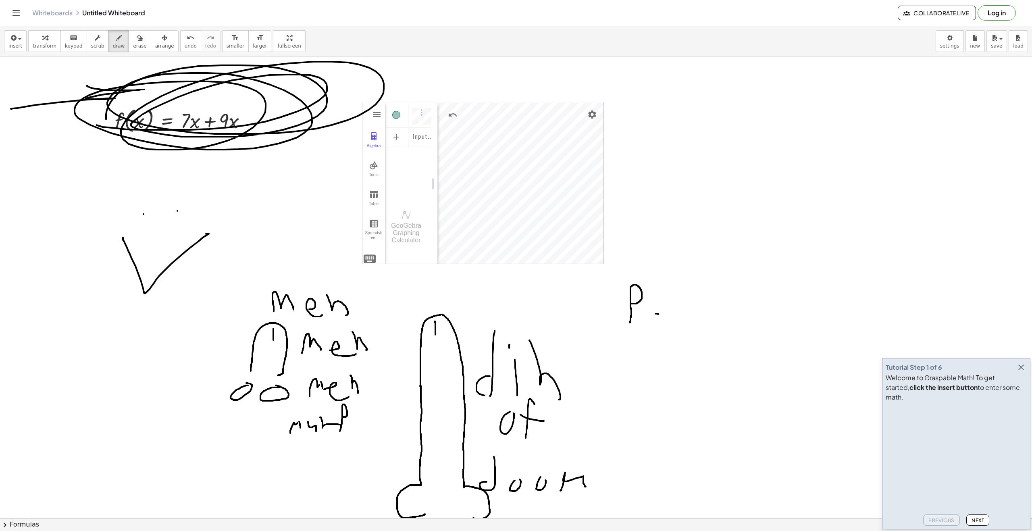
click at [665, 315] on div at bounding box center [516, 518] width 1032 height 924
click at [668, 304] on div at bounding box center [516, 518] width 1032 height 924
click at [681, 325] on div at bounding box center [516, 518] width 1032 height 924
click at [718, 327] on div at bounding box center [516, 518] width 1032 height 924
click at [710, 318] on div at bounding box center [516, 518] width 1032 height 924
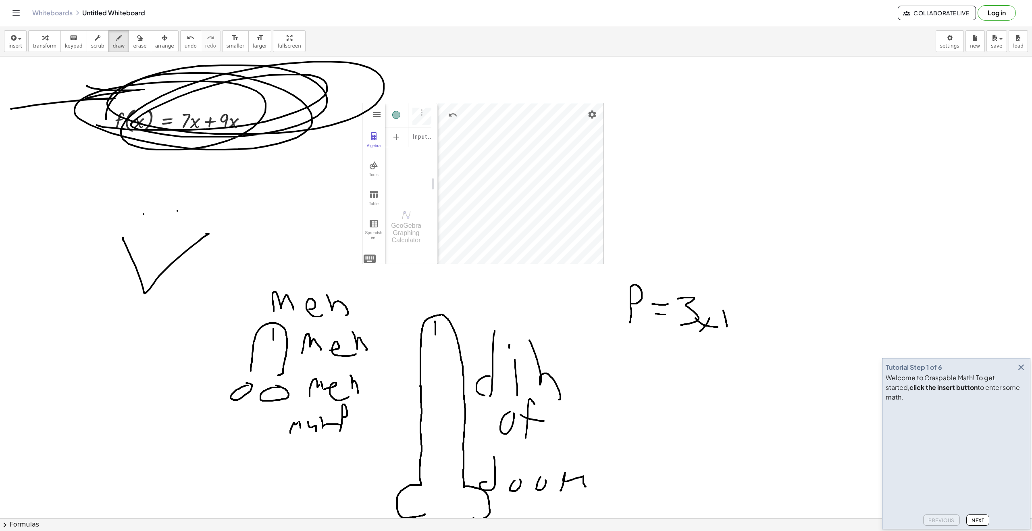
click at [727, 327] on div at bounding box center [516, 518] width 1032 height 924
click at [730, 318] on div at bounding box center [516, 518] width 1032 height 924
click at [736, 321] on div at bounding box center [516, 518] width 1032 height 924
click at [717, 307] on div at bounding box center [516, 518] width 1032 height 924
click at [782, 320] on div at bounding box center [516, 518] width 1032 height 924
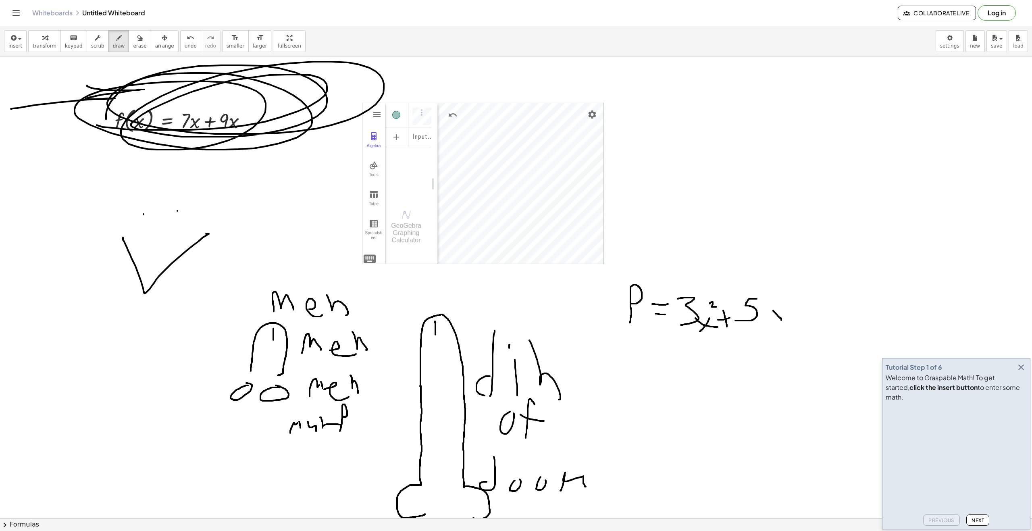
click at [782, 311] on div at bounding box center [516, 518] width 1032 height 924
click at [794, 322] on div at bounding box center [516, 518] width 1032 height 924
click at [800, 313] on div at bounding box center [516, 518] width 1032 height 924
click at [836, 317] on div at bounding box center [516, 518] width 1032 height 924
click at [813, 300] on div at bounding box center [516, 518] width 1032 height 924
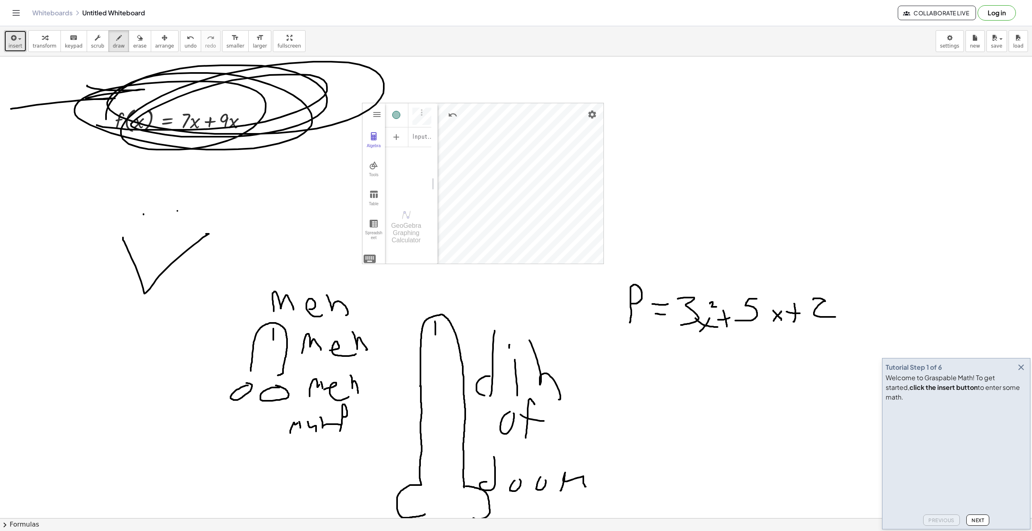
click at [8, 35] on button "insert" at bounding box center [15, 41] width 23 height 22
drag, startPoint x: 21, startPoint y: 0, endPoint x: 143, endPoint y: 346, distance: 366.8
click at [143, 346] on div at bounding box center [516, 518] width 1032 height 924
click at [137, 34] on icon "button" at bounding box center [140, 38] width 6 height 10
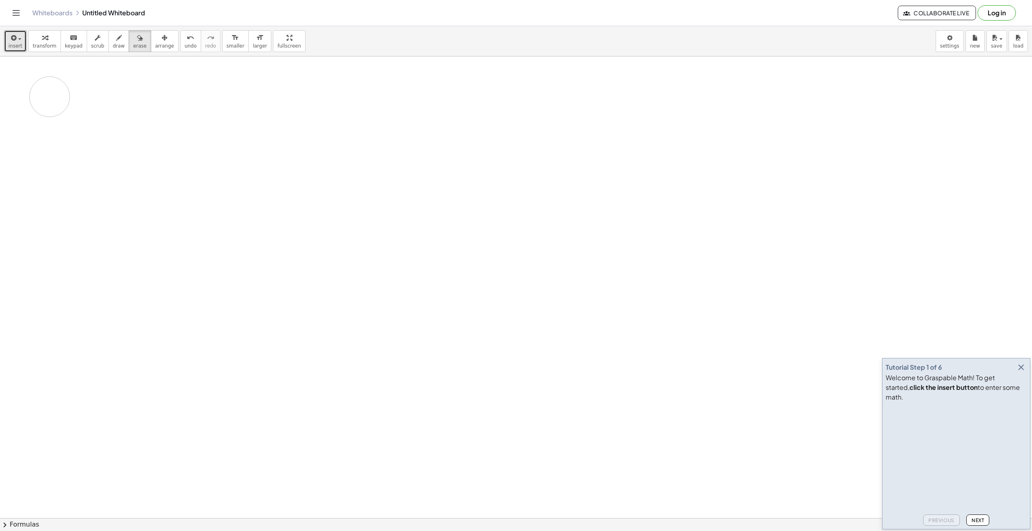
drag, startPoint x: 312, startPoint y: 305, endPoint x: 252, endPoint y: 26, distance: 285.4
click at [186, 60] on div at bounding box center [516, 518] width 1032 height 924
